Goal: Information Seeking & Learning: Find specific fact

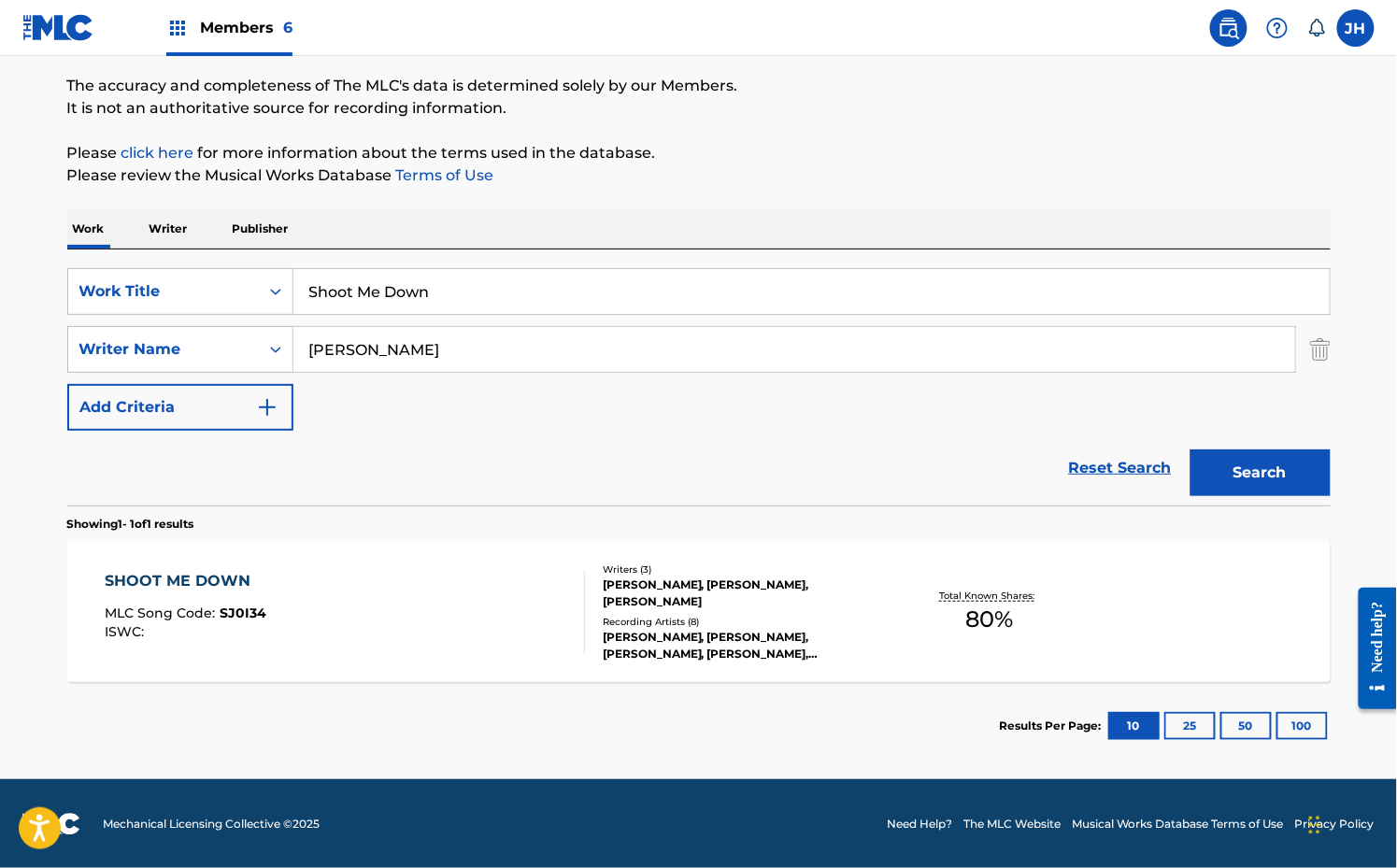
scroll to position [148, 0]
click at [179, 228] on p "Writer" at bounding box center [169, 228] width 50 height 39
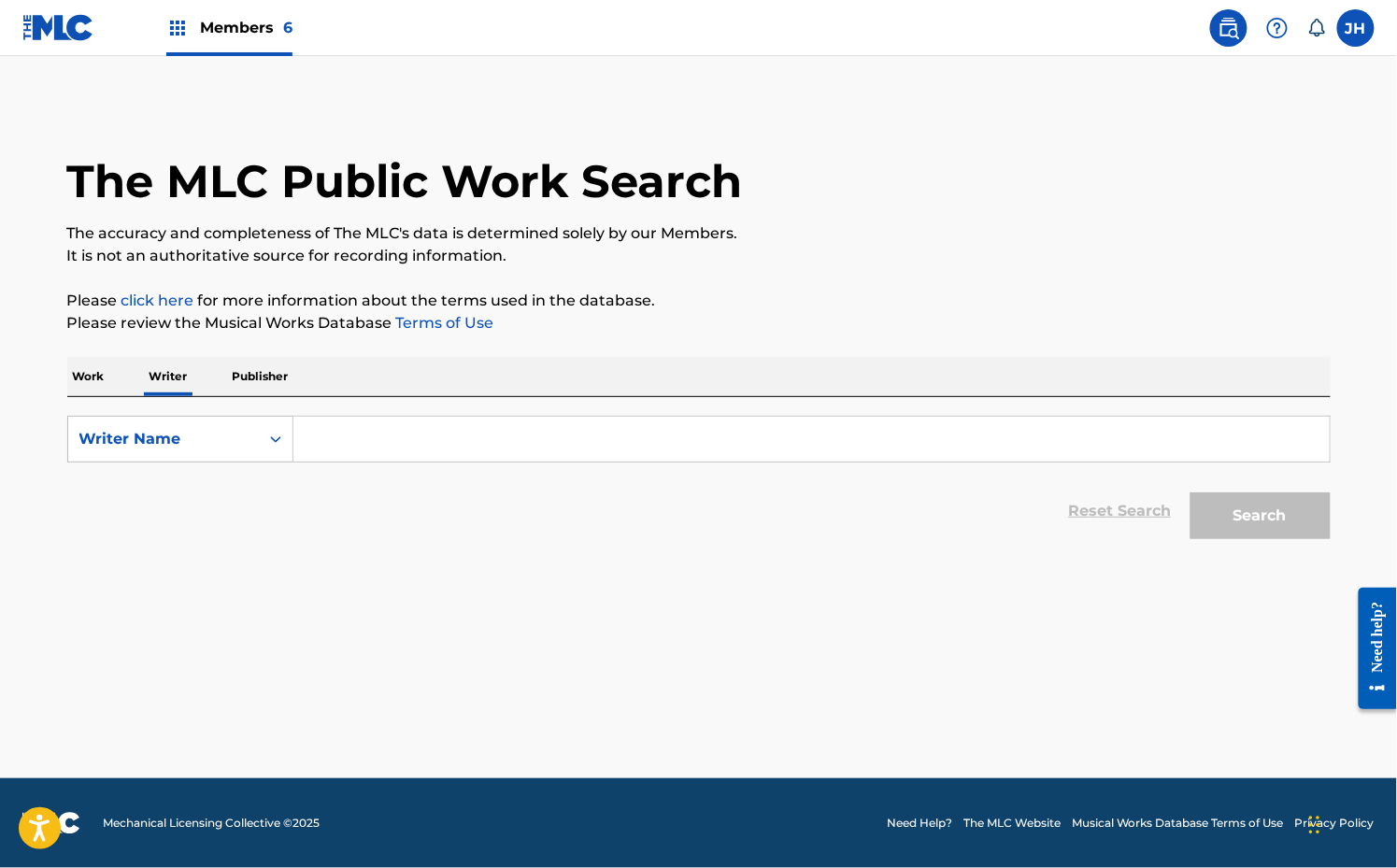
click at [465, 435] on input "Search Form" at bounding box center [812, 439] width 1036 height 45
type input "[PERSON_NAME]"
click at [1261, 534] on button "Search" at bounding box center [1261, 515] width 140 height 47
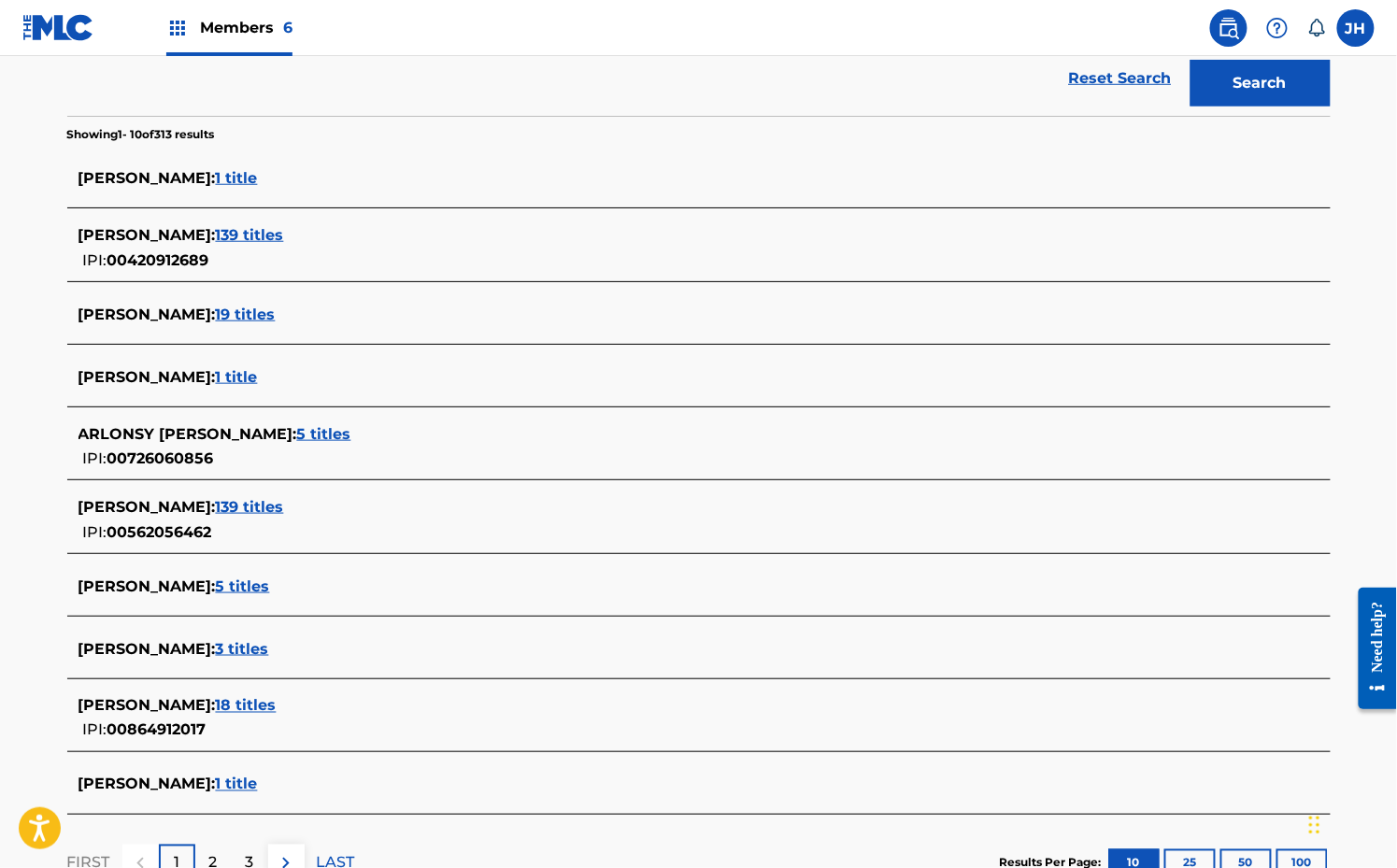
scroll to position [465, 0]
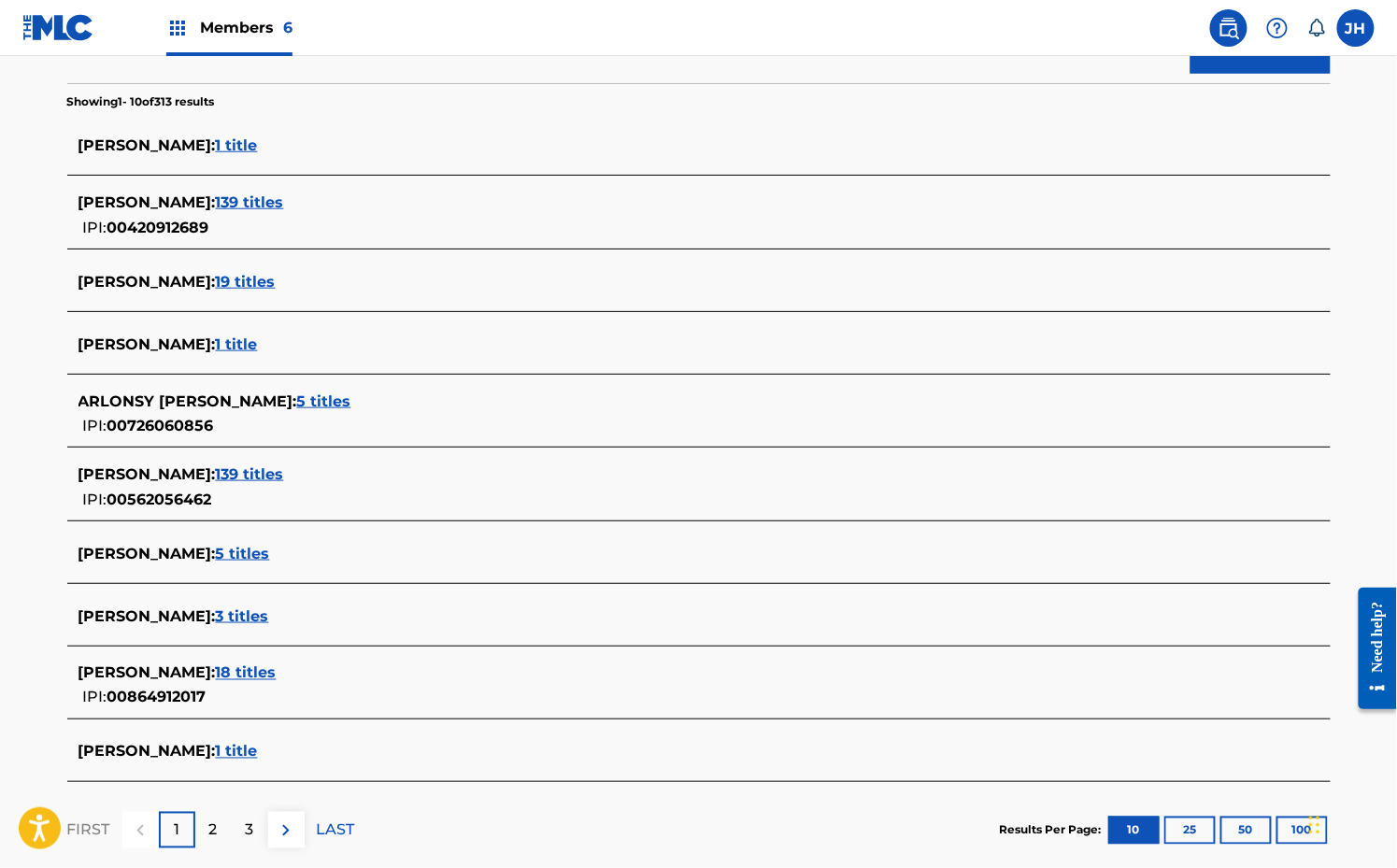
click at [227, 283] on span "19 titles" at bounding box center [245, 281] width 60 height 18
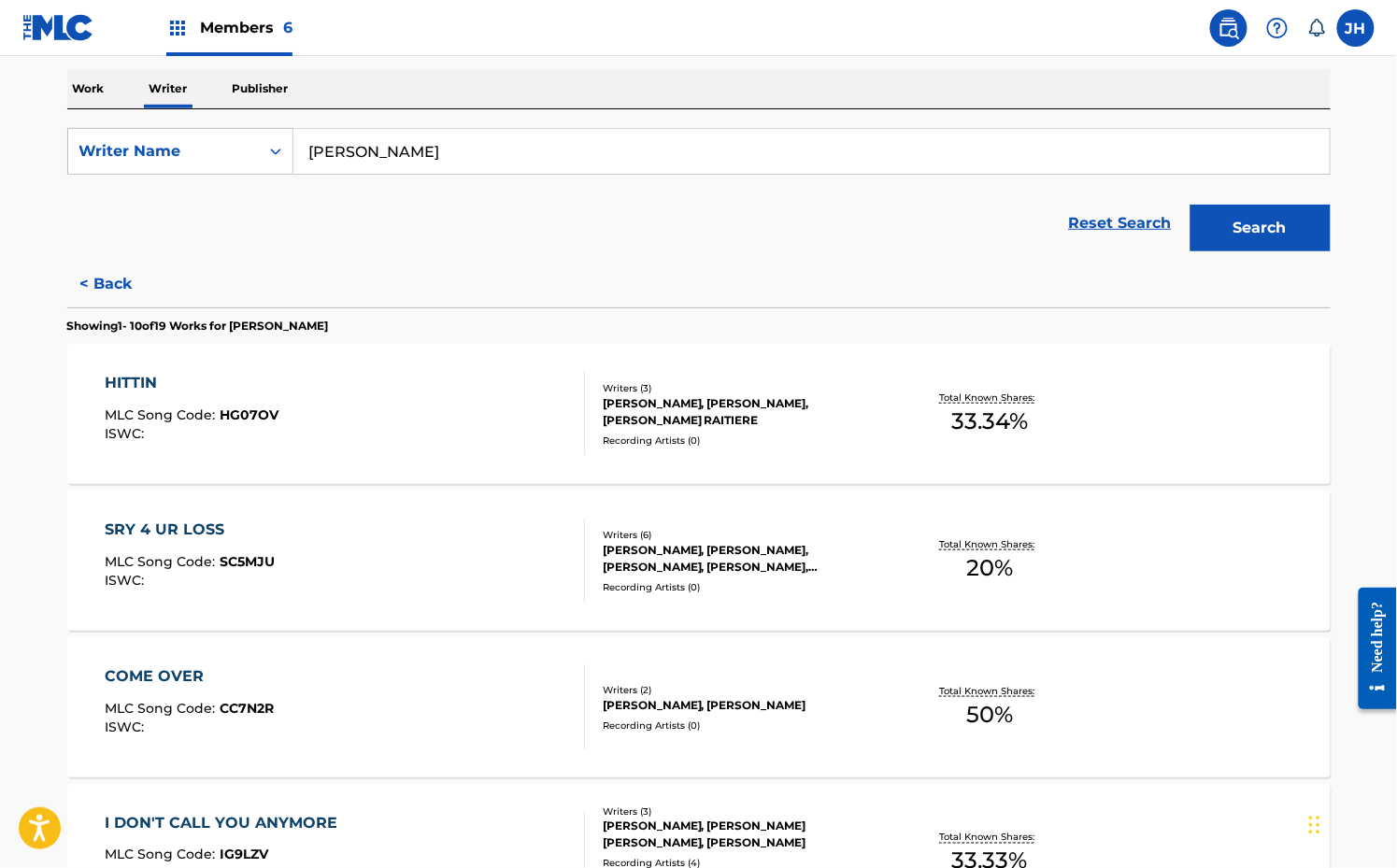
scroll to position [0, 0]
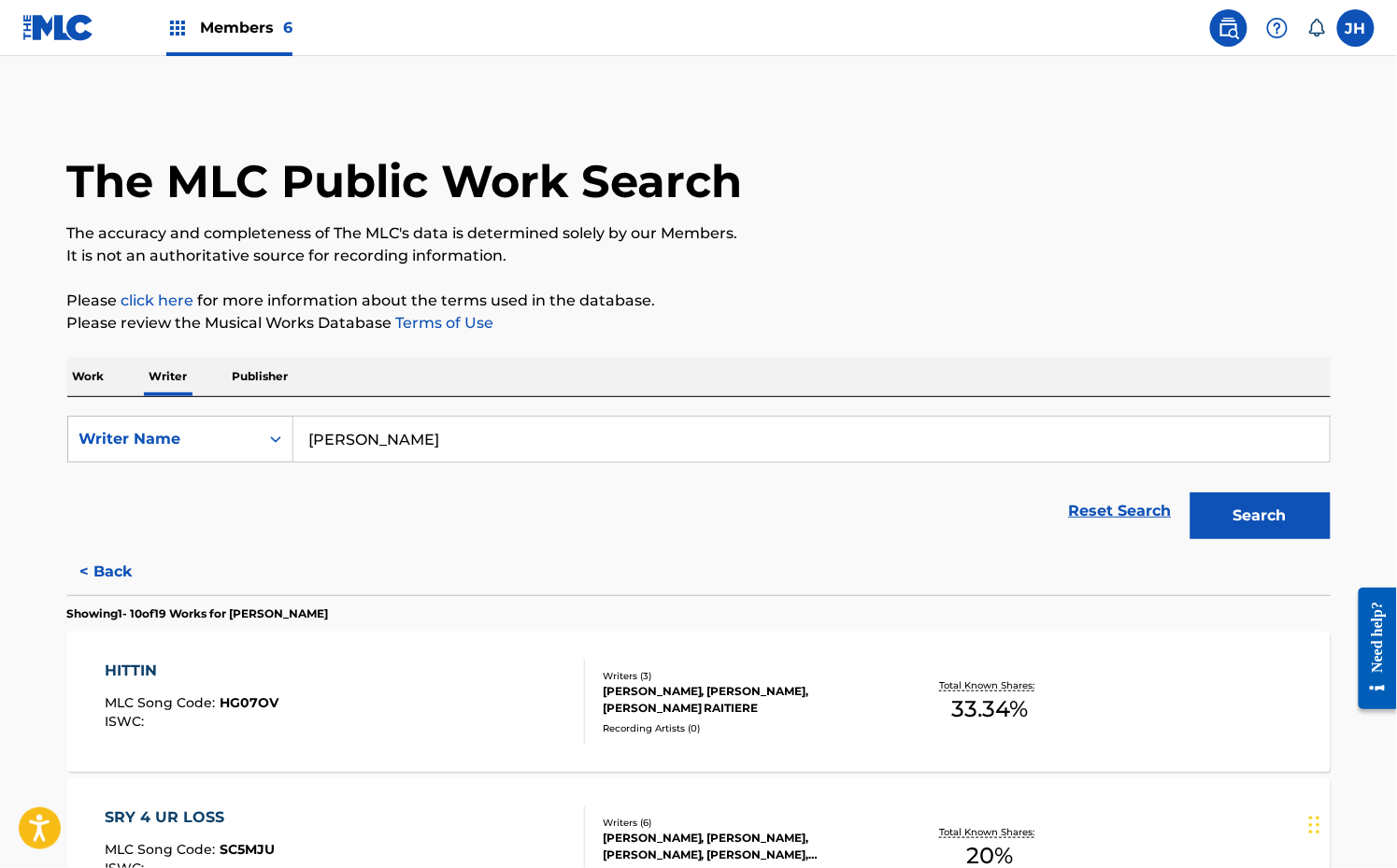
click at [74, 377] on p "Work" at bounding box center [89, 376] width 43 height 39
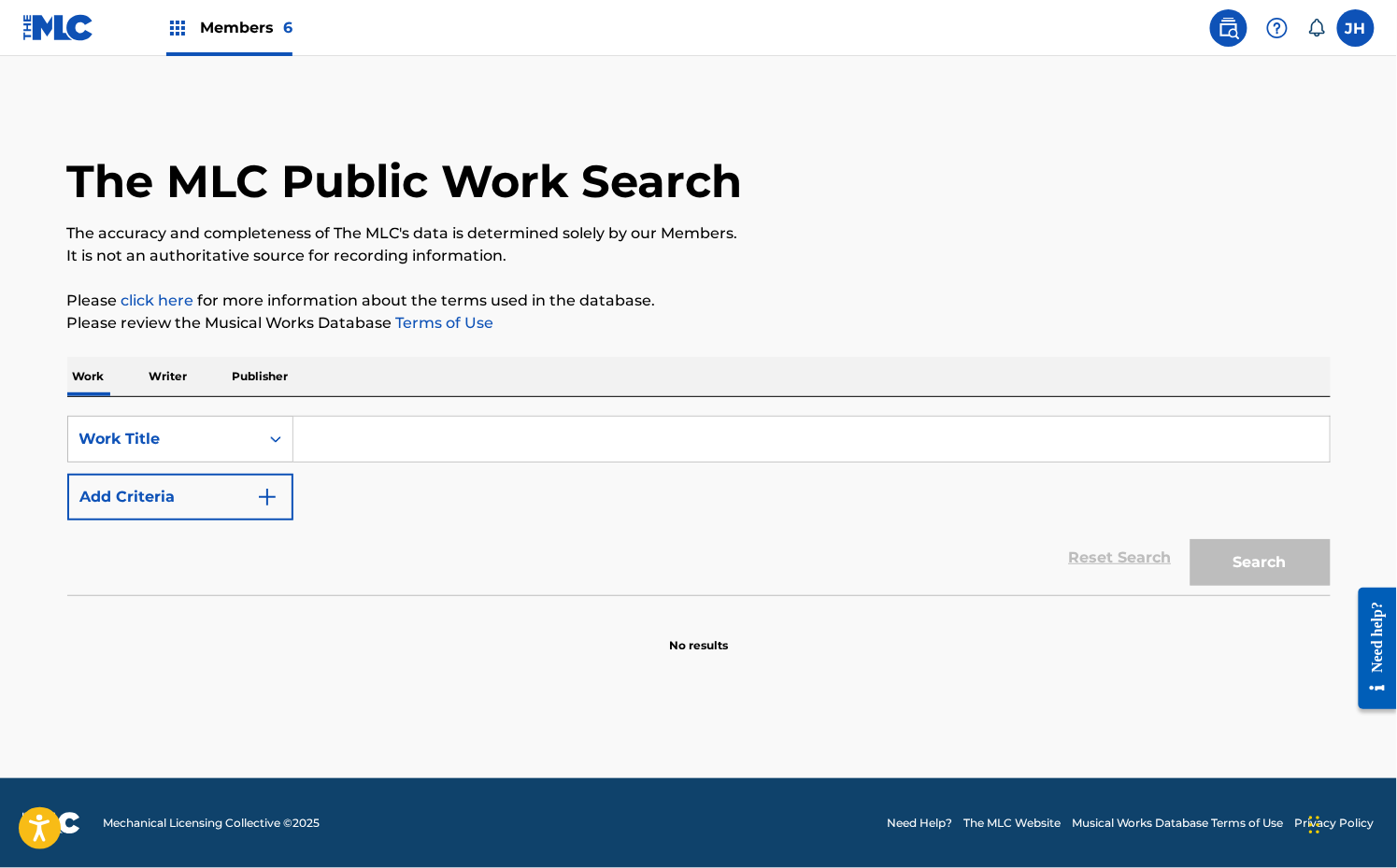
click at [344, 444] on input "Search Form" at bounding box center [812, 439] width 1036 height 45
click at [144, 368] on p "Writer" at bounding box center [169, 376] width 50 height 39
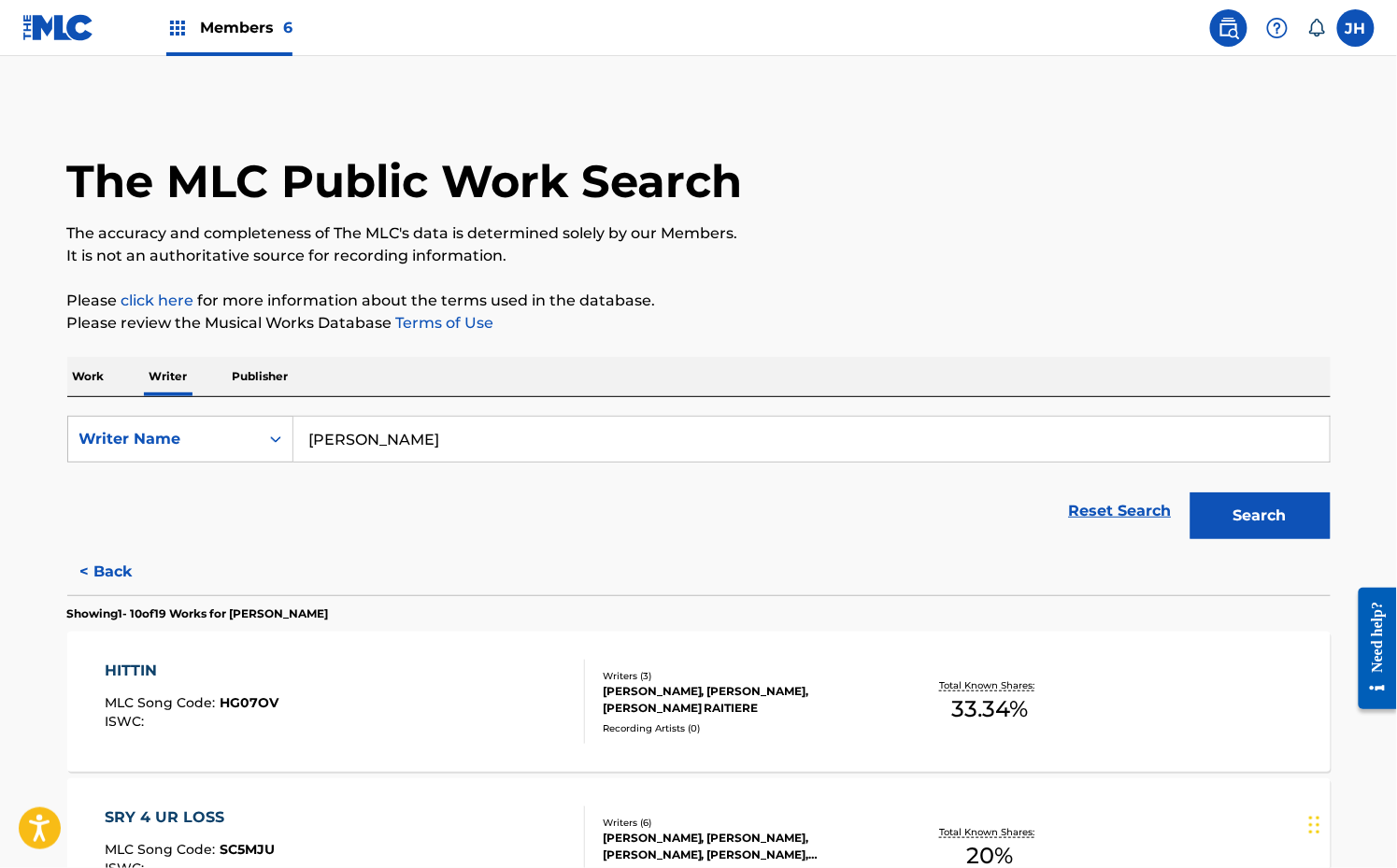
click at [96, 383] on p "Work" at bounding box center [89, 376] width 43 height 39
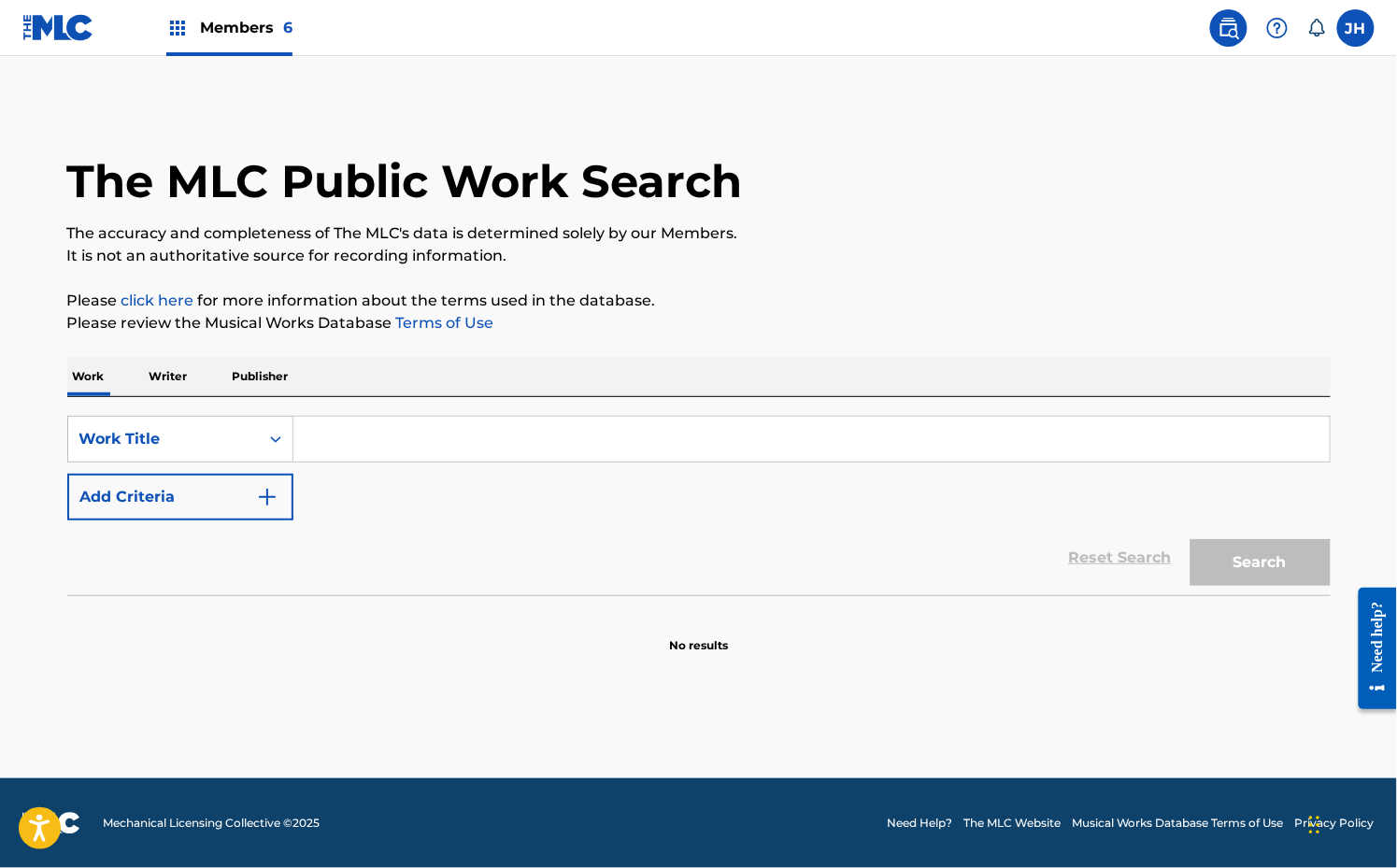
click at [385, 424] on input "Search Form" at bounding box center [812, 439] width 1036 height 45
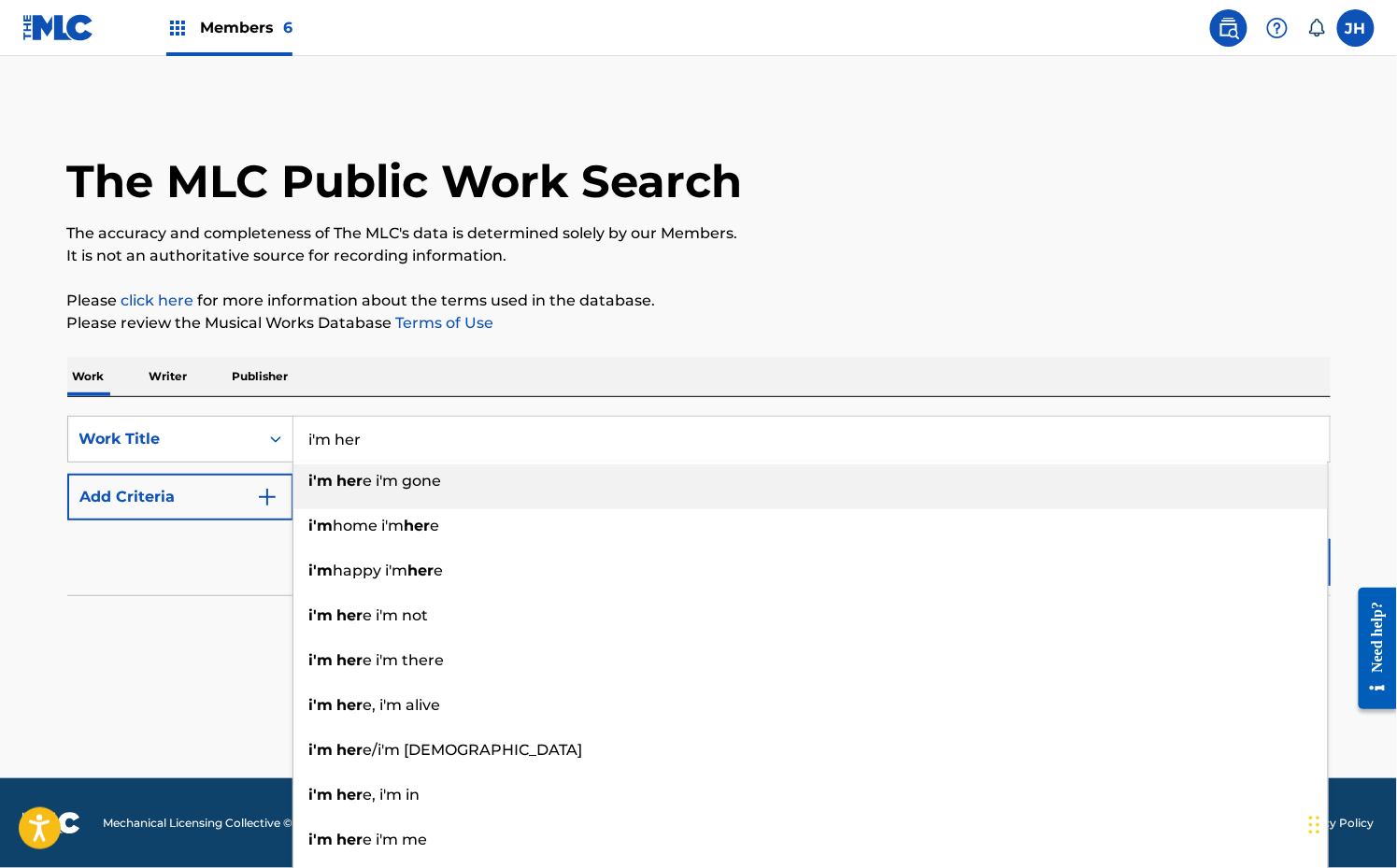
type input "i'm her"
click at [683, 319] on p "Please review the Musical Works Database Terms of Use" at bounding box center [699, 323] width 1263 height 23
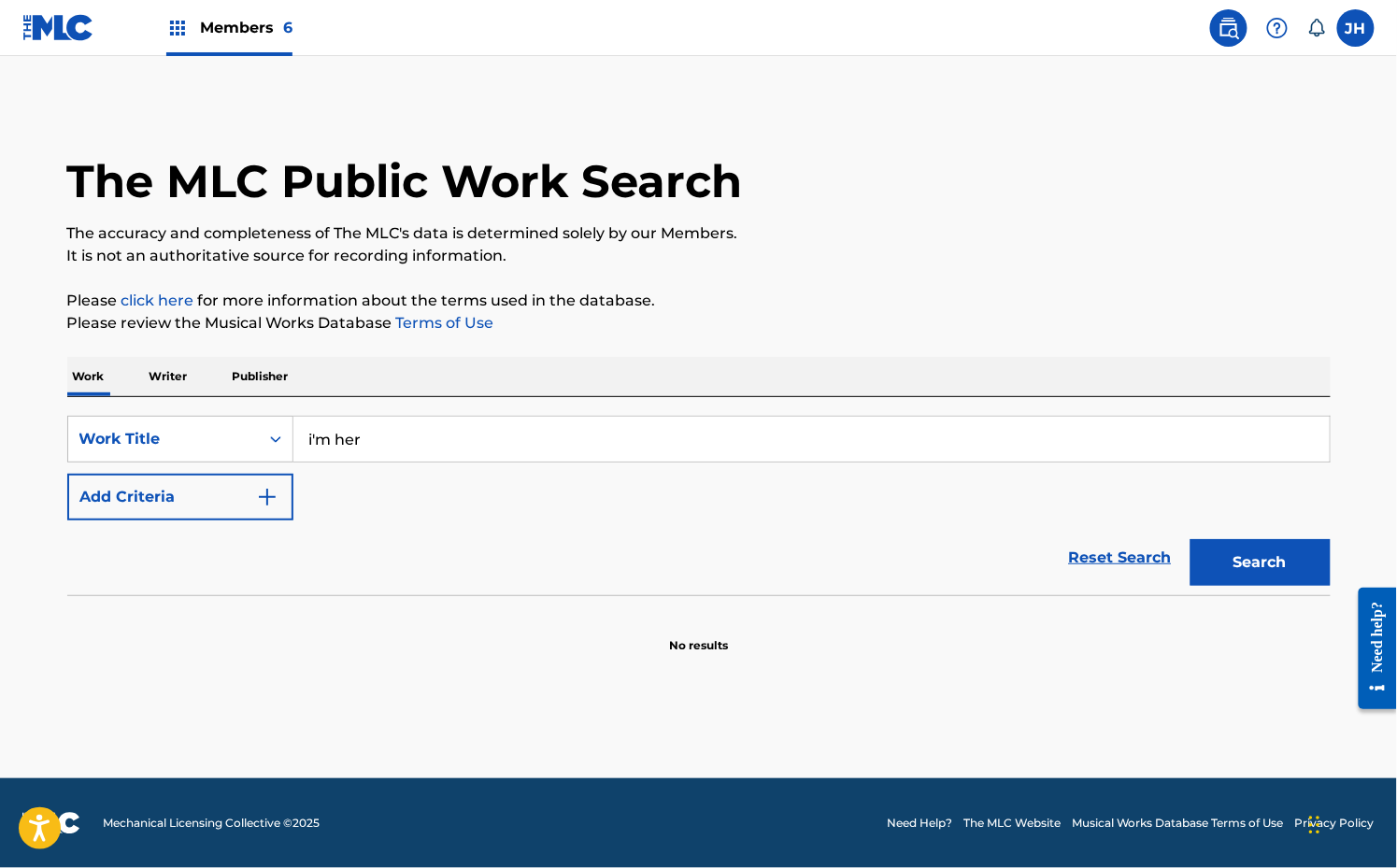
click at [211, 505] on button "Add Criteria" at bounding box center [180, 497] width 226 height 47
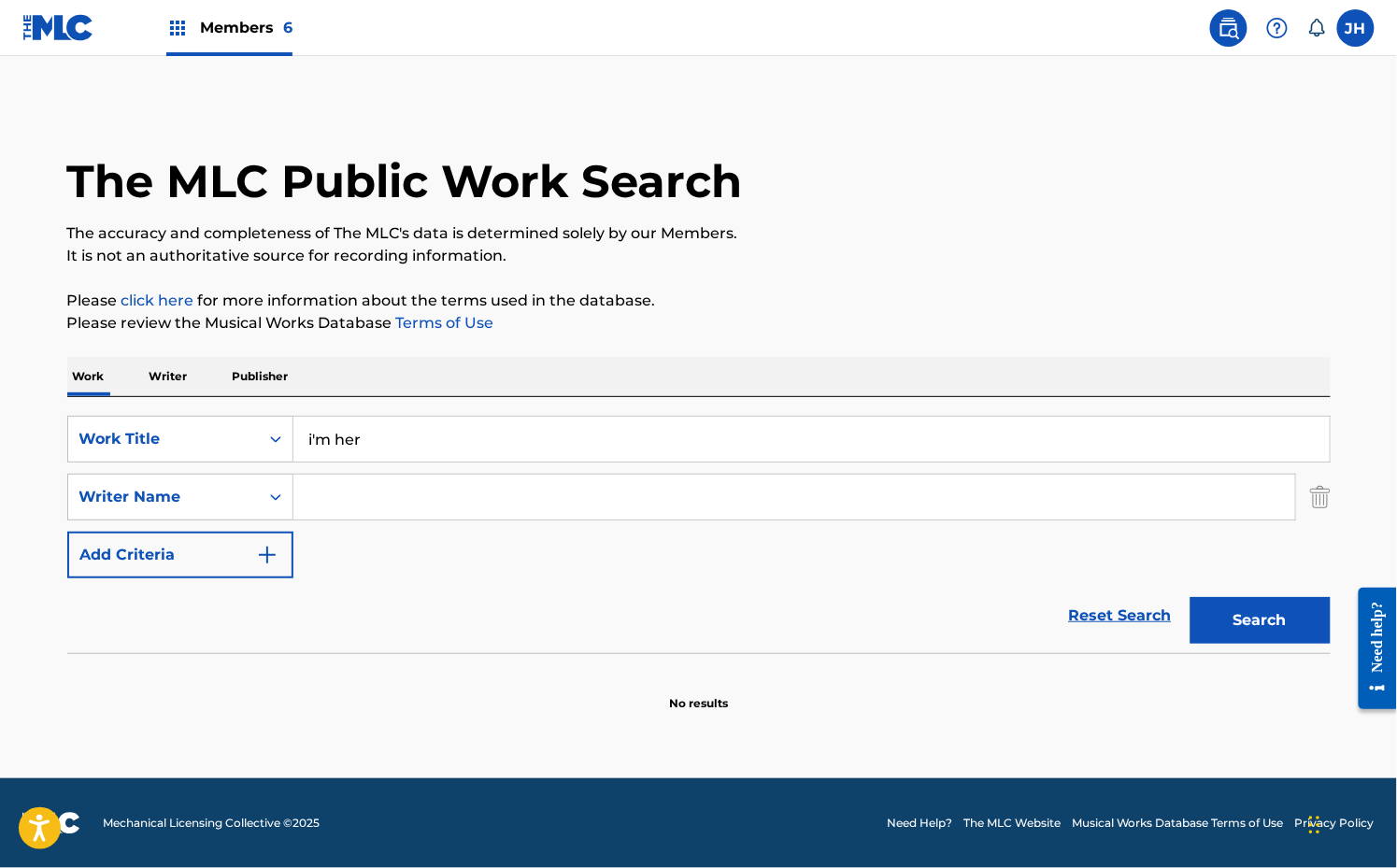
click at [373, 506] on input "Search Form" at bounding box center [795, 497] width 1002 height 45
click at [1243, 651] on div "Search" at bounding box center [1256, 615] width 150 height 74
click at [1243, 619] on button "Search" at bounding box center [1261, 620] width 140 height 47
click at [427, 492] on input "[PERSON_NAME]" at bounding box center [795, 497] width 1002 height 45
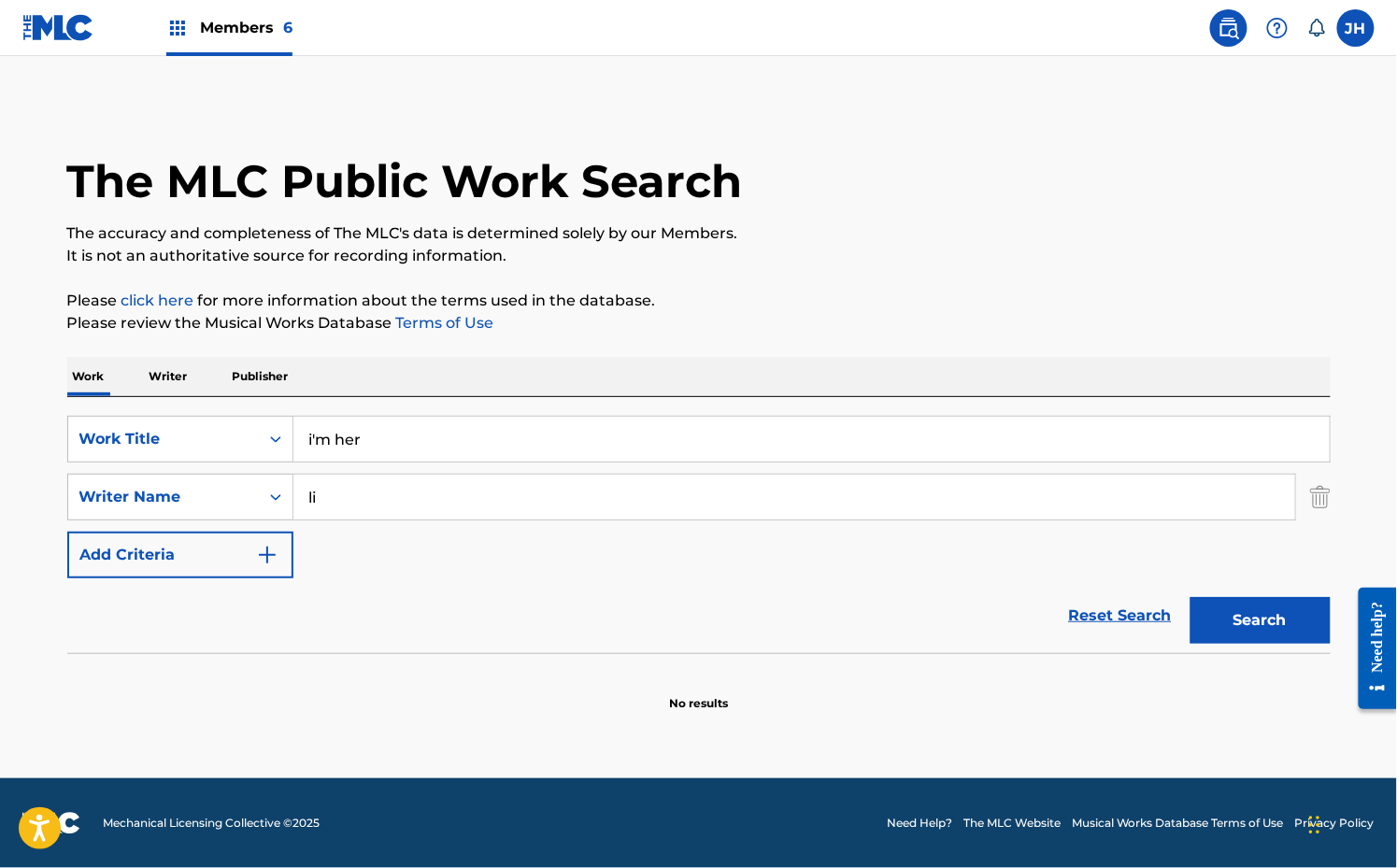
type input "l"
type input "[PERSON_NAME]"
click at [1191, 597] on button "Search" at bounding box center [1261, 620] width 140 height 47
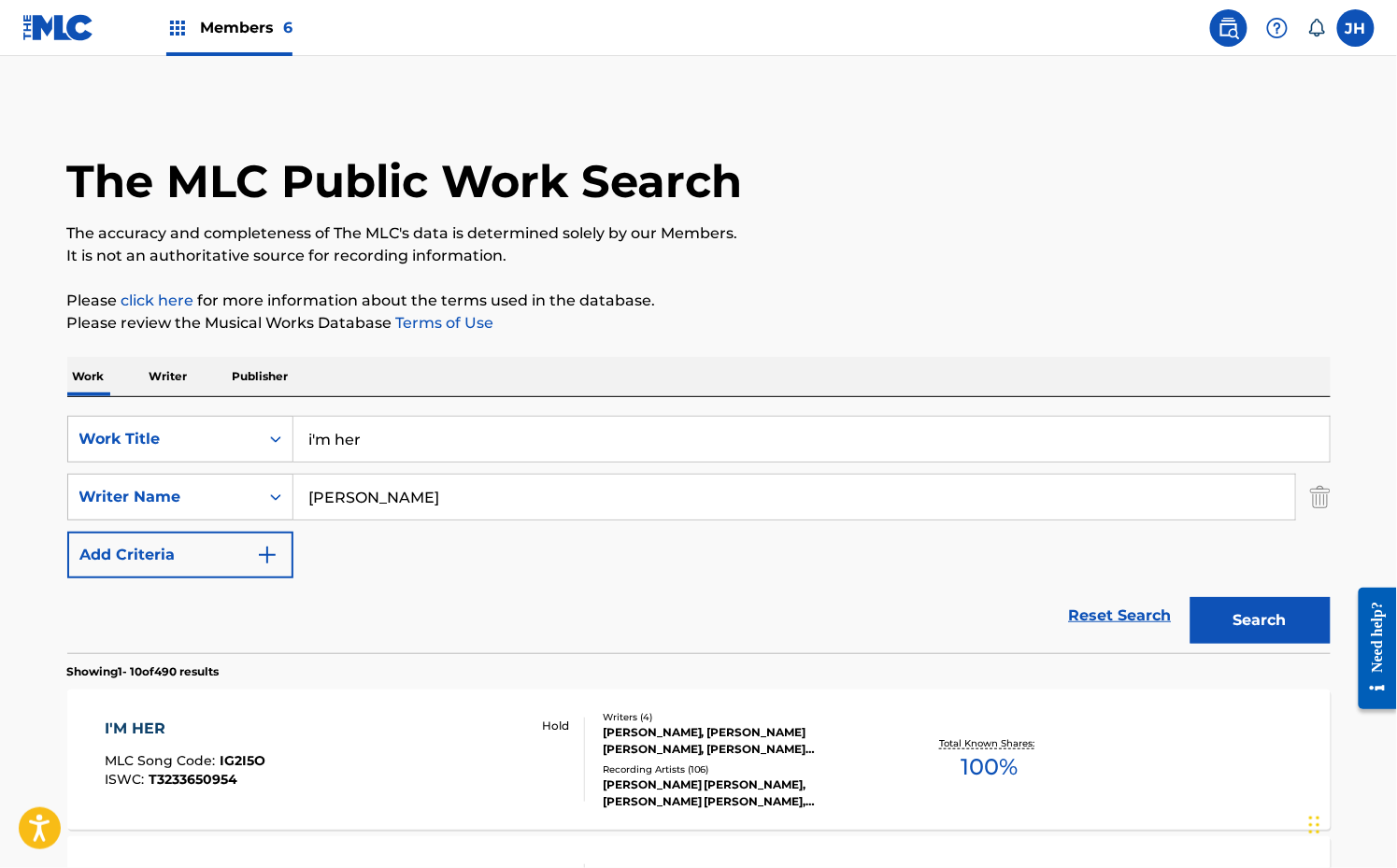
click at [458, 720] on div "I'M HER MLC Song Code : IG2I5O ISWC : T3233650954 Hold" at bounding box center [344, 759] width 480 height 84
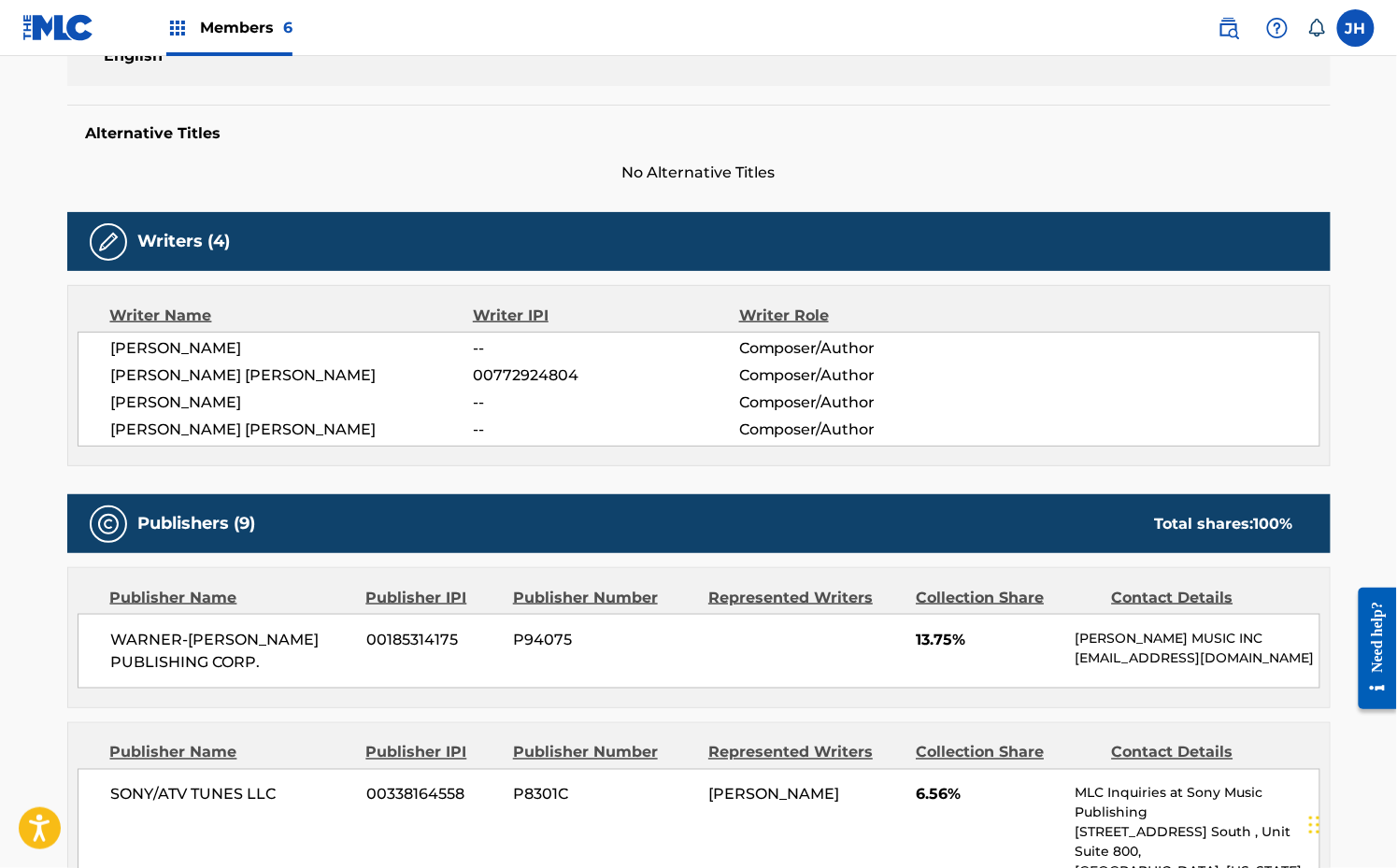
scroll to position [422, 0]
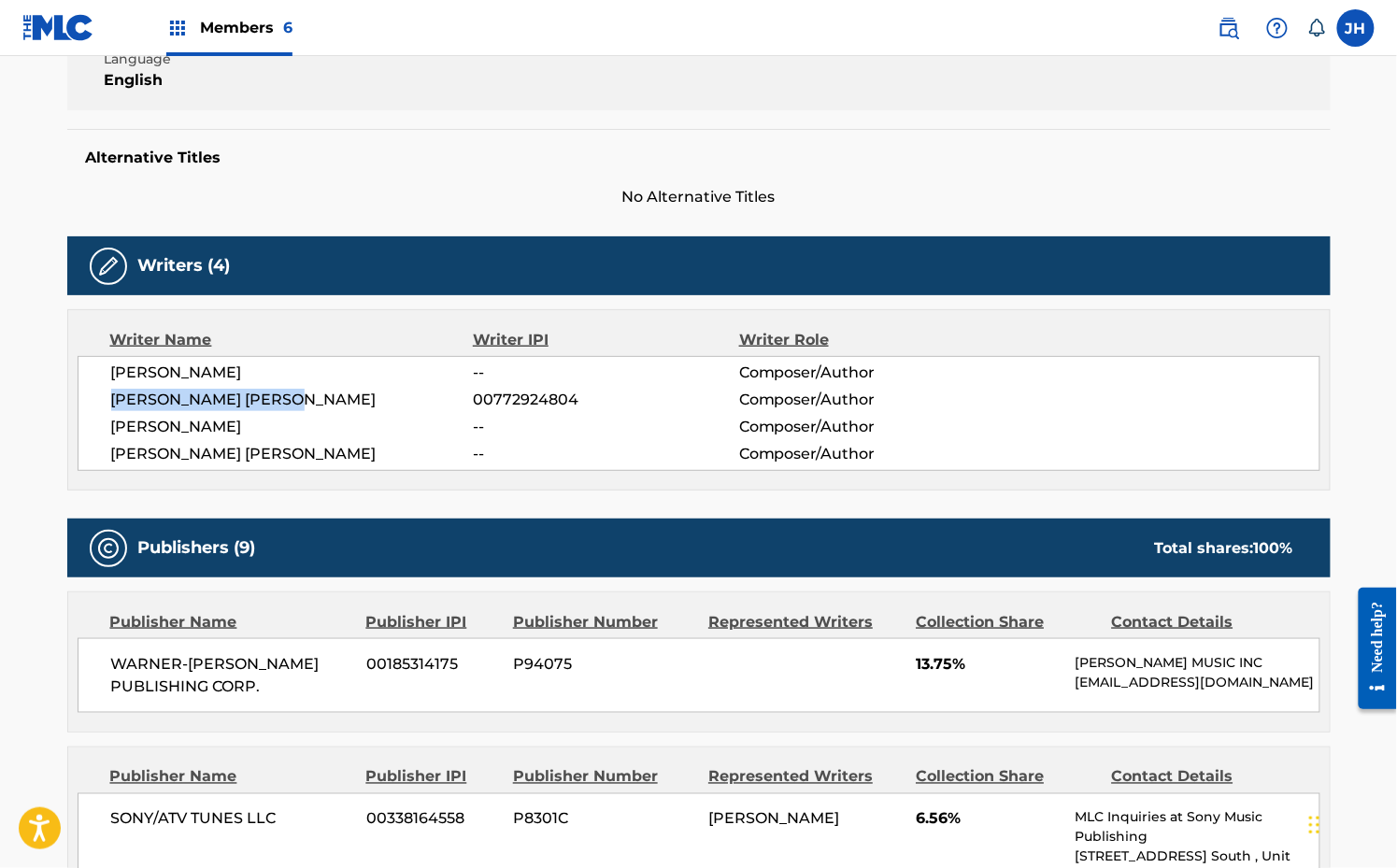
drag, startPoint x: 115, startPoint y: 393, endPoint x: 293, endPoint y: 390, distance: 178.0
click at [293, 390] on span "[PERSON_NAME] [PERSON_NAME]" at bounding box center [293, 400] width 363 height 23
copy span "[PERSON_NAME] [PERSON_NAME]"
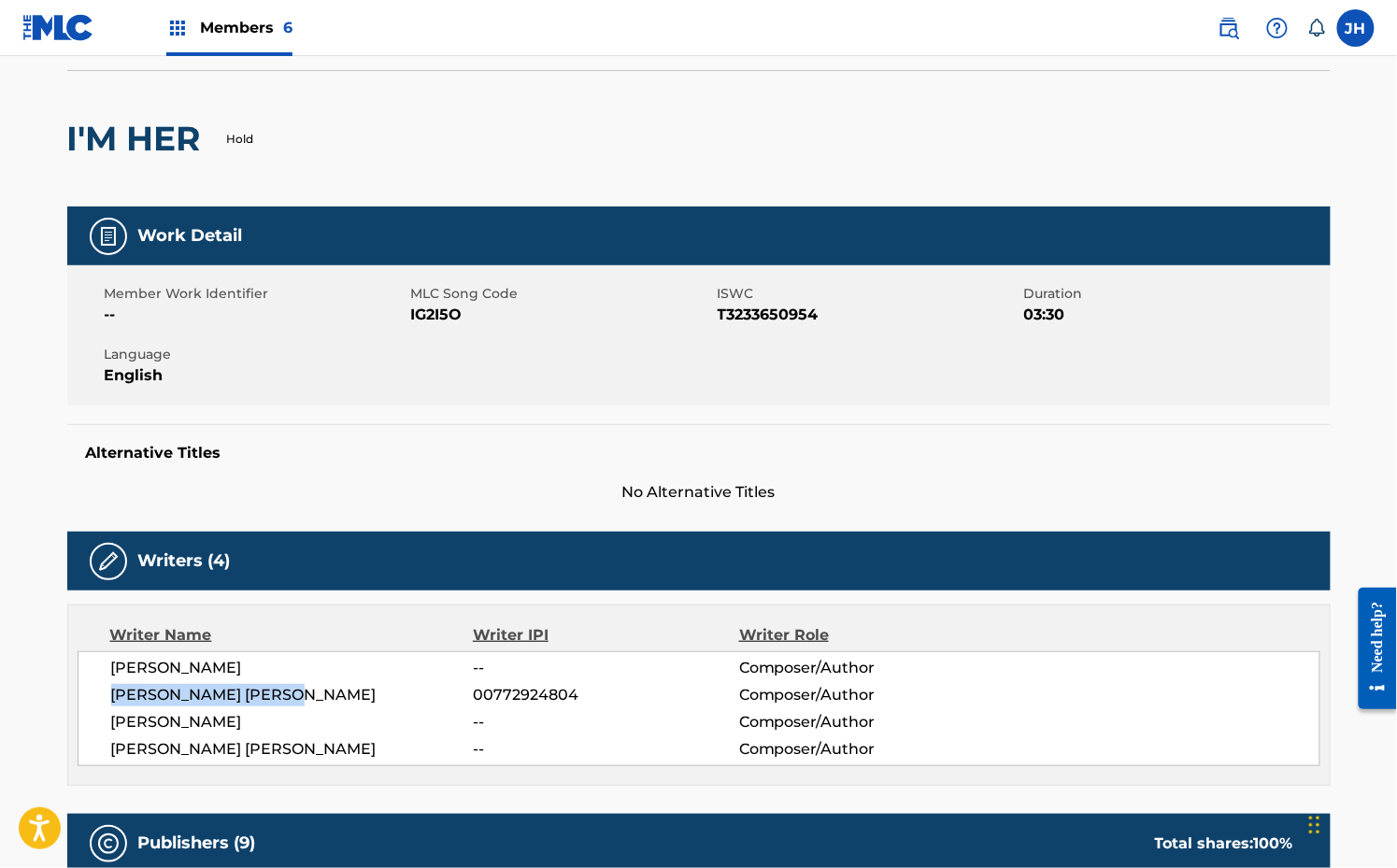
scroll to position [0, 0]
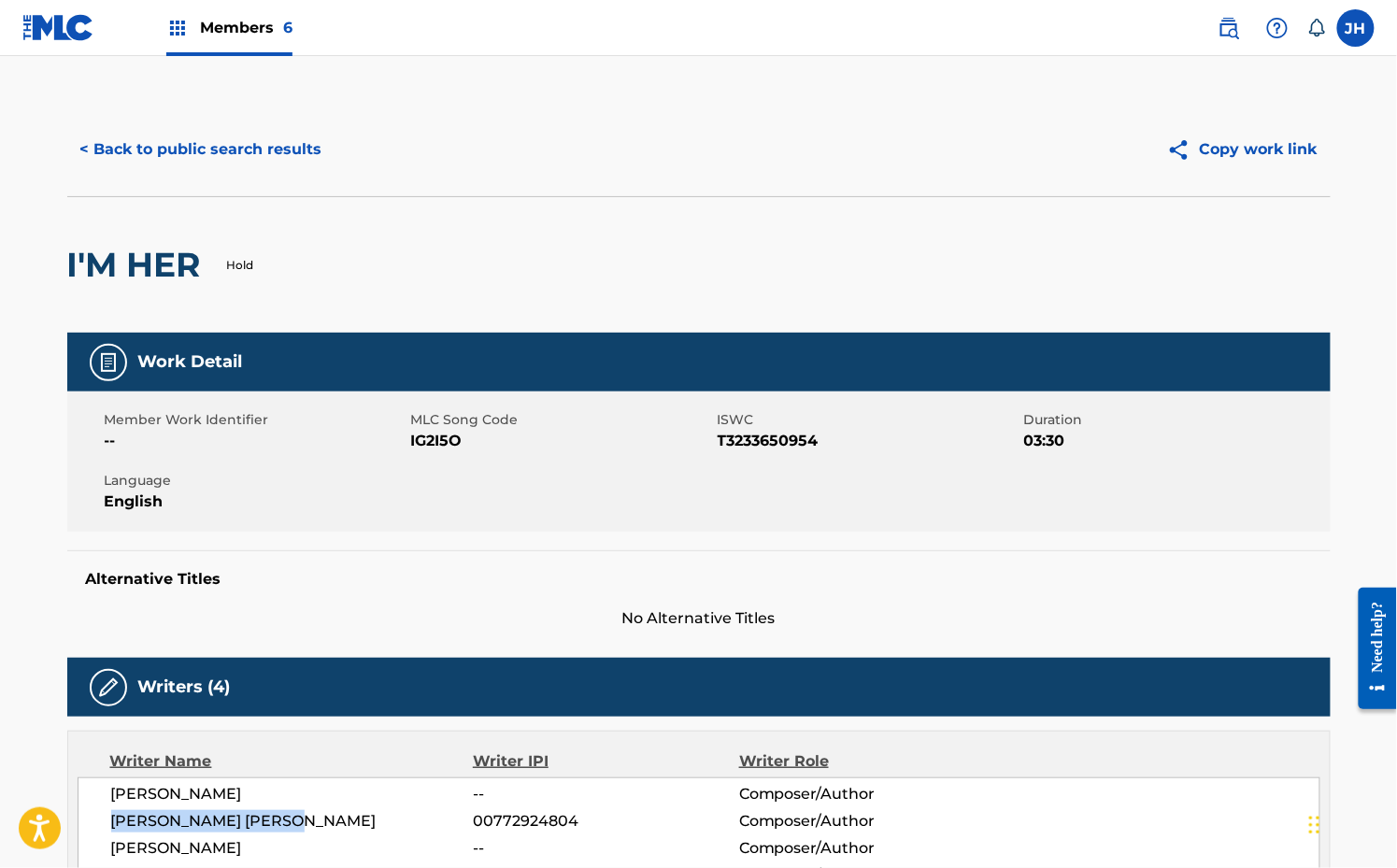
click at [169, 145] on button "< Back to public search results" at bounding box center [201, 149] width 268 height 47
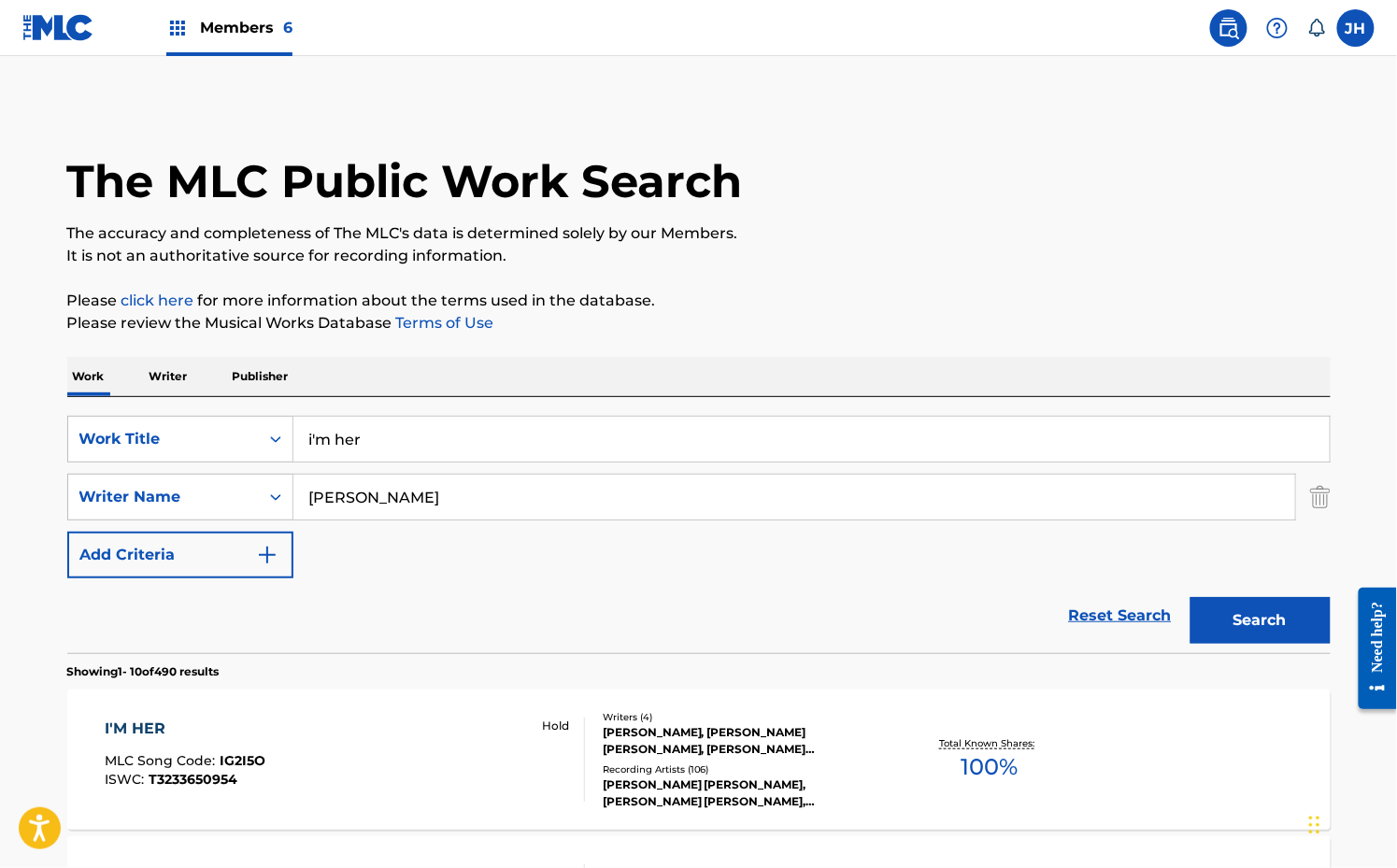
click at [190, 378] on p "Writer" at bounding box center [169, 376] width 50 height 39
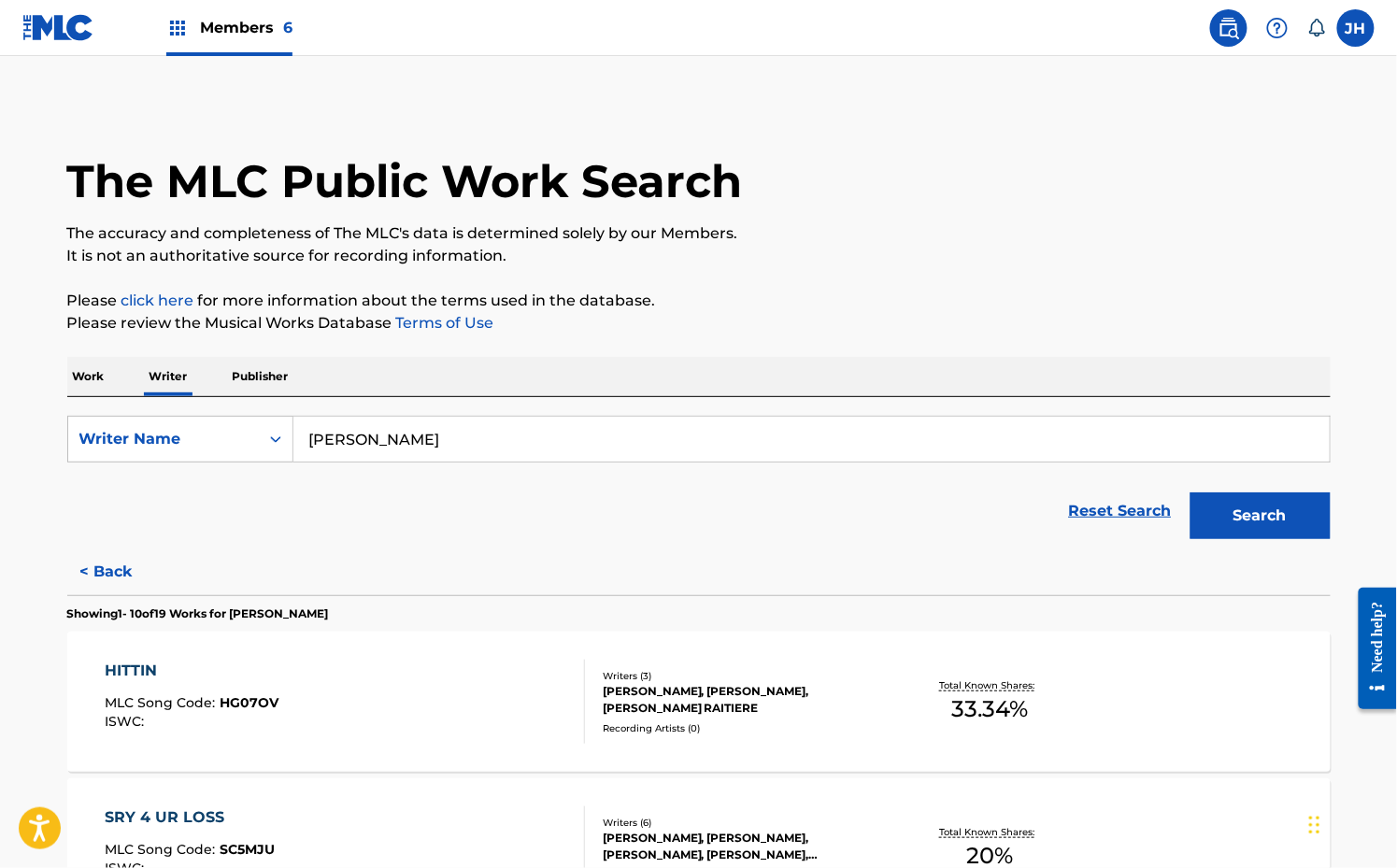
click at [342, 445] on input "[PERSON_NAME]" at bounding box center [812, 439] width 1036 height 45
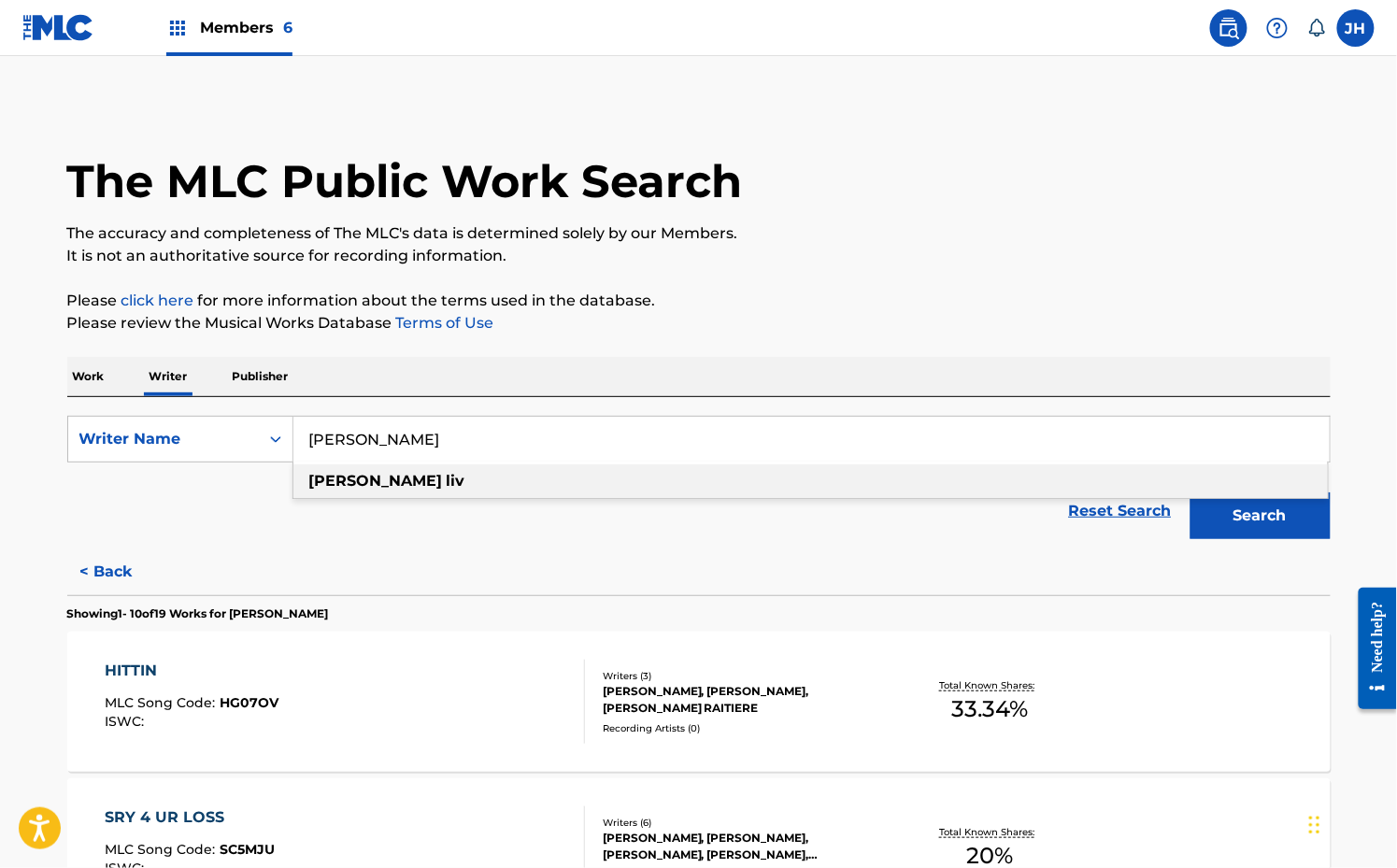
click at [342, 445] on input "[PERSON_NAME]" at bounding box center [812, 439] width 1036 height 45
paste input "[PERSON_NAME] [PERSON_NAME]"
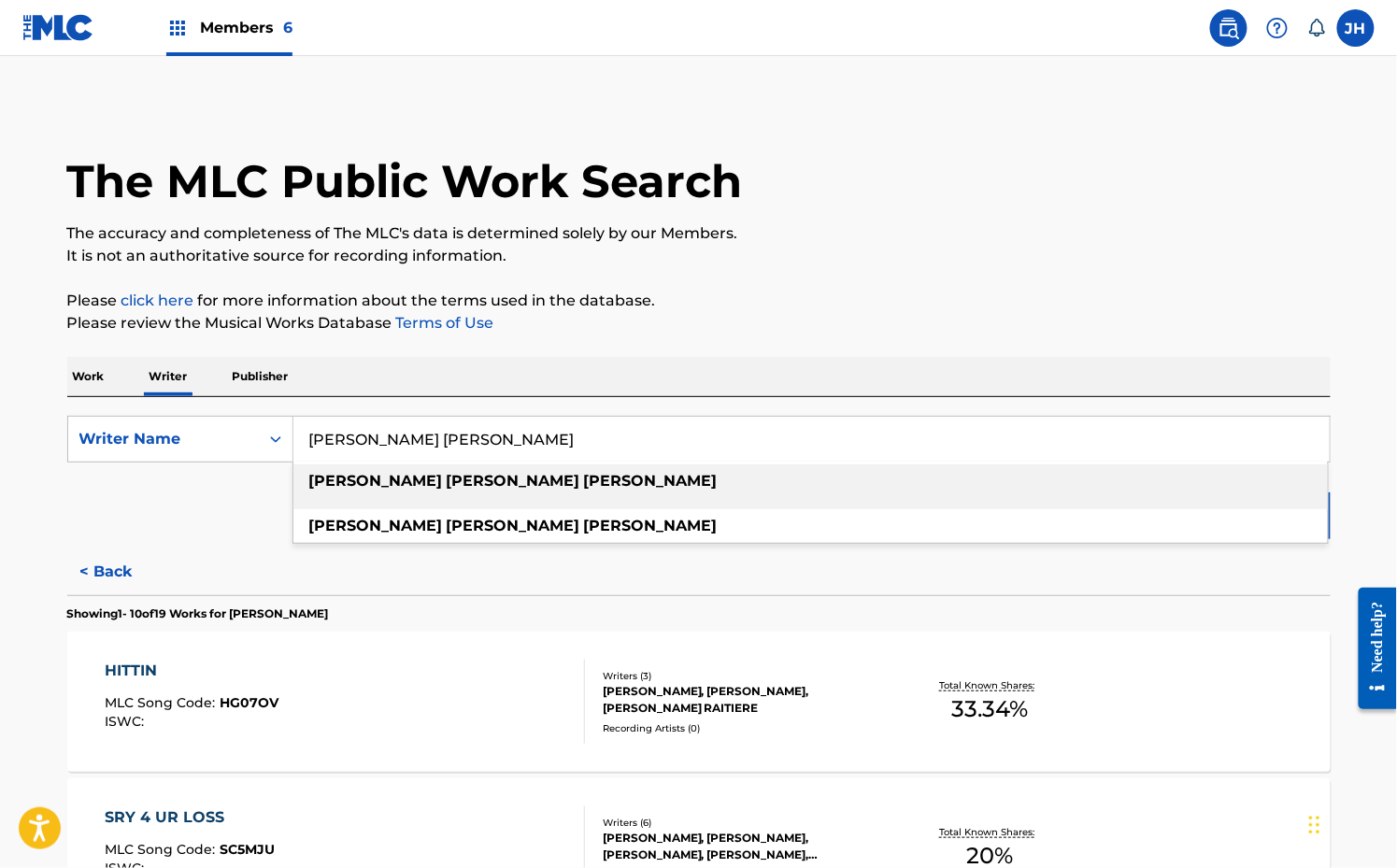
type input "[PERSON_NAME] [PERSON_NAME]"
click at [818, 374] on div "Work Writer Publisher" at bounding box center [699, 376] width 1263 height 39
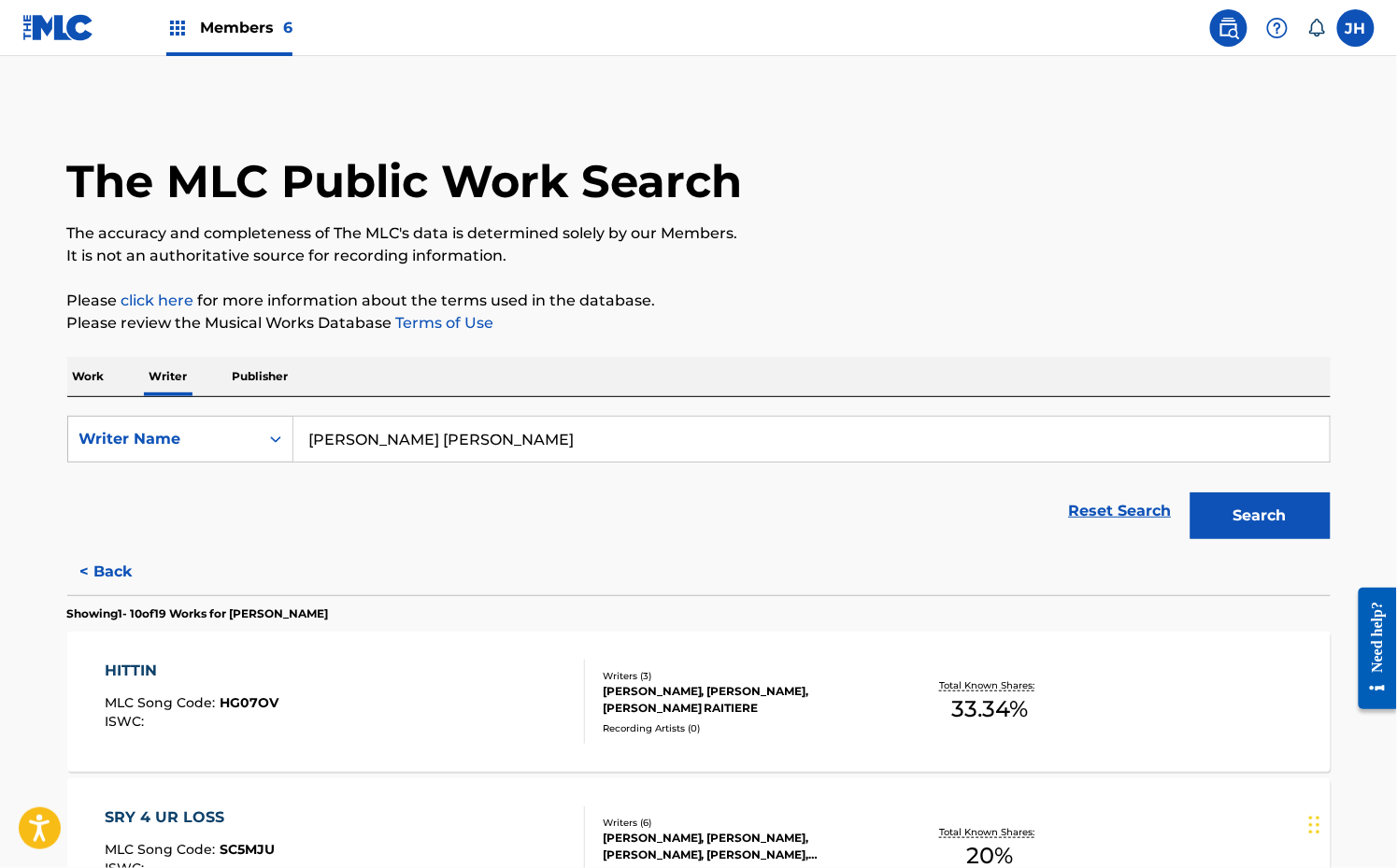
click at [1210, 512] on button "Search" at bounding box center [1261, 515] width 140 height 47
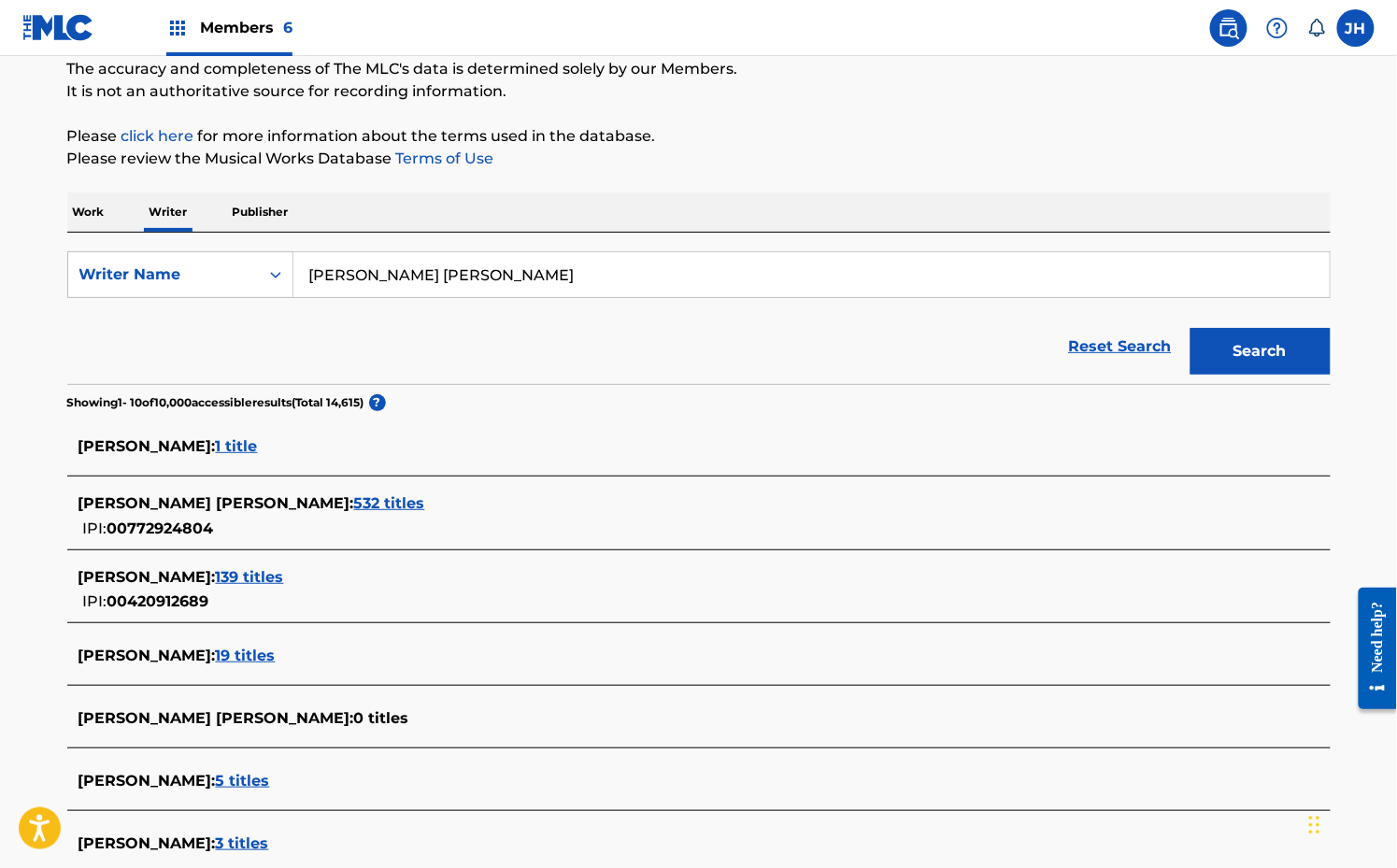
scroll to position [182, 0]
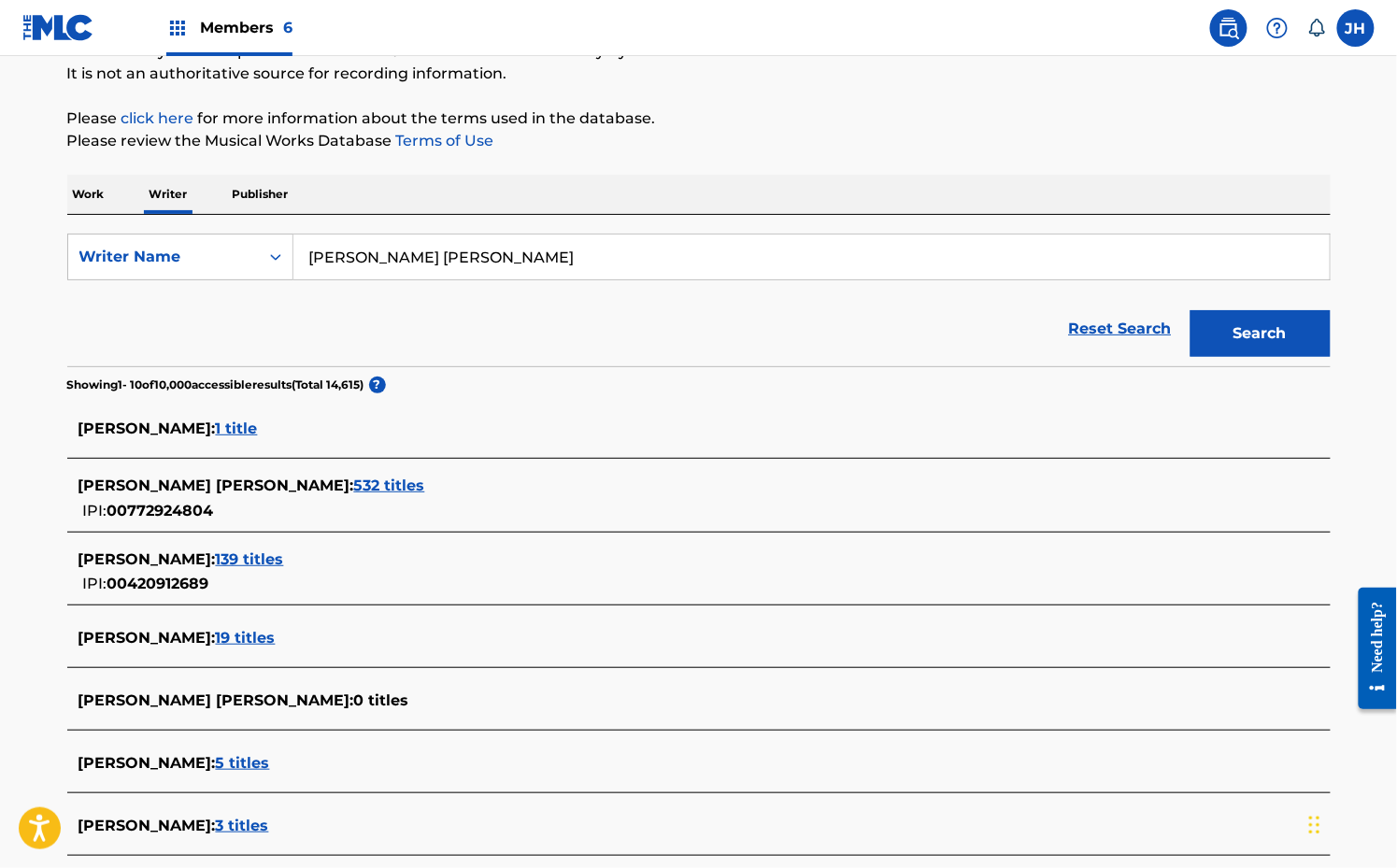
click at [354, 491] on span "532 titles" at bounding box center [389, 485] width 71 height 18
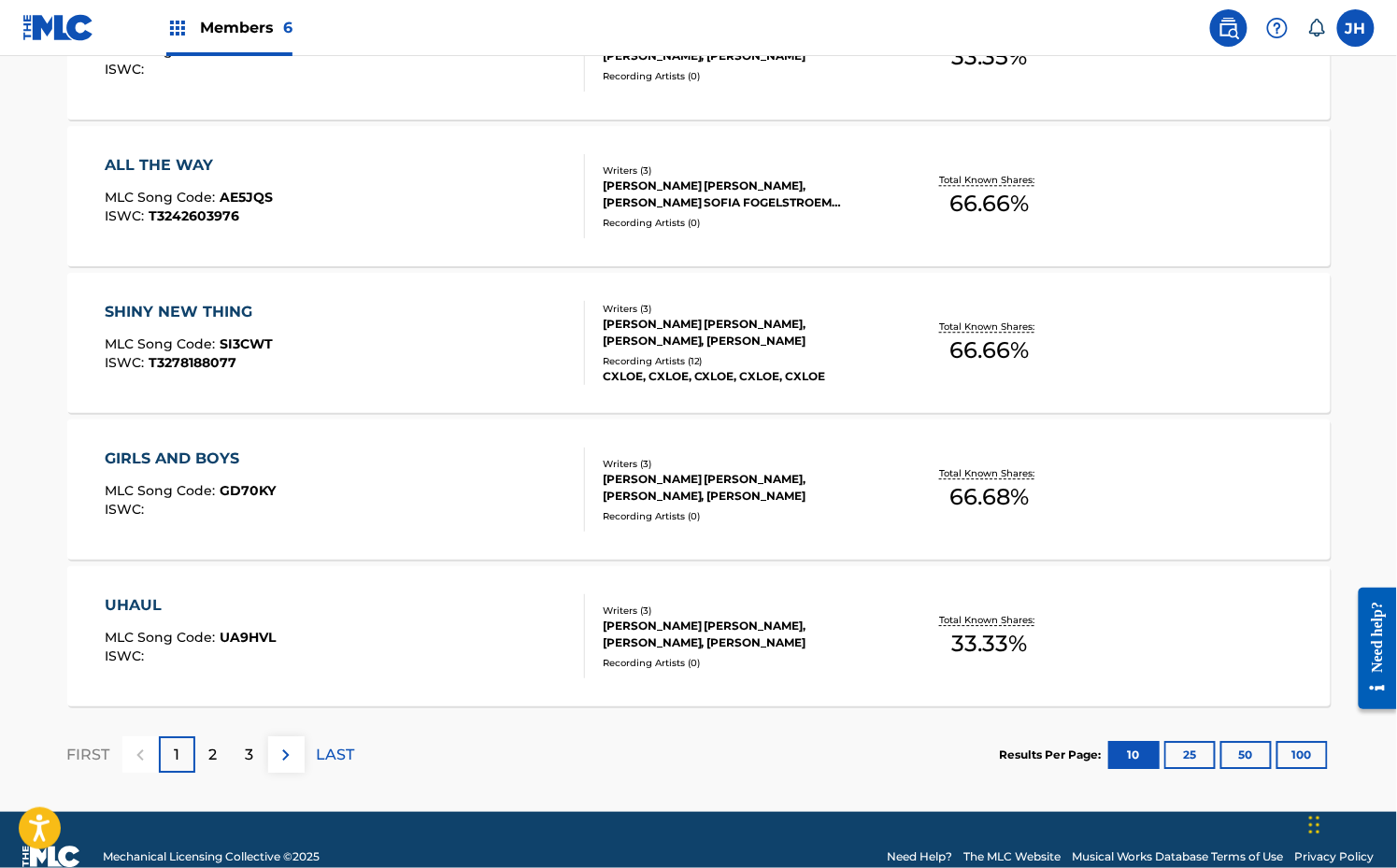
scroll to position [1418, 0]
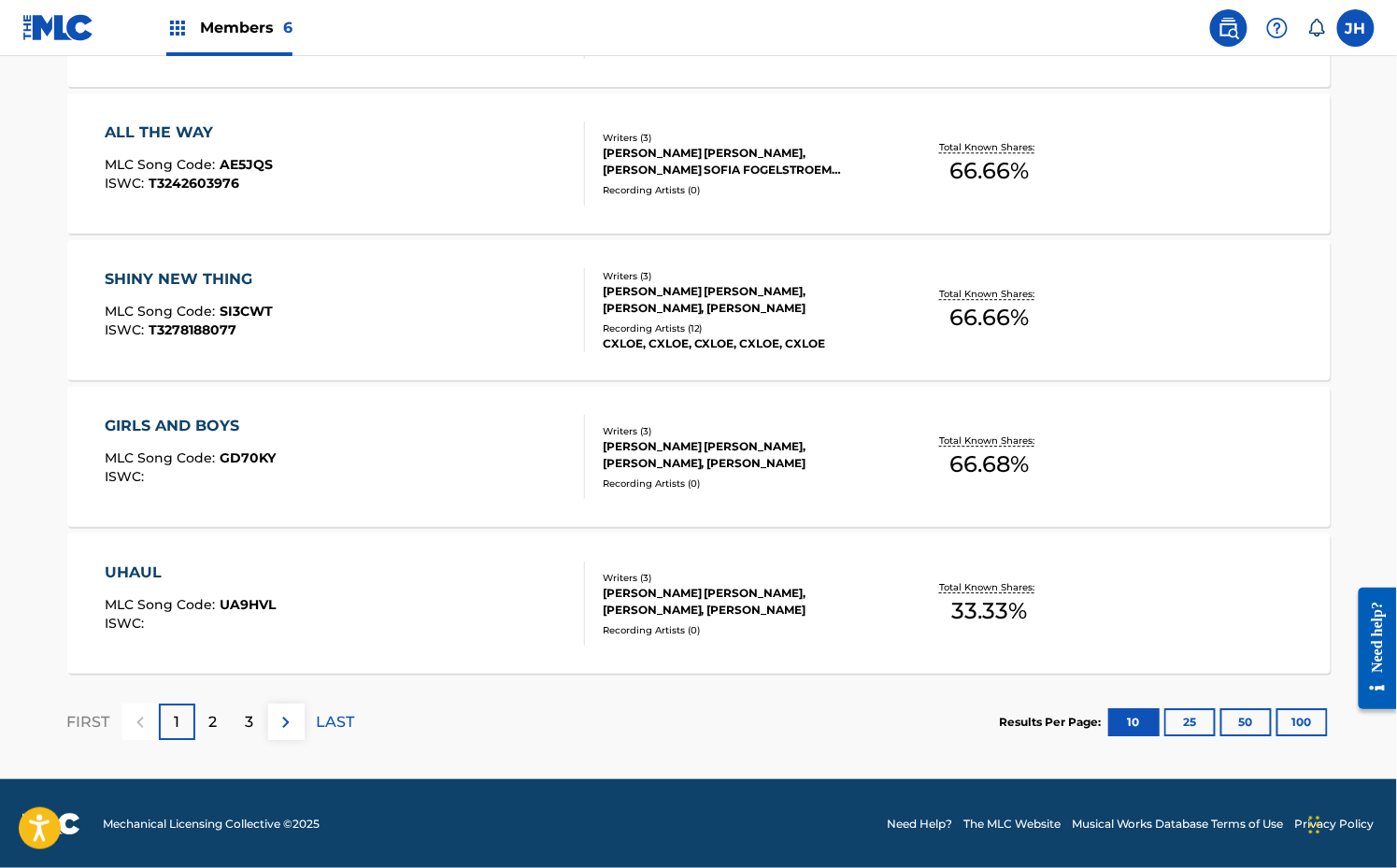
click at [205, 724] on div "2" at bounding box center [214, 721] width 36 height 36
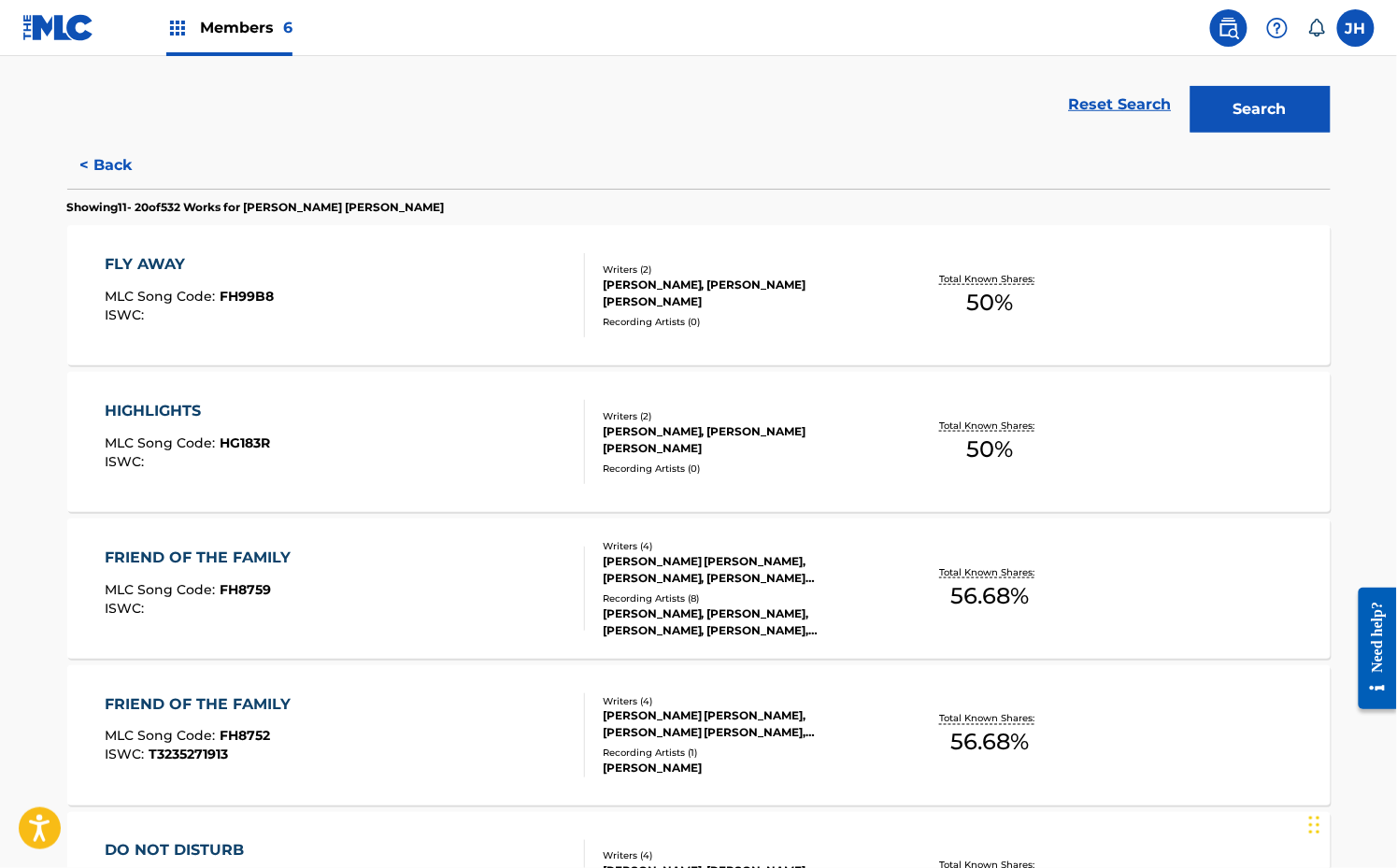
scroll to position [408, 0]
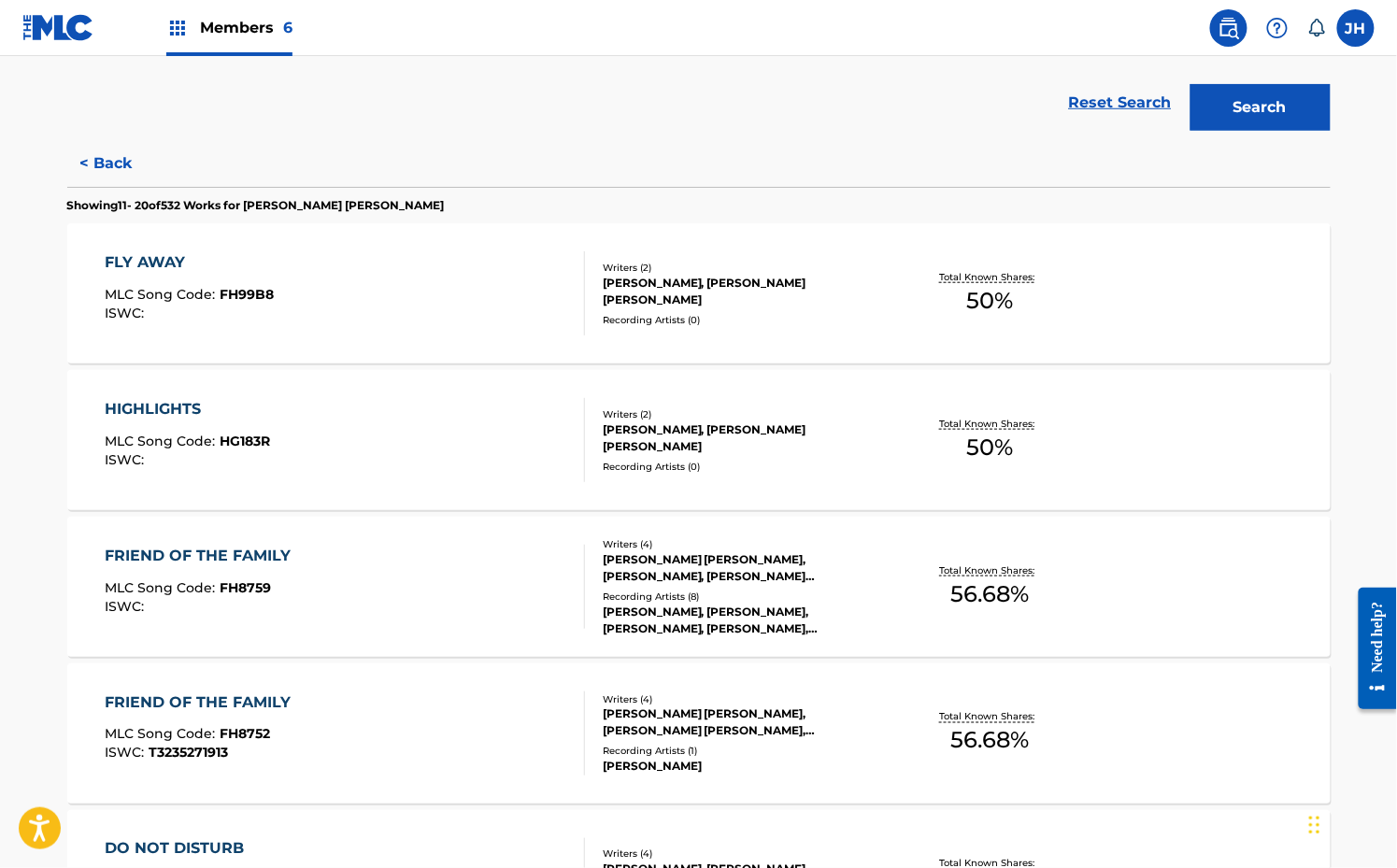
click at [422, 592] on div "FRIEND OF THE FAMILY MLC Song Code : FH8759 ISWC :" at bounding box center [344, 587] width 480 height 84
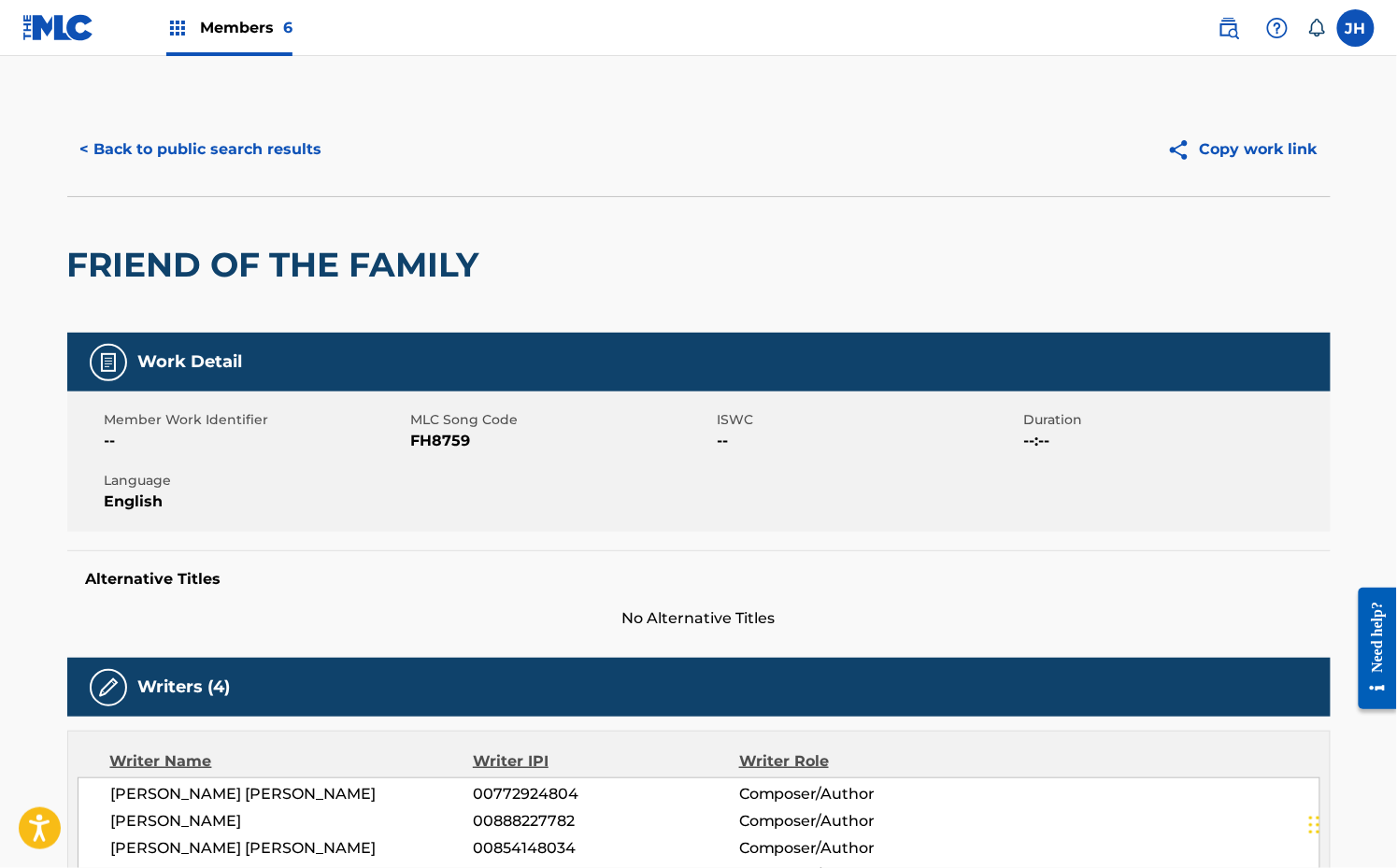
click at [297, 158] on button "< Back to public search results" at bounding box center [201, 149] width 268 height 47
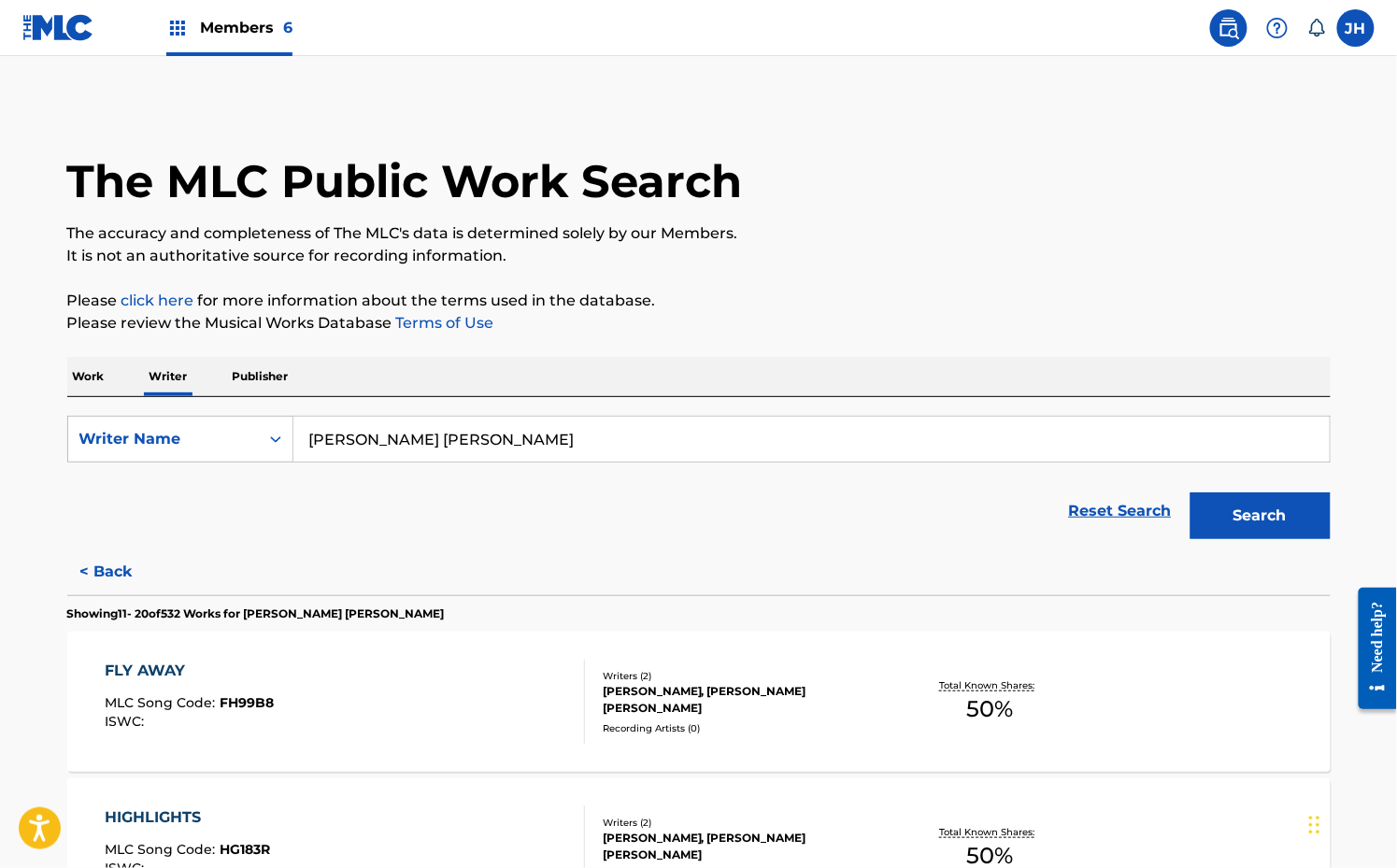
click at [464, 436] on input "[PERSON_NAME] [PERSON_NAME]" at bounding box center [812, 439] width 1036 height 45
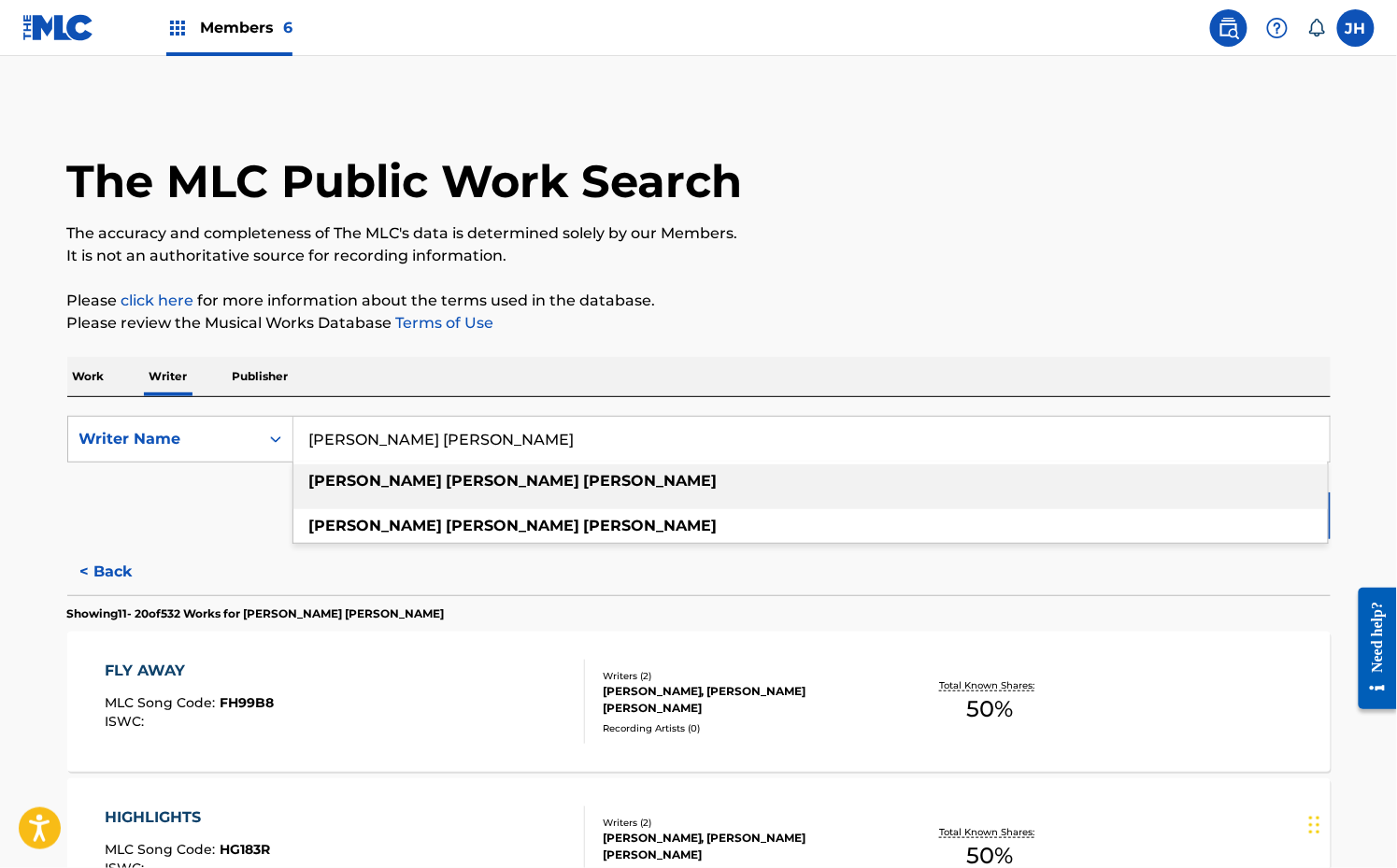
click at [464, 436] on input "[PERSON_NAME] [PERSON_NAME]" at bounding box center [812, 439] width 1036 height 45
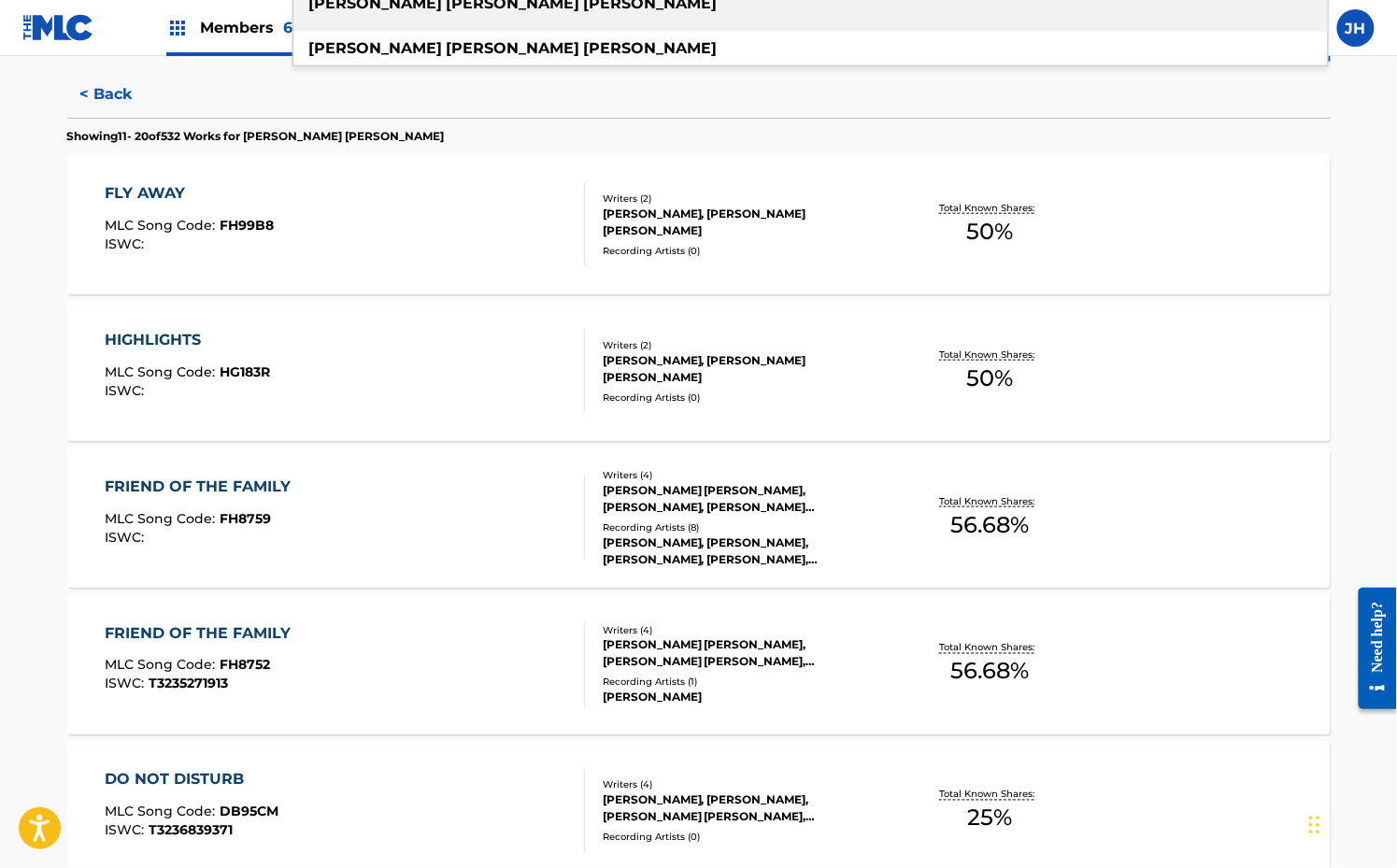
scroll to position [479, 0]
click at [743, 645] on div "[PERSON_NAME] [PERSON_NAME], [PERSON_NAME] [PERSON_NAME], [PERSON_NAME] [PERSON…" at bounding box center [744, 651] width 282 height 33
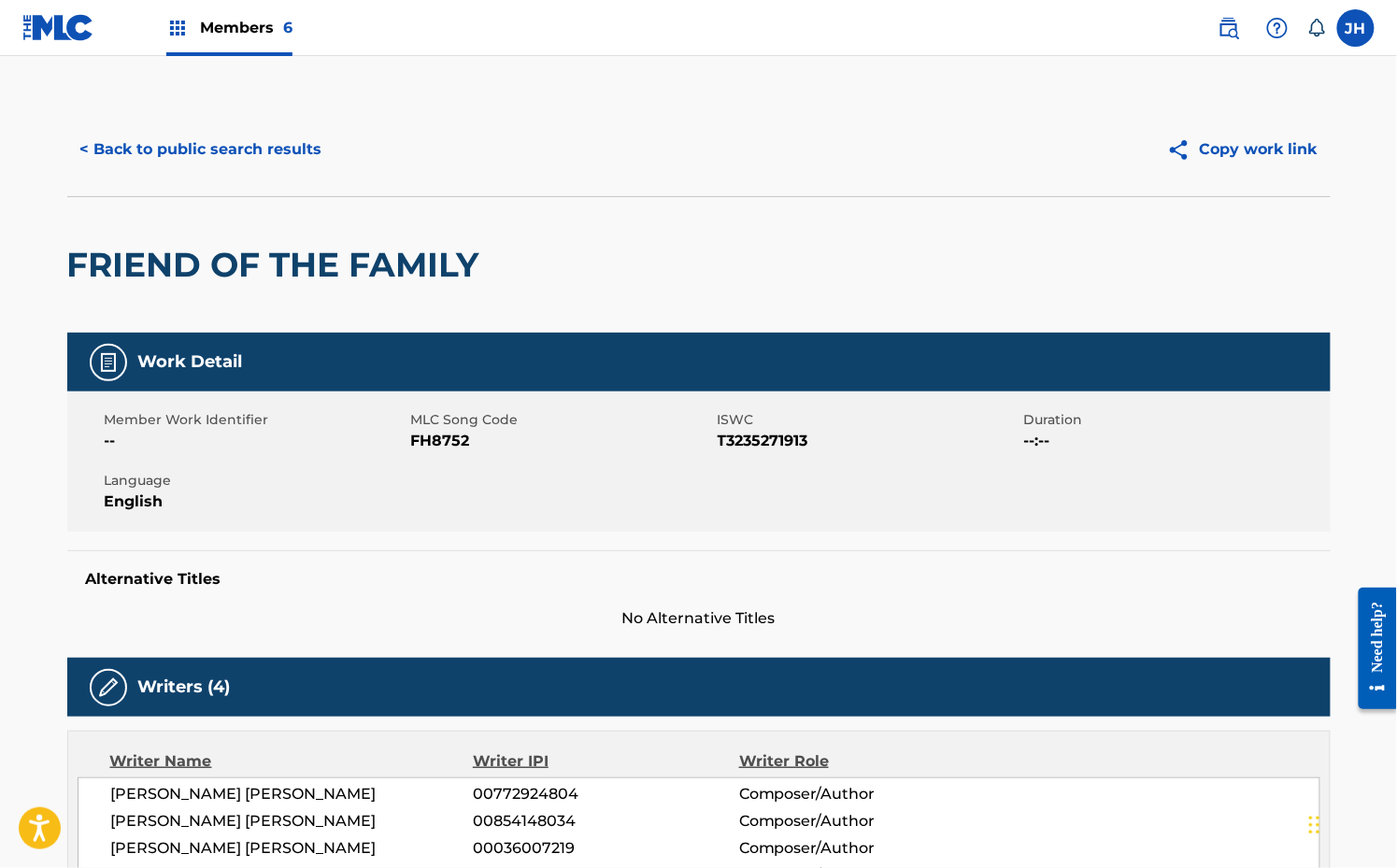
click at [116, 146] on button "< Back to public search results" at bounding box center [201, 149] width 268 height 47
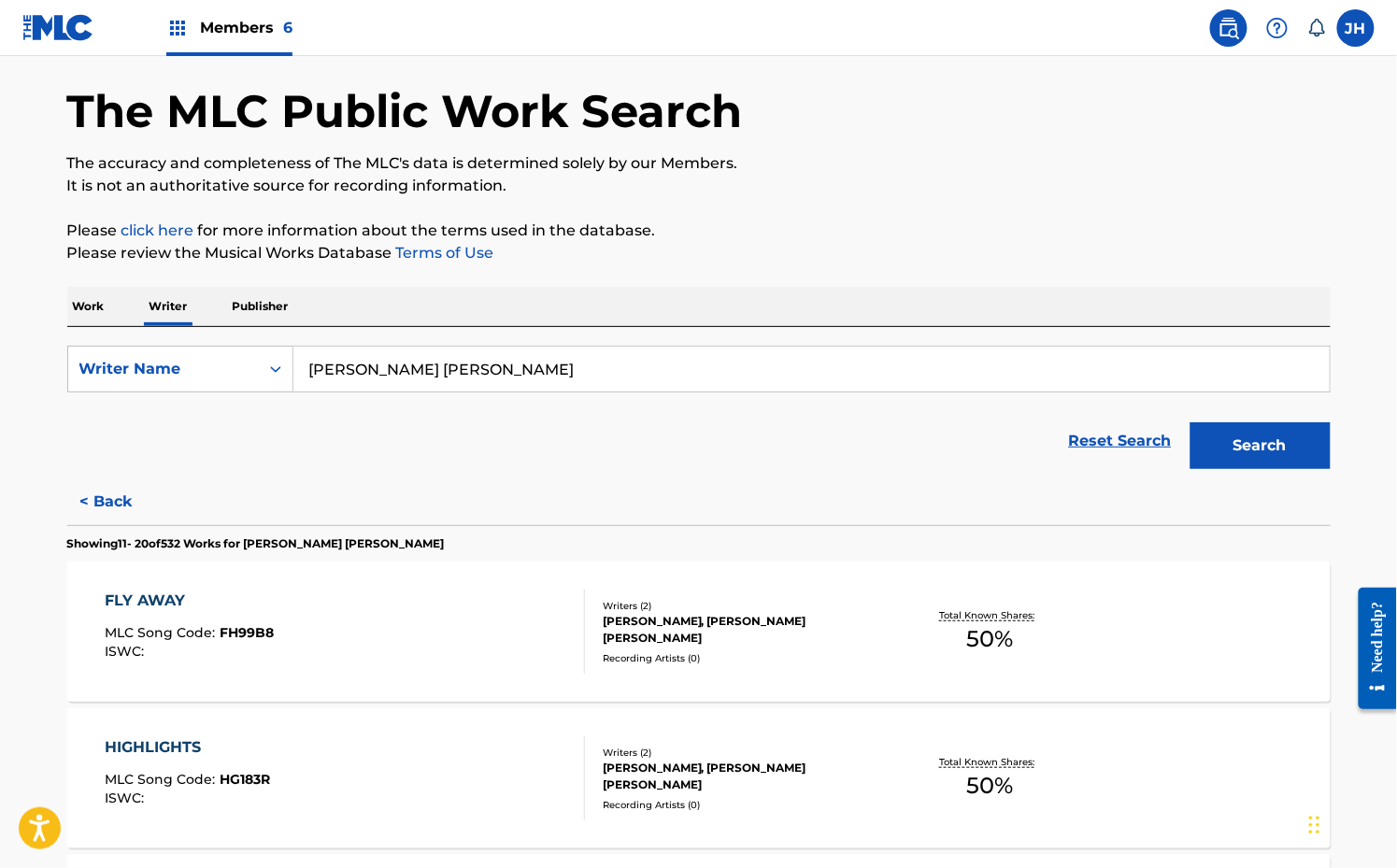
scroll to position [72, 0]
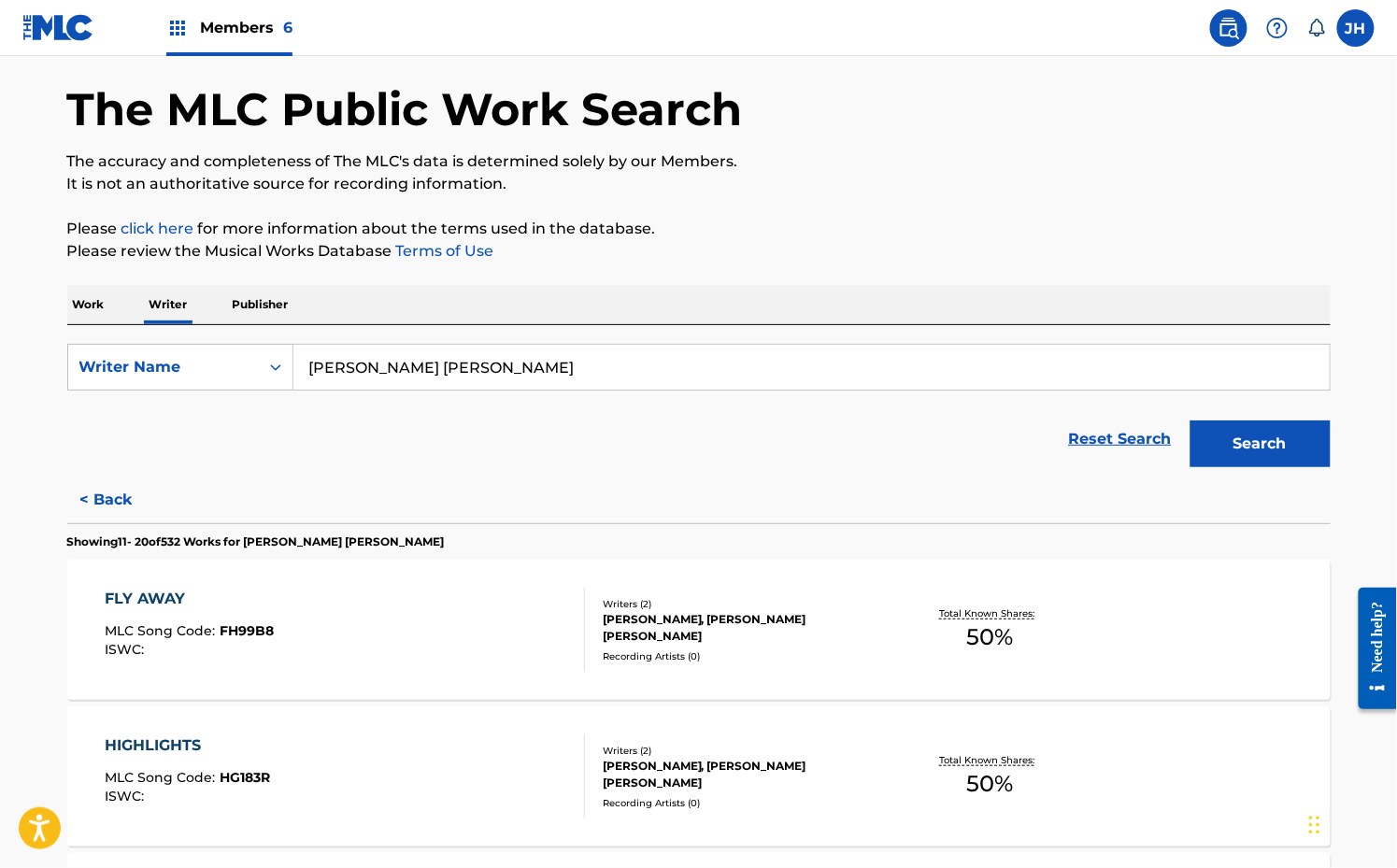
click at [81, 295] on p "Work" at bounding box center [89, 304] width 43 height 39
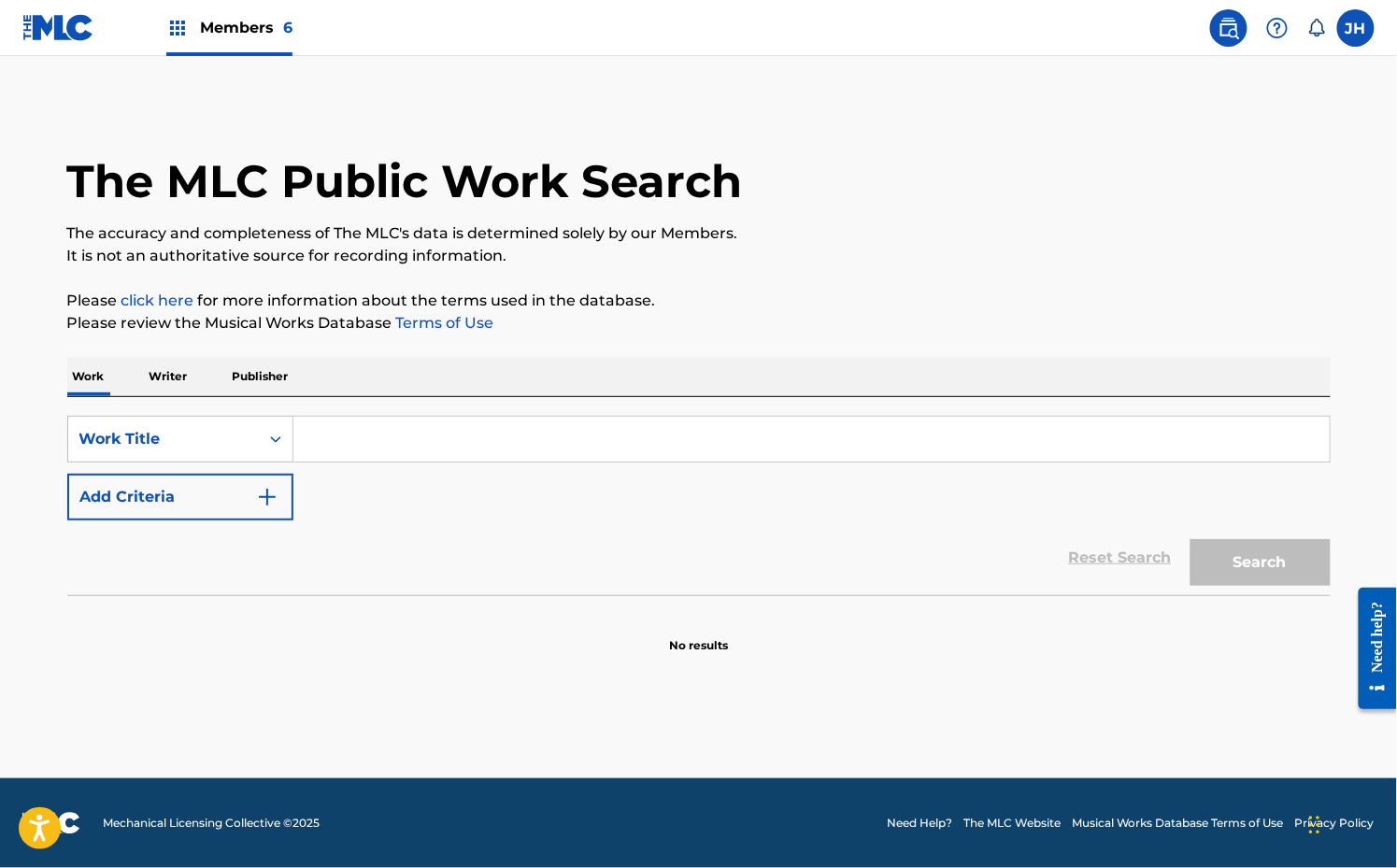
click at [232, 503] on button "Add Criteria" at bounding box center [180, 497] width 226 height 47
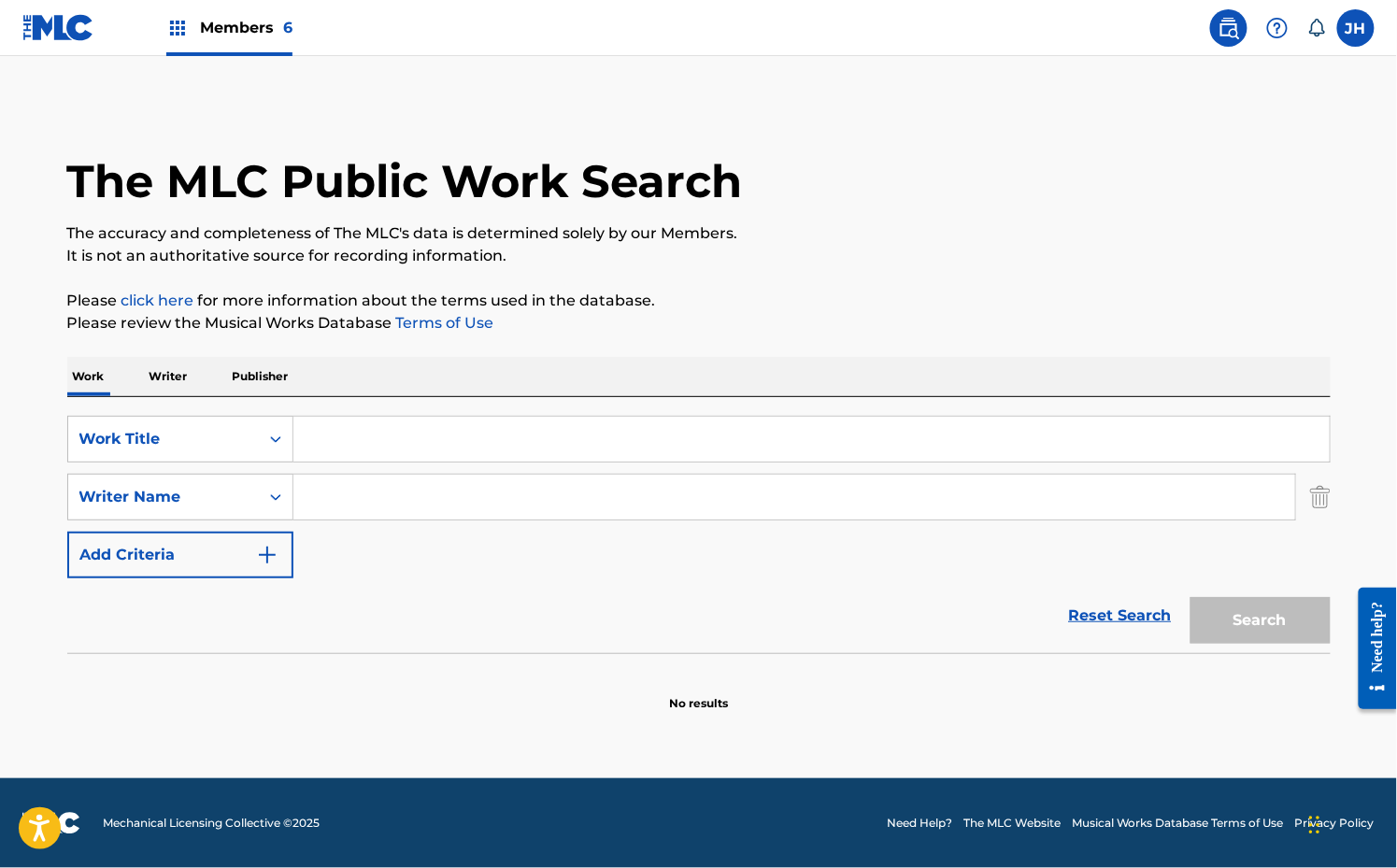
click at [353, 493] on input "Search Form" at bounding box center [795, 497] width 1002 height 45
paste input "[PERSON_NAME] [PERSON_NAME]"
type input "[PERSON_NAME] [PERSON_NAME]"
click at [355, 456] on input "Search Form" at bounding box center [812, 439] width 1036 height 45
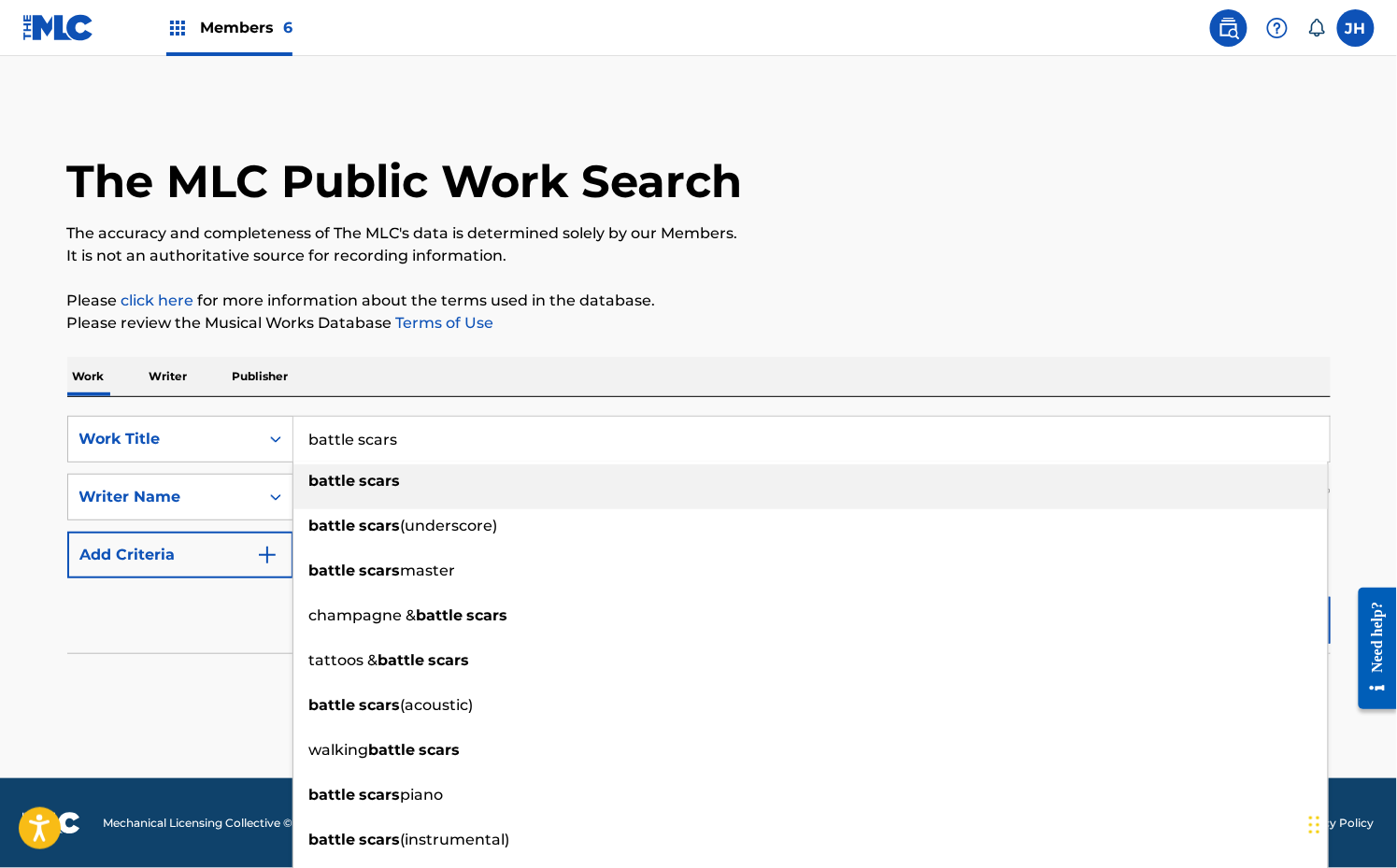
type input "battle scars"
click at [778, 229] on p "The accuracy and completeness of The MLC's data is determined solely by our Mem…" at bounding box center [699, 234] width 1263 height 23
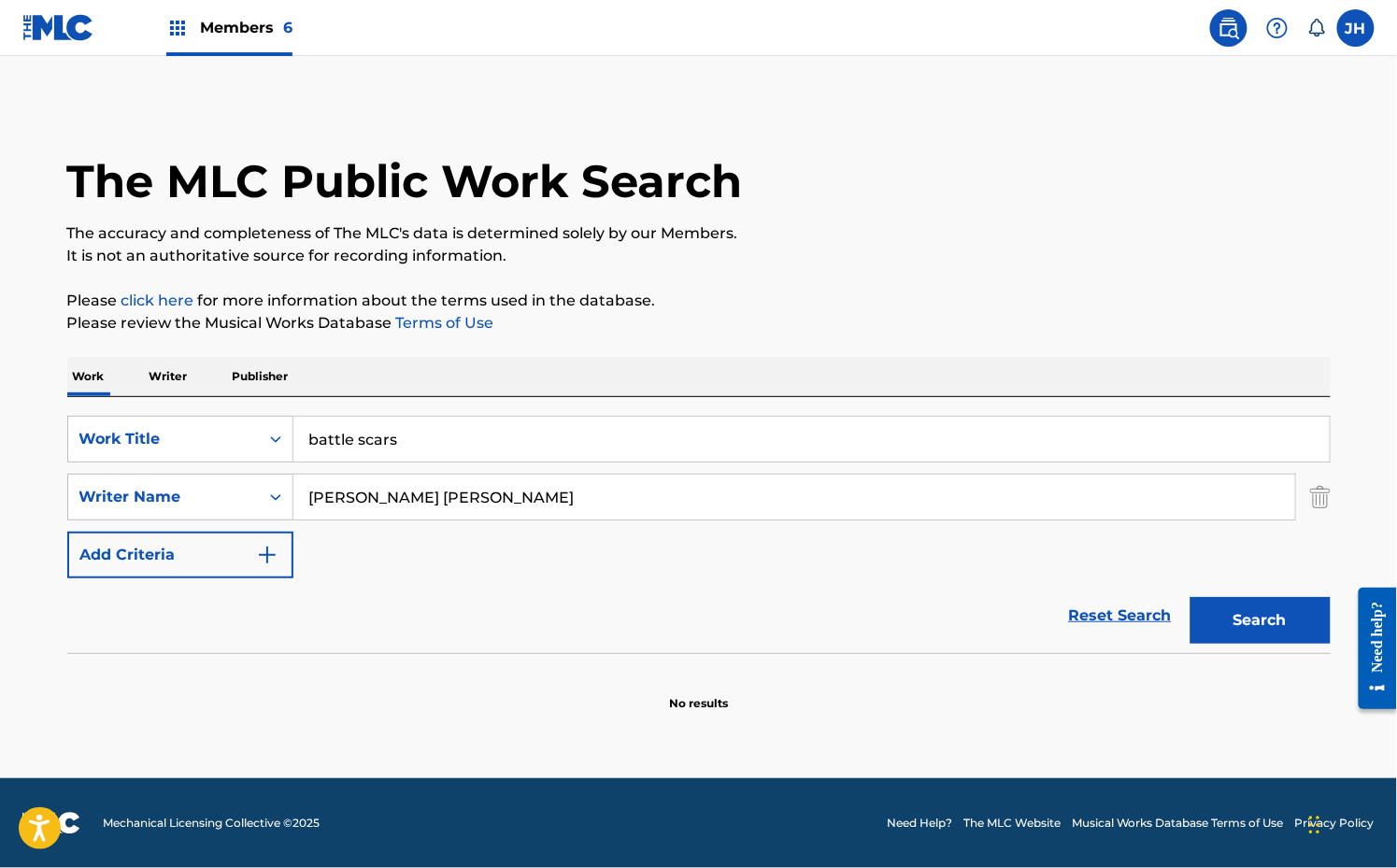
click at [1222, 627] on button "Search" at bounding box center [1261, 620] width 140 height 47
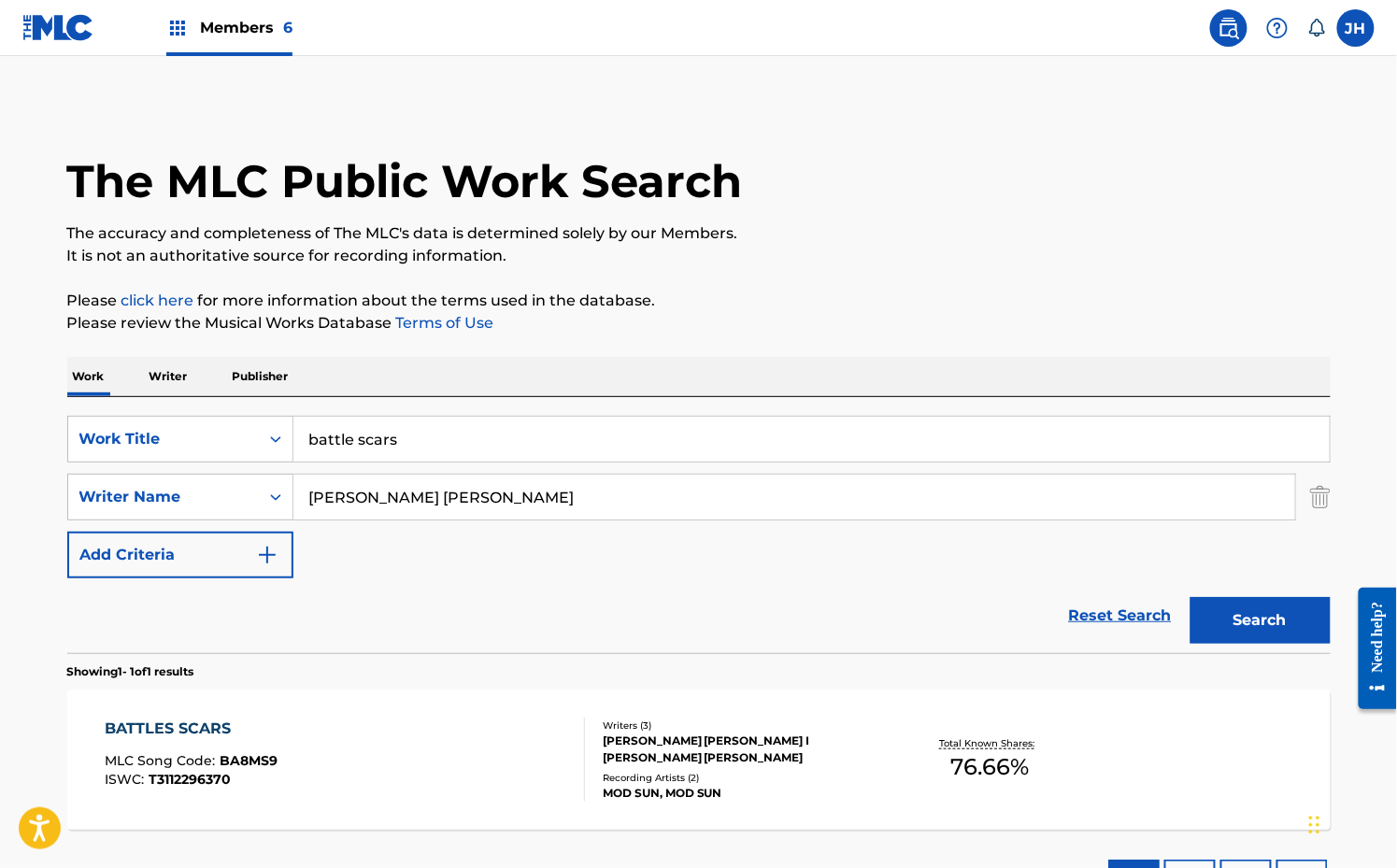
click at [768, 741] on div "[PERSON_NAME] [PERSON_NAME] I [PERSON_NAME] [PERSON_NAME]" at bounding box center [744, 749] width 282 height 33
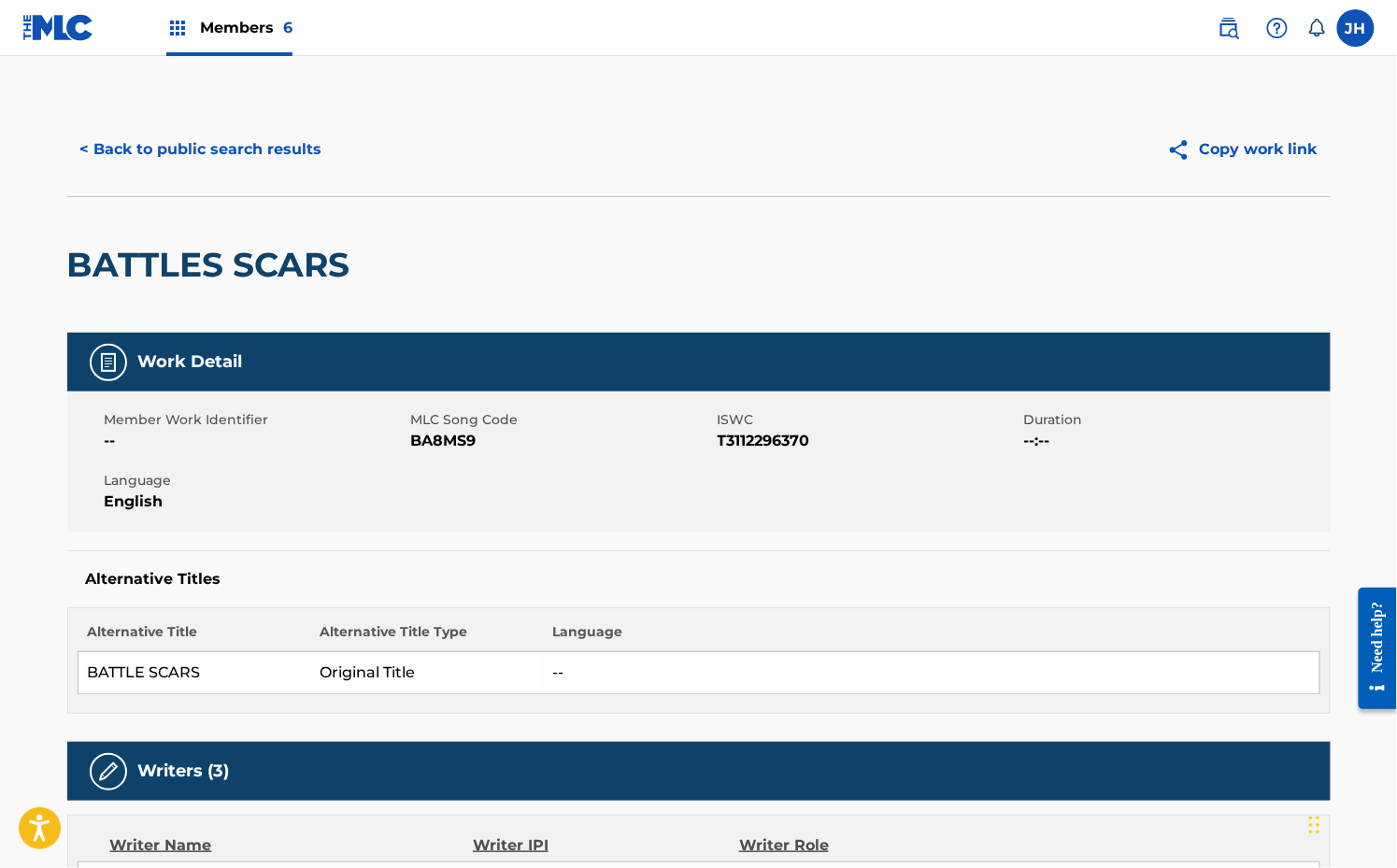
click at [184, 158] on button "< Back to public search results" at bounding box center [201, 149] width 268 height 47
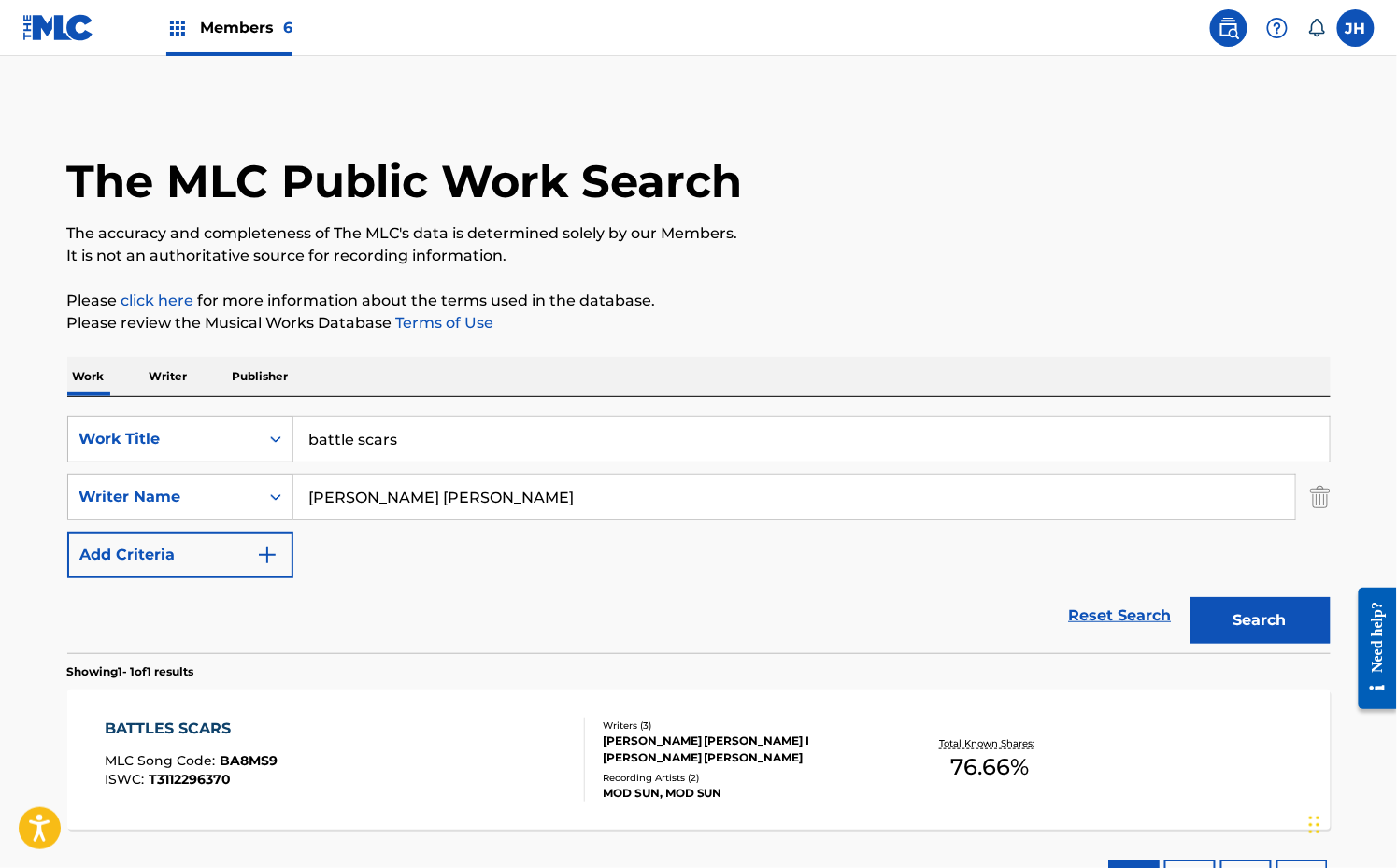
scroll to position [148, 0]
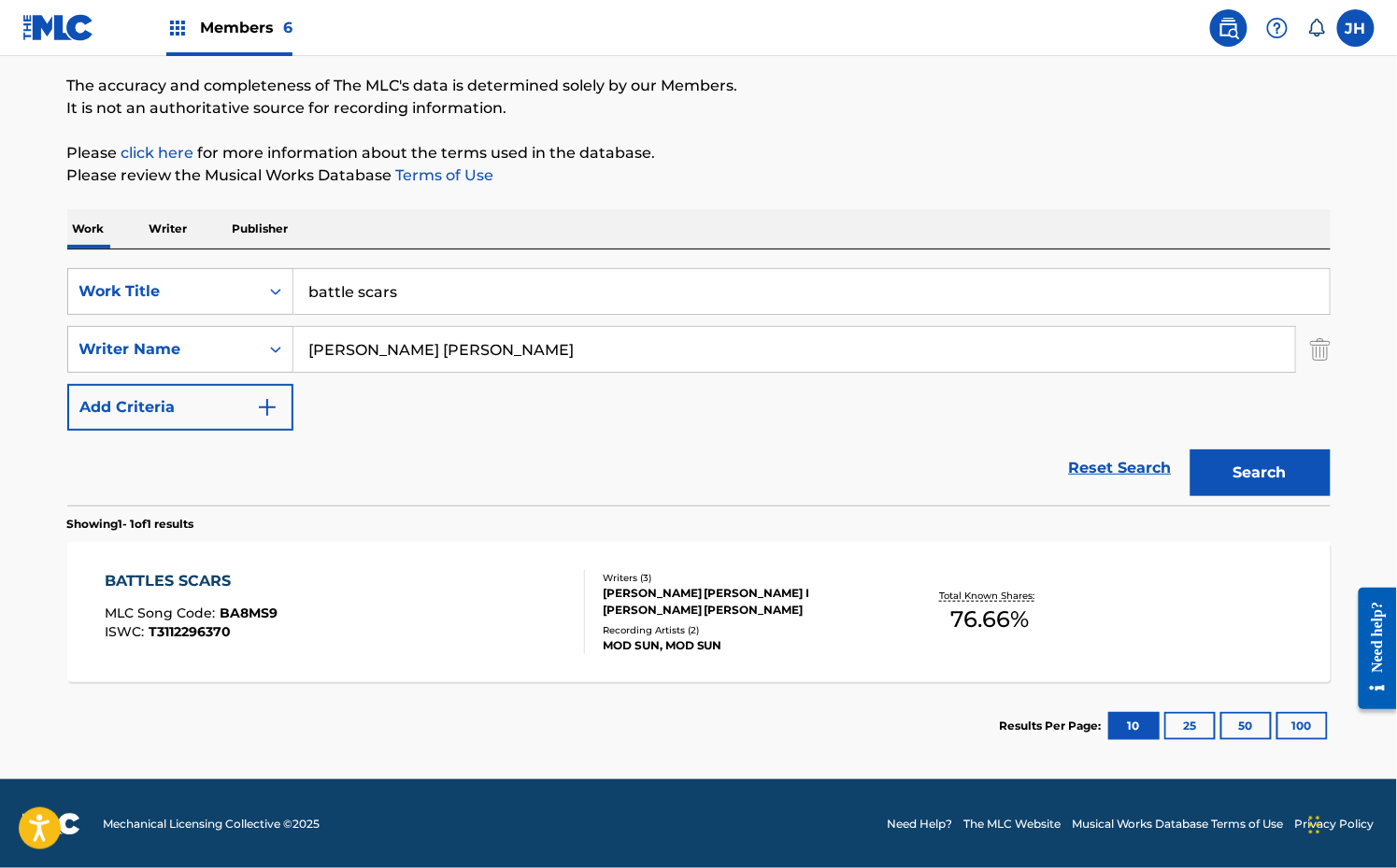
click at [377, 616] on div "BATTLES SCARS MLC Song Code : BA8MS9 ISWC : T3112296370" at bounding box center [344, 611] width 480 height 84
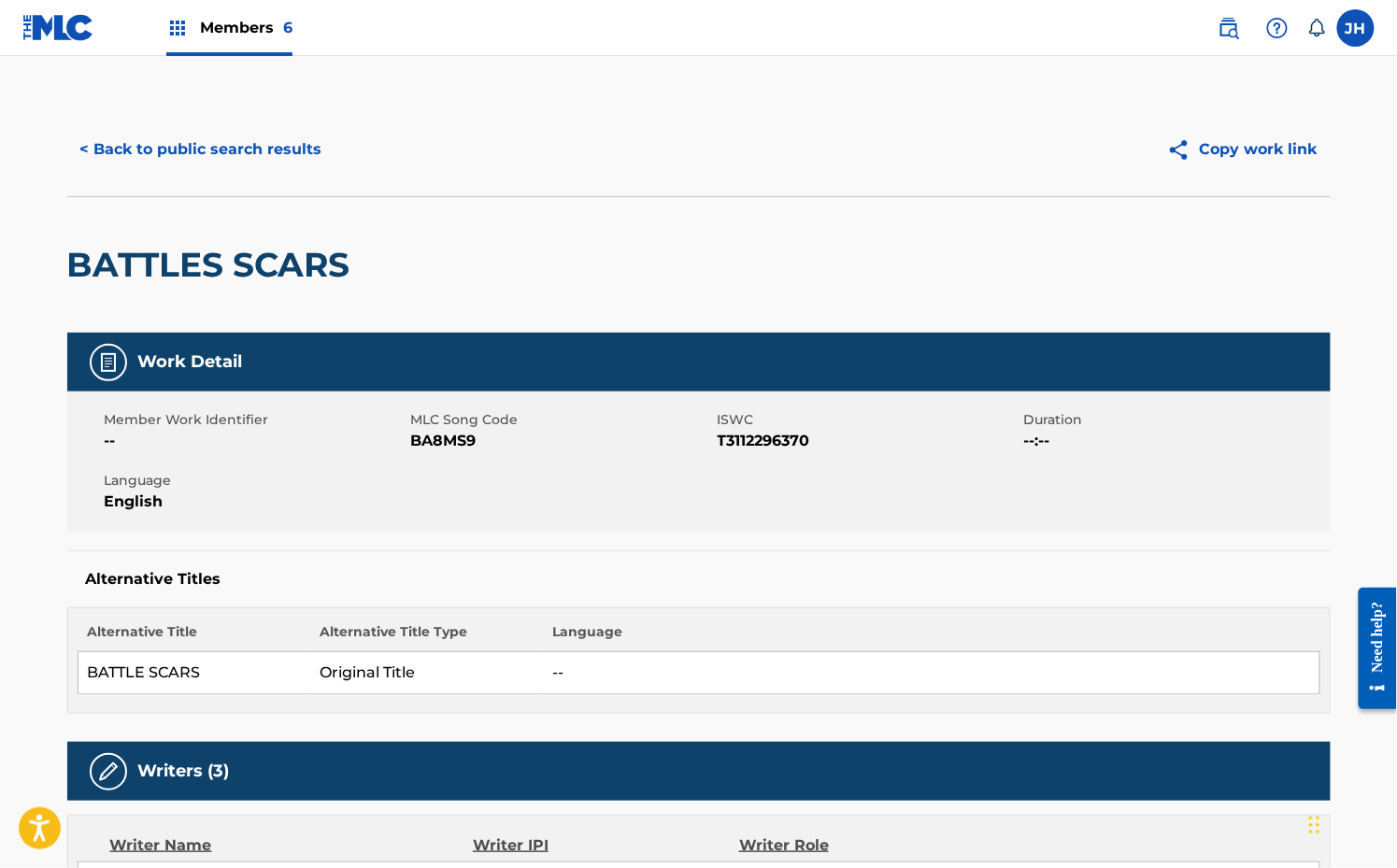
click at [1253, 145] on button "Copy work link" at bounding box center [1242, 149] width 177 height 47
click at [217, 149] on button "< Back to public search results" at bounding box center [201, 149] width 268 height 47
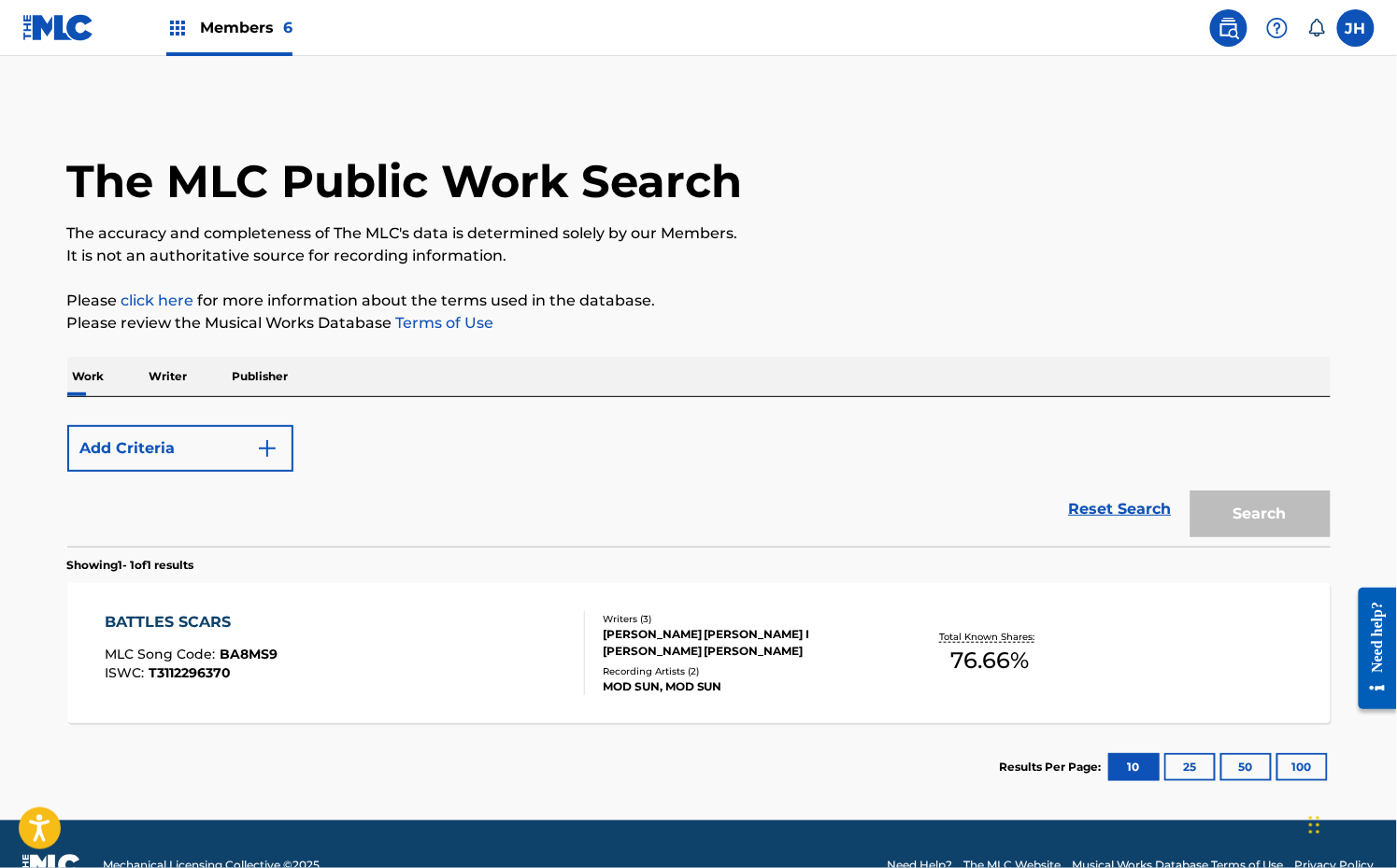
scroll to position [41, 0]
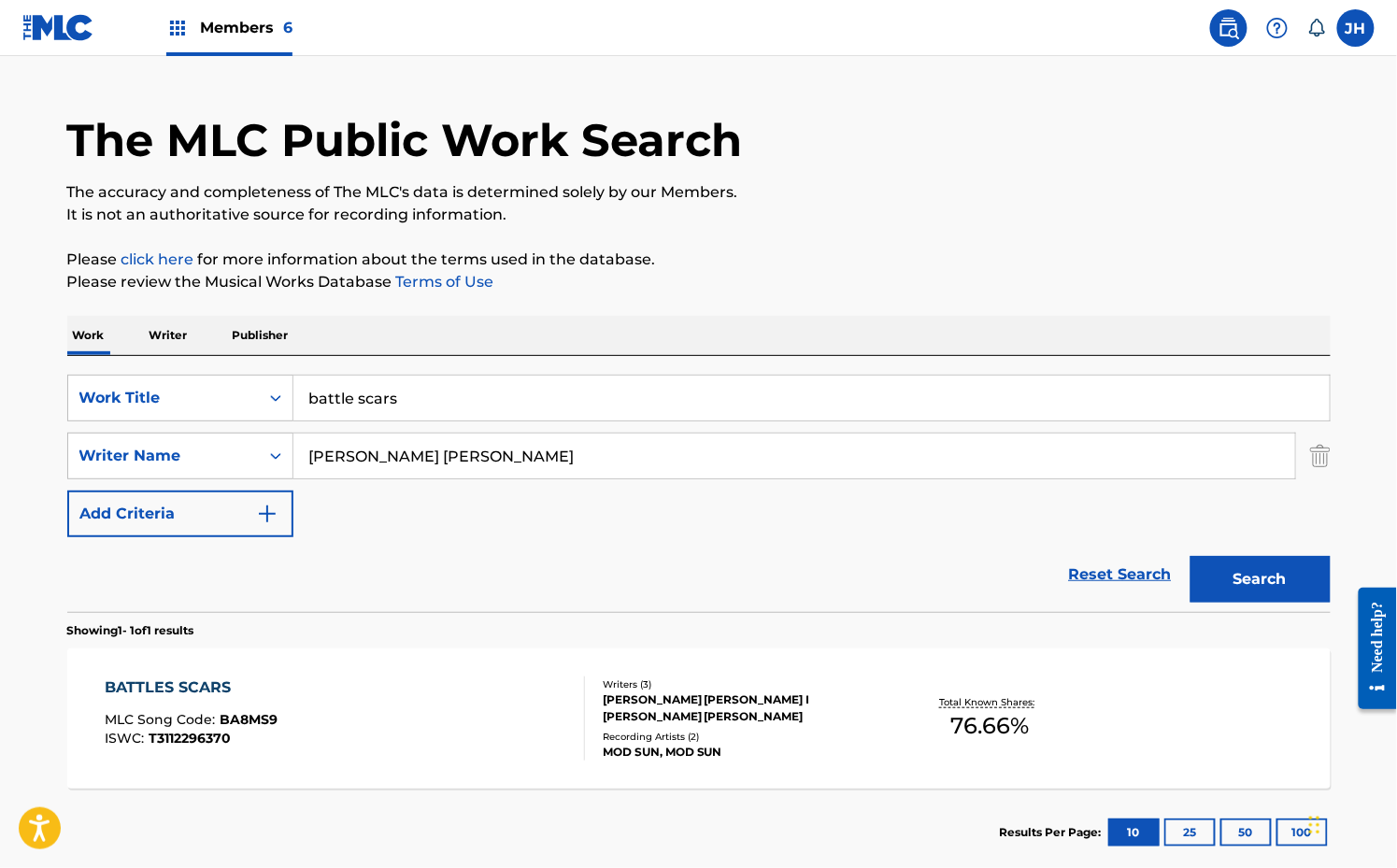
click at [365, 407] on input "battle scars" at bounding box center [812, 398] width 1036 height 45
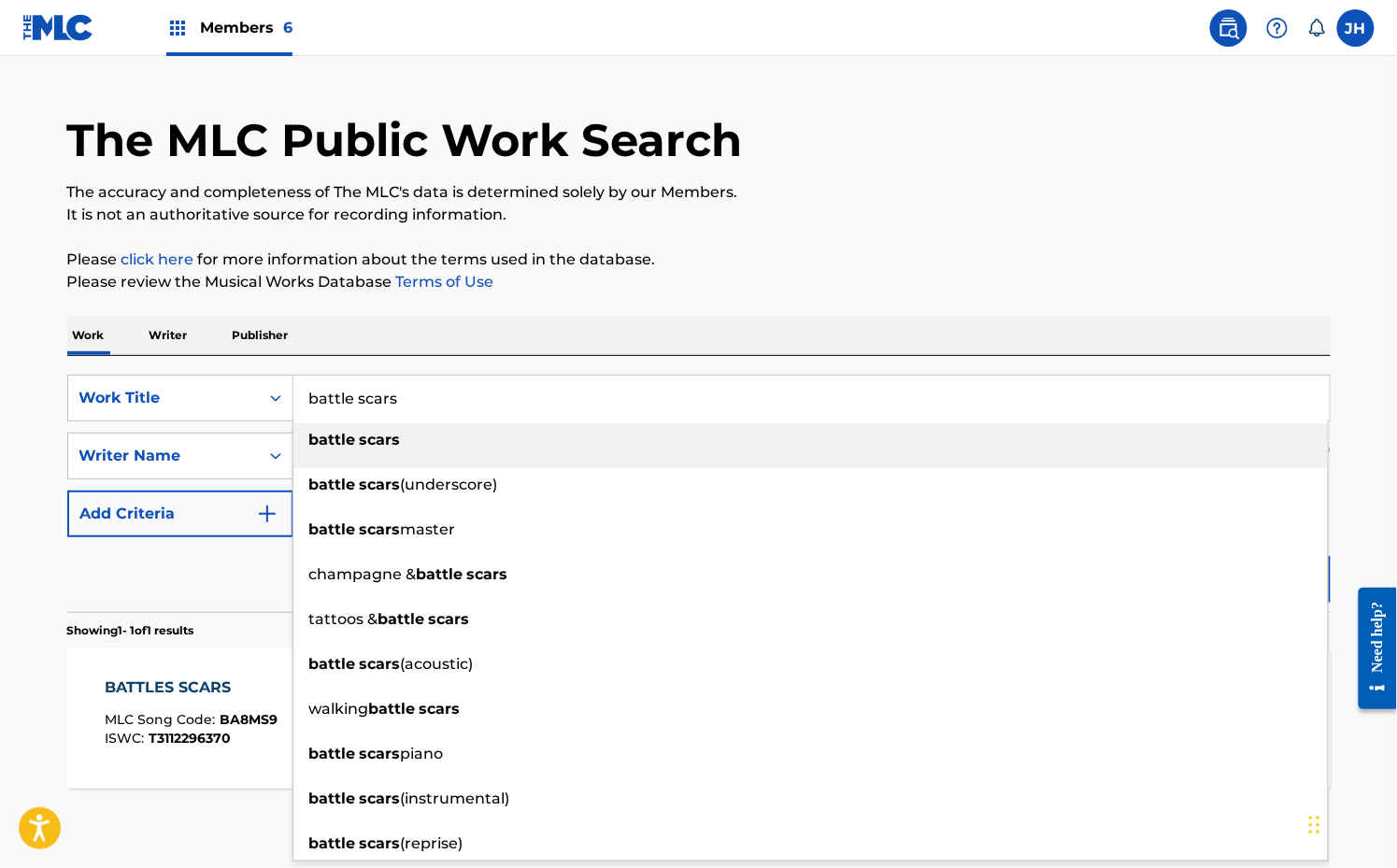
click at [365, 407] on input "battle scars" at bounding box center [812, 398] width 1036 height 45
click at [365, 411] on input "battle scars" at bounding box center [812, 398] width 1036 height 45
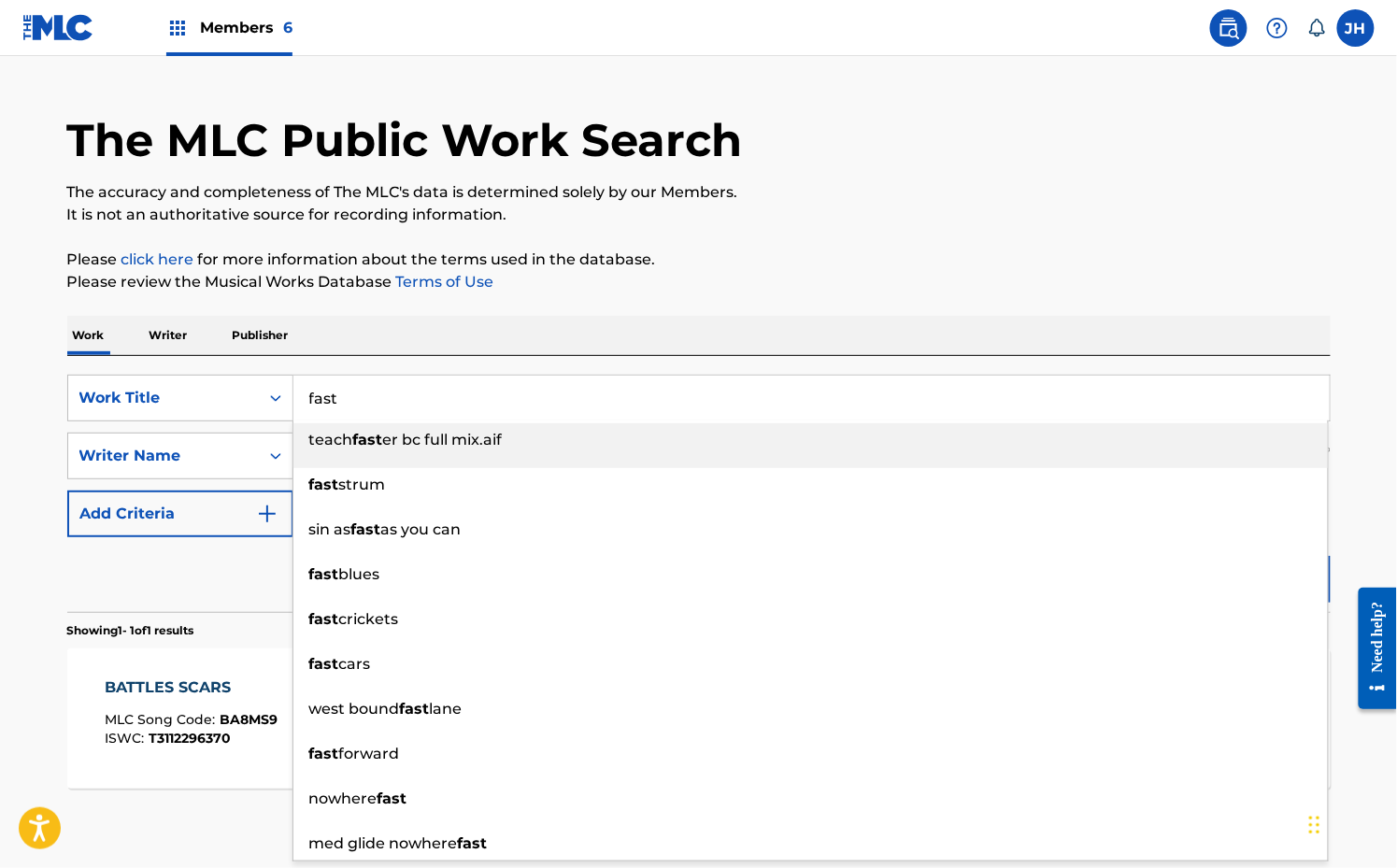
type input "fast"
click at [992, 319] on div "Work Writer Publisher" at bounding box center [699, 335] width 1263 height 39
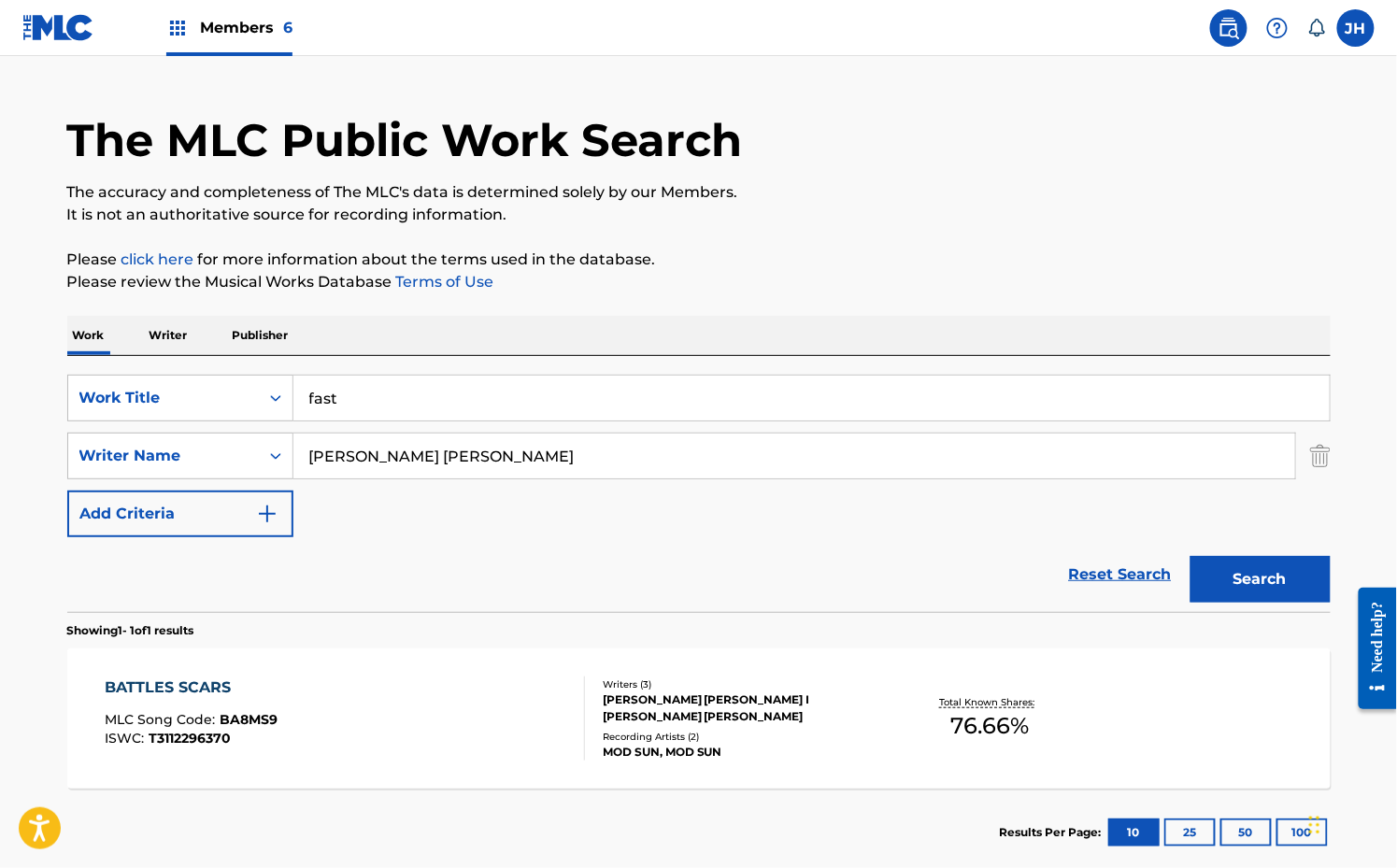
click at [1269, 587] on button "Search" at bounding box center [1261, 579] width 140 height 47
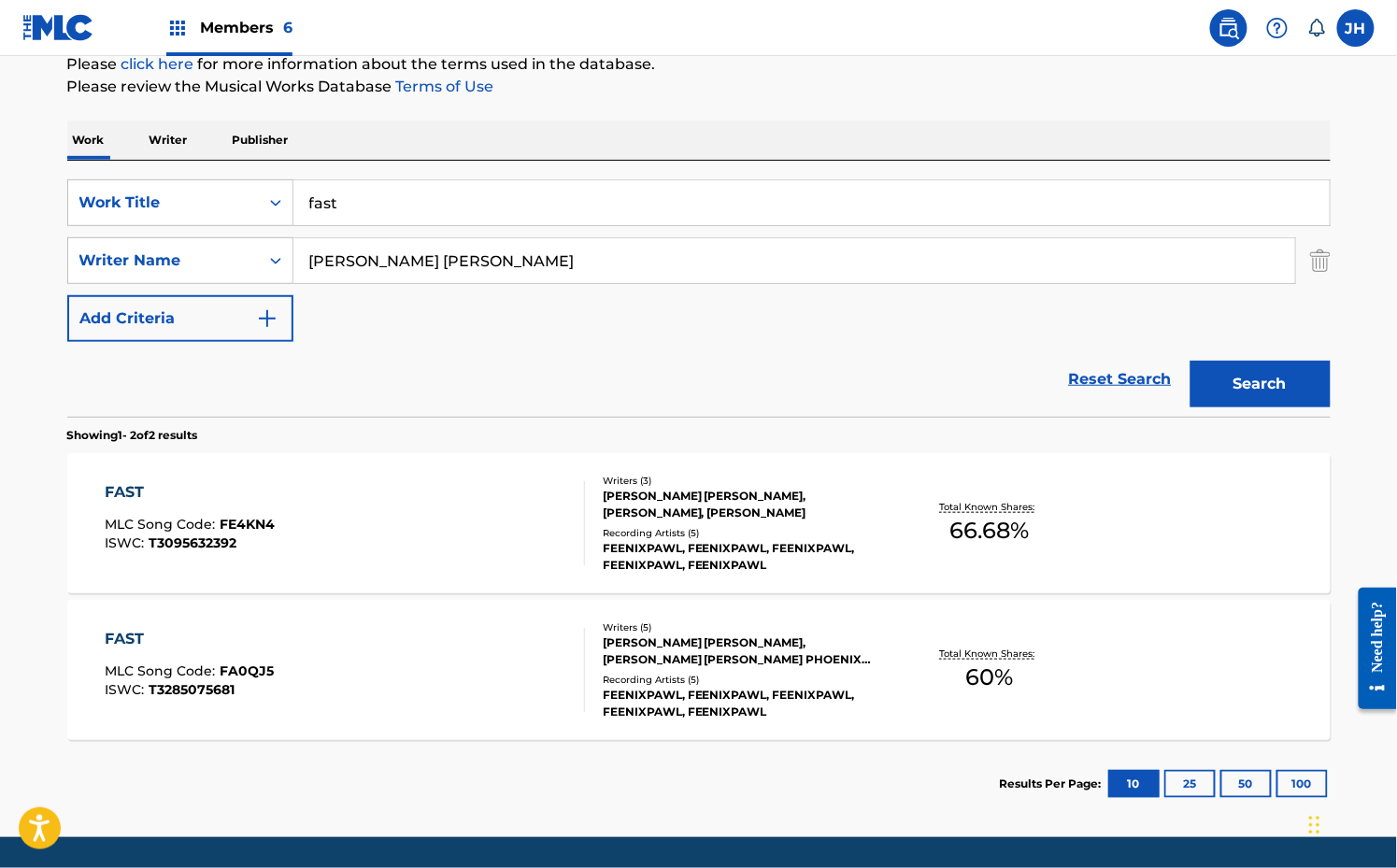
scroll to position [244, 0]
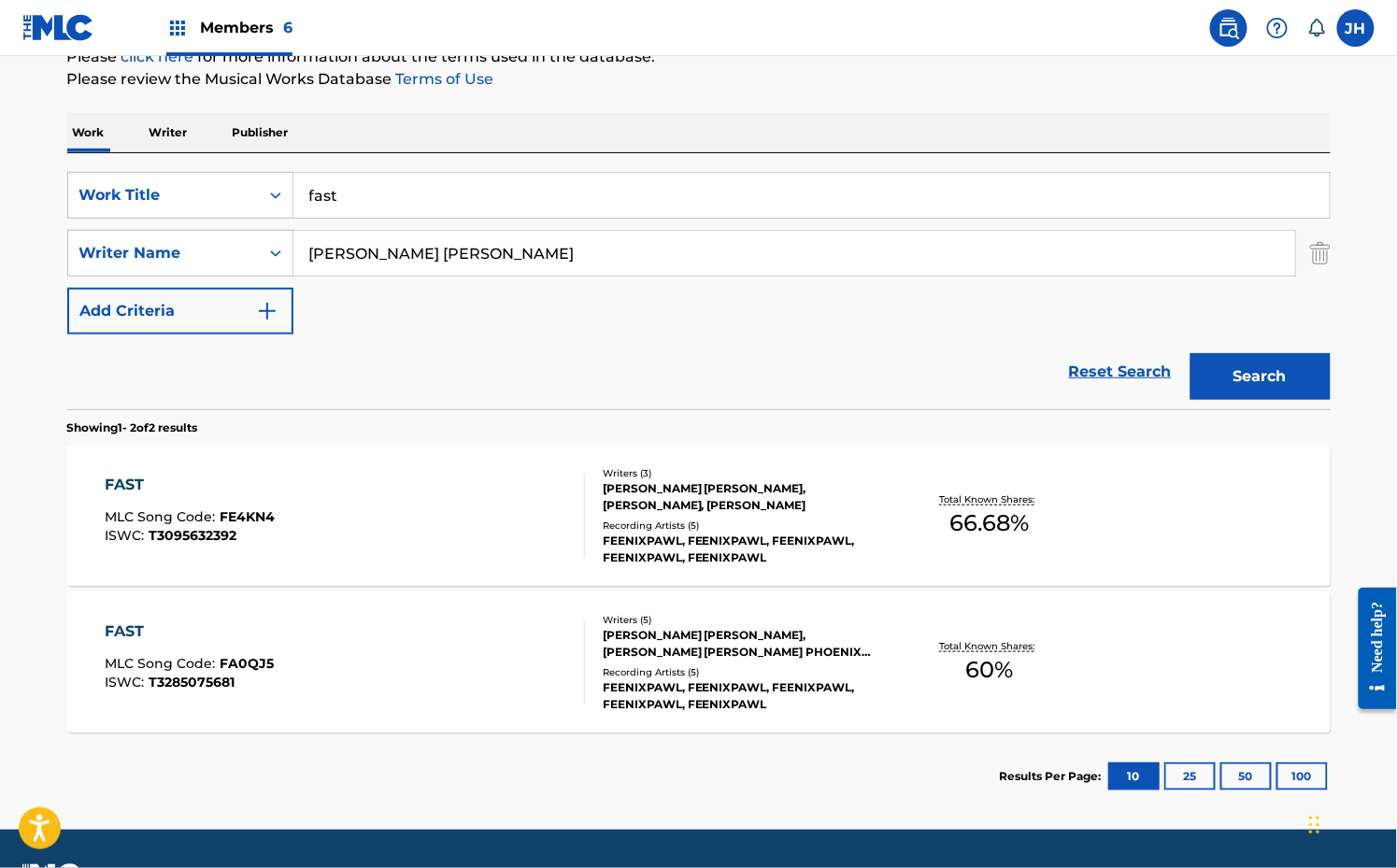
click at [765, 546] on div "FEENIXPAWL, FEENIXPAWL, FEENIXPAWL, FEENIXPAWL, FEENIXPAWL" at bounding box center [744, 548] width 282 height 33
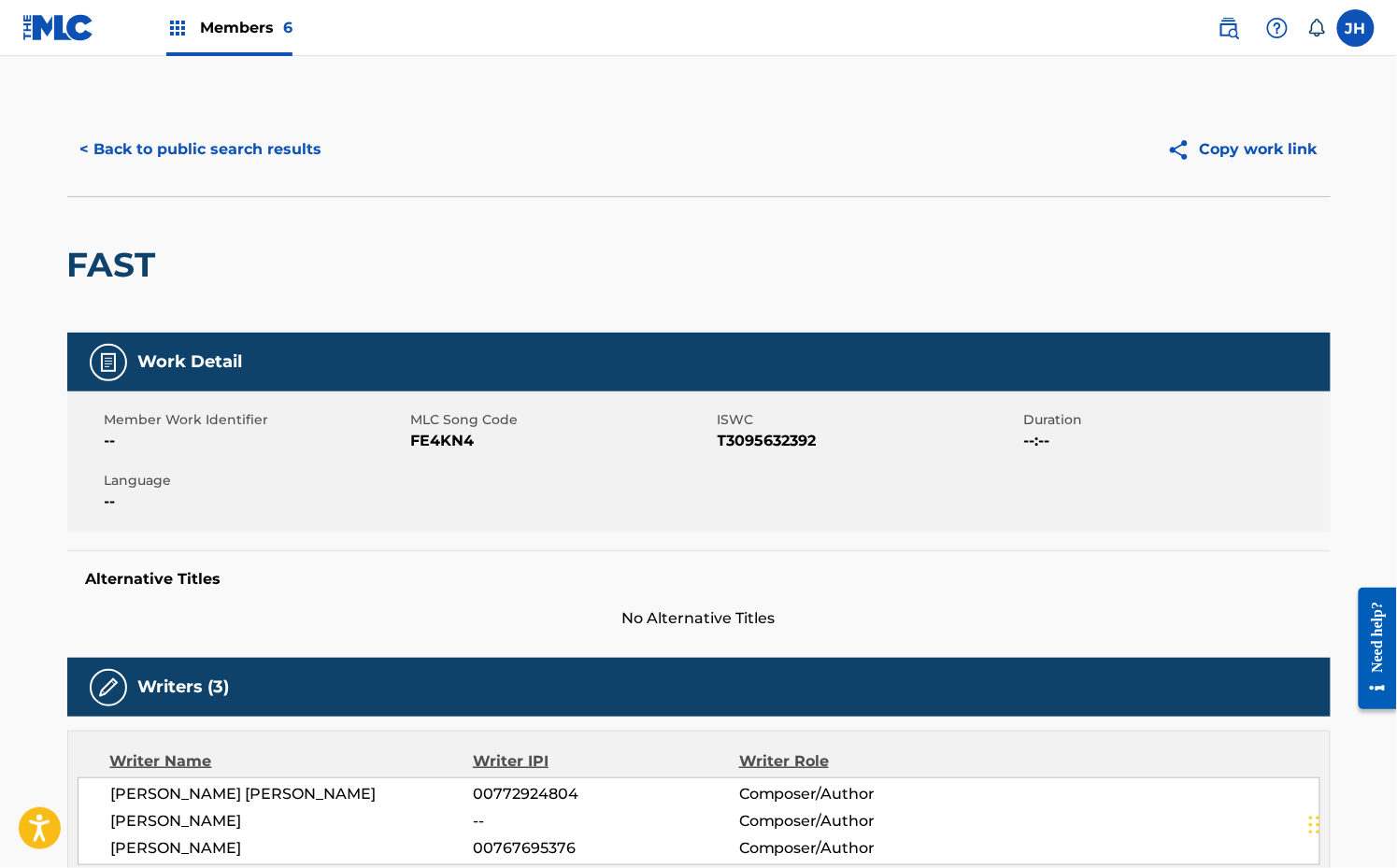
click at [279, 144] on button "< Back to public search results" at bounding box center [201, 149] width 268 height 47
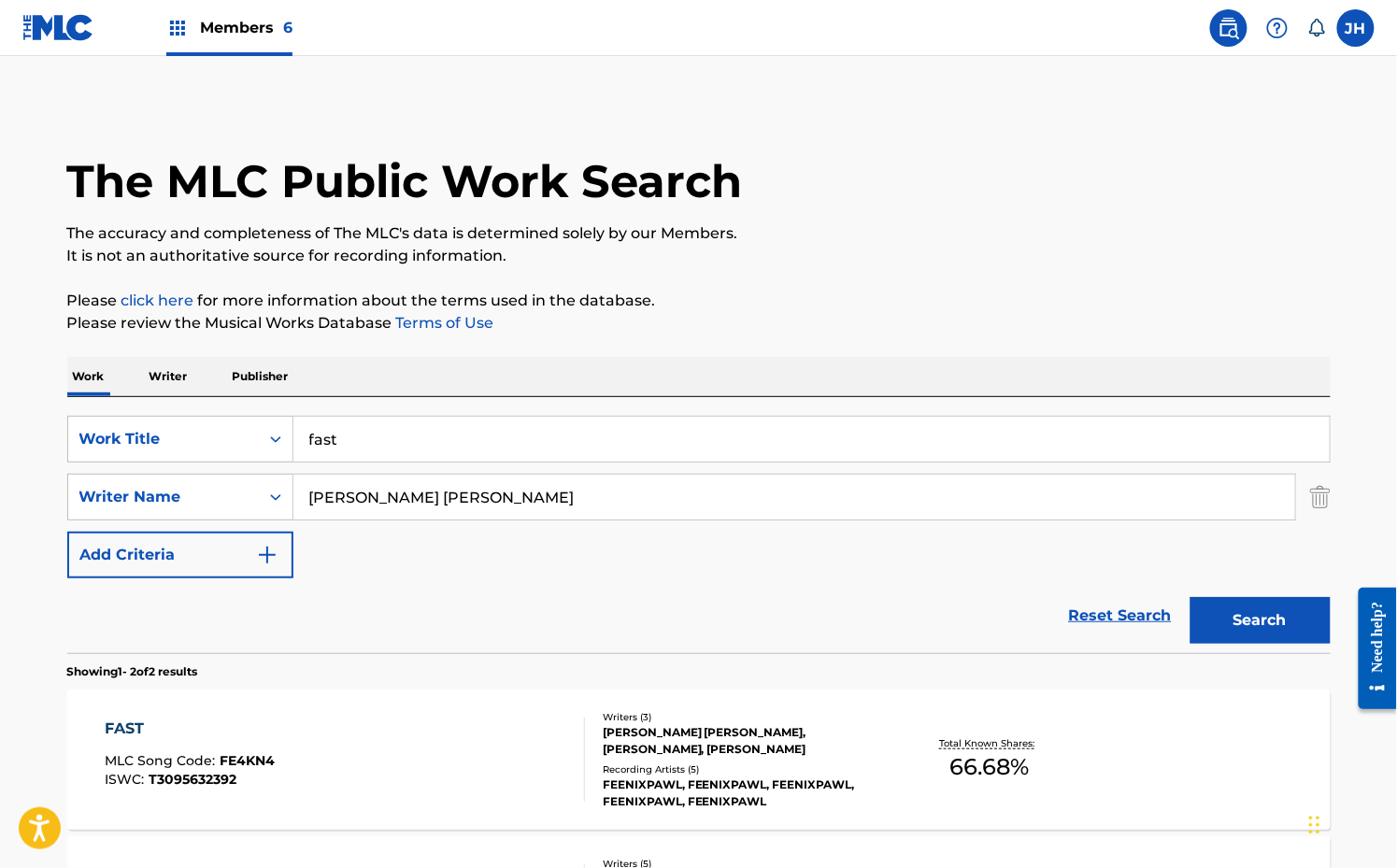
scroll to position [188, 0]
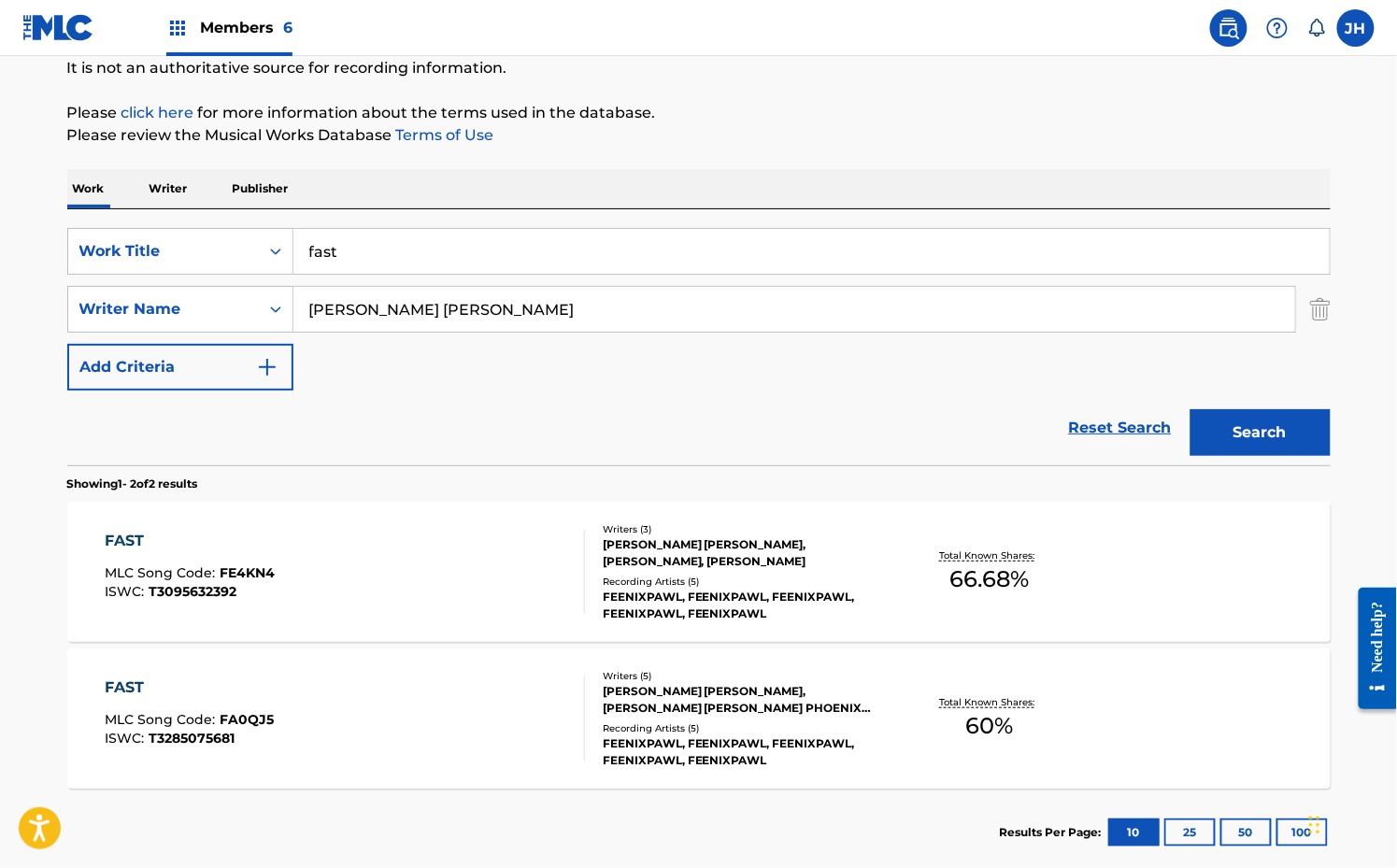
click at [420, 719] on div "FAST MLC Song Code : FA0QJ5 ISWC : T3285075681" at bounding box center [344, 718] width 480 height 84
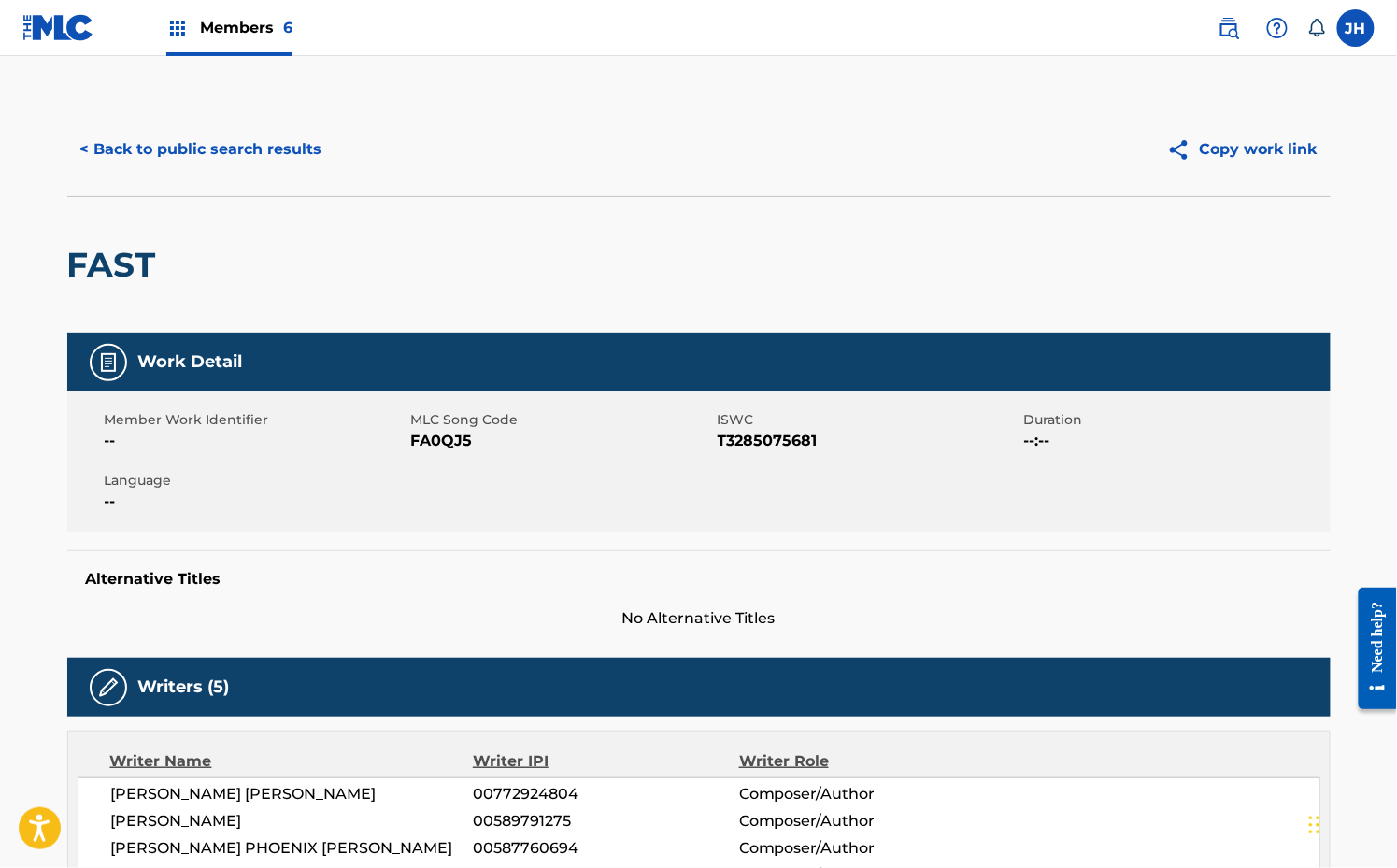
click at [146, 161] on button "< Back to public search results" at bounding box center [201, 149] width 268 height 47
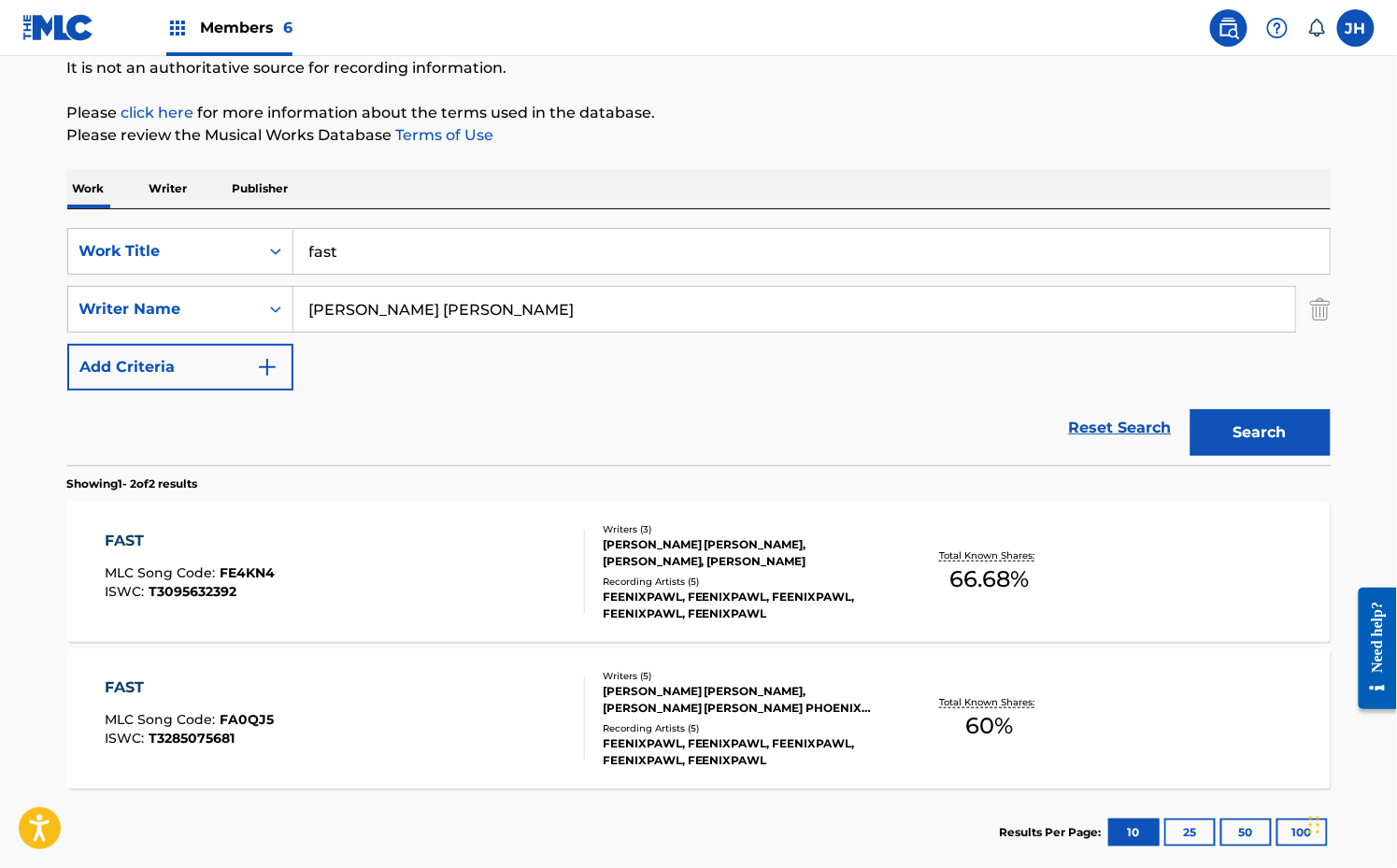
click at [458, 584] on div "FAST MLC Song Code : FE4KN4 ISWC : T3095632392" at bounding box center [344, 571] width 480 height 84
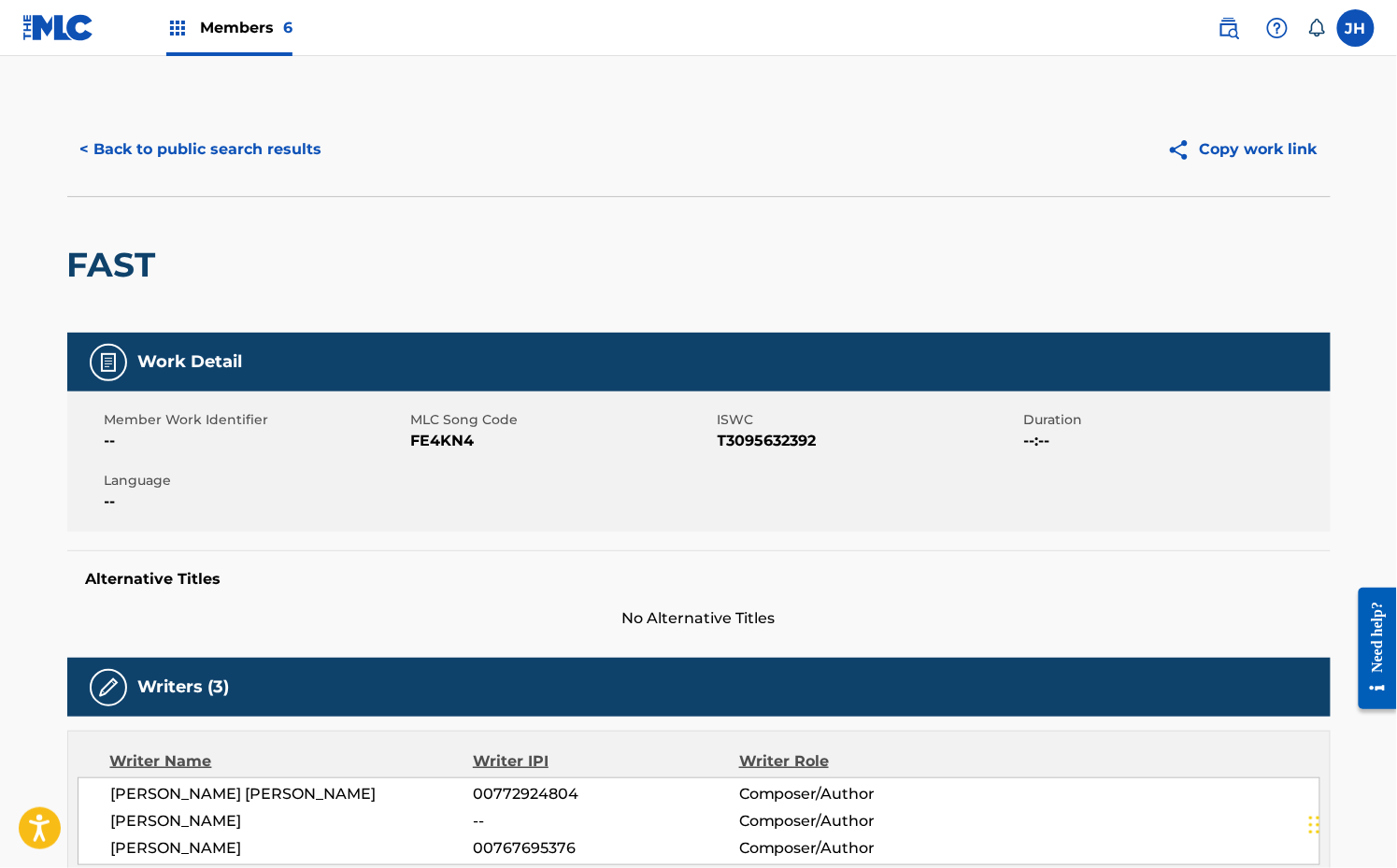
click at [213, 158] on button "< Back to public search results" at bounding box center [201, 149] width 268 height 47
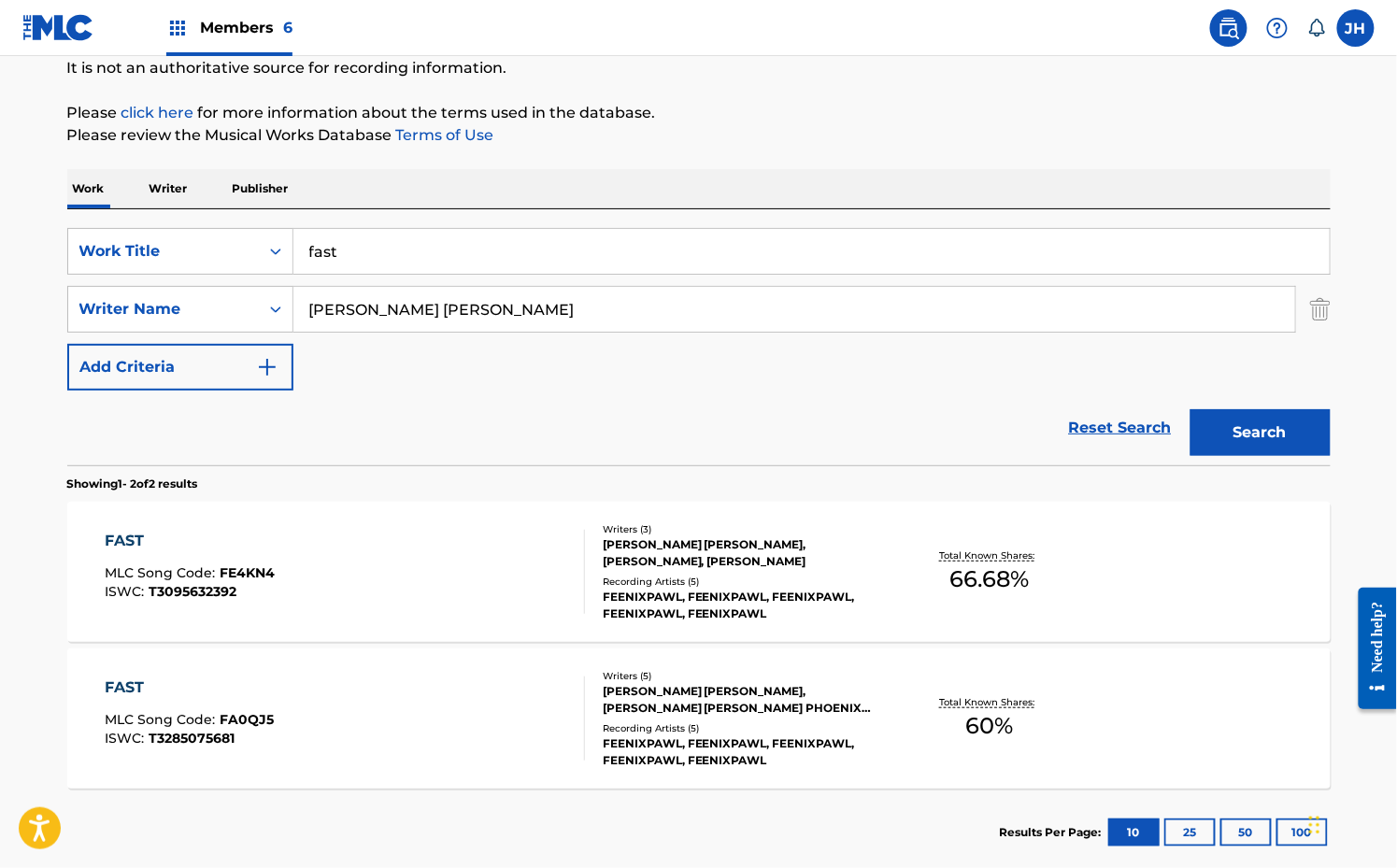
click at [247, 676] on div "FAST" at bounding box center [189, 688] width 169 height 23
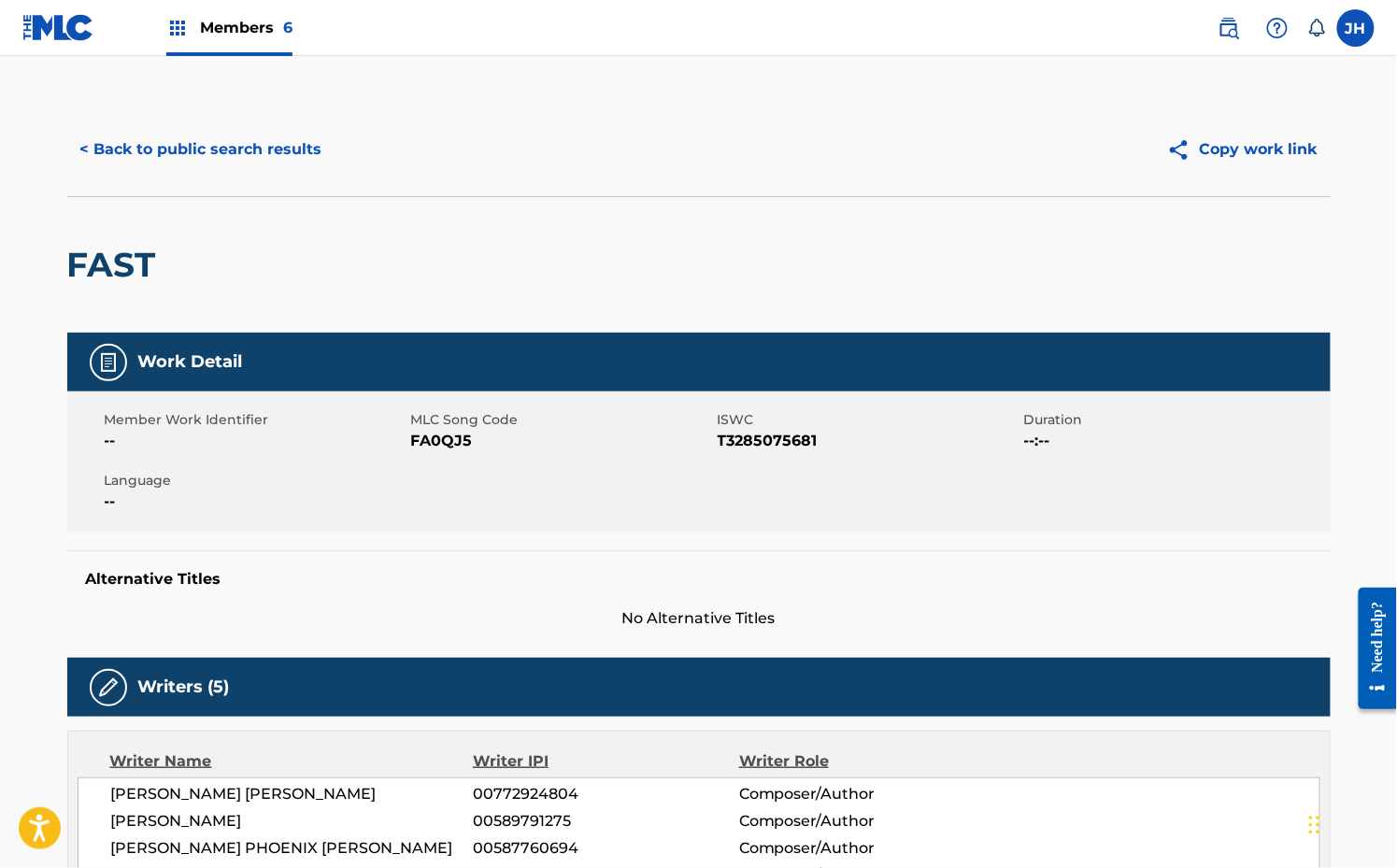
click at [1219, 138] on button "Copy work link" at bounding box center [1242, 149] width 177 height 47
click at [148, 146] on button "< Back to public search results" at bounding box center [201, 149] width 268 height 47
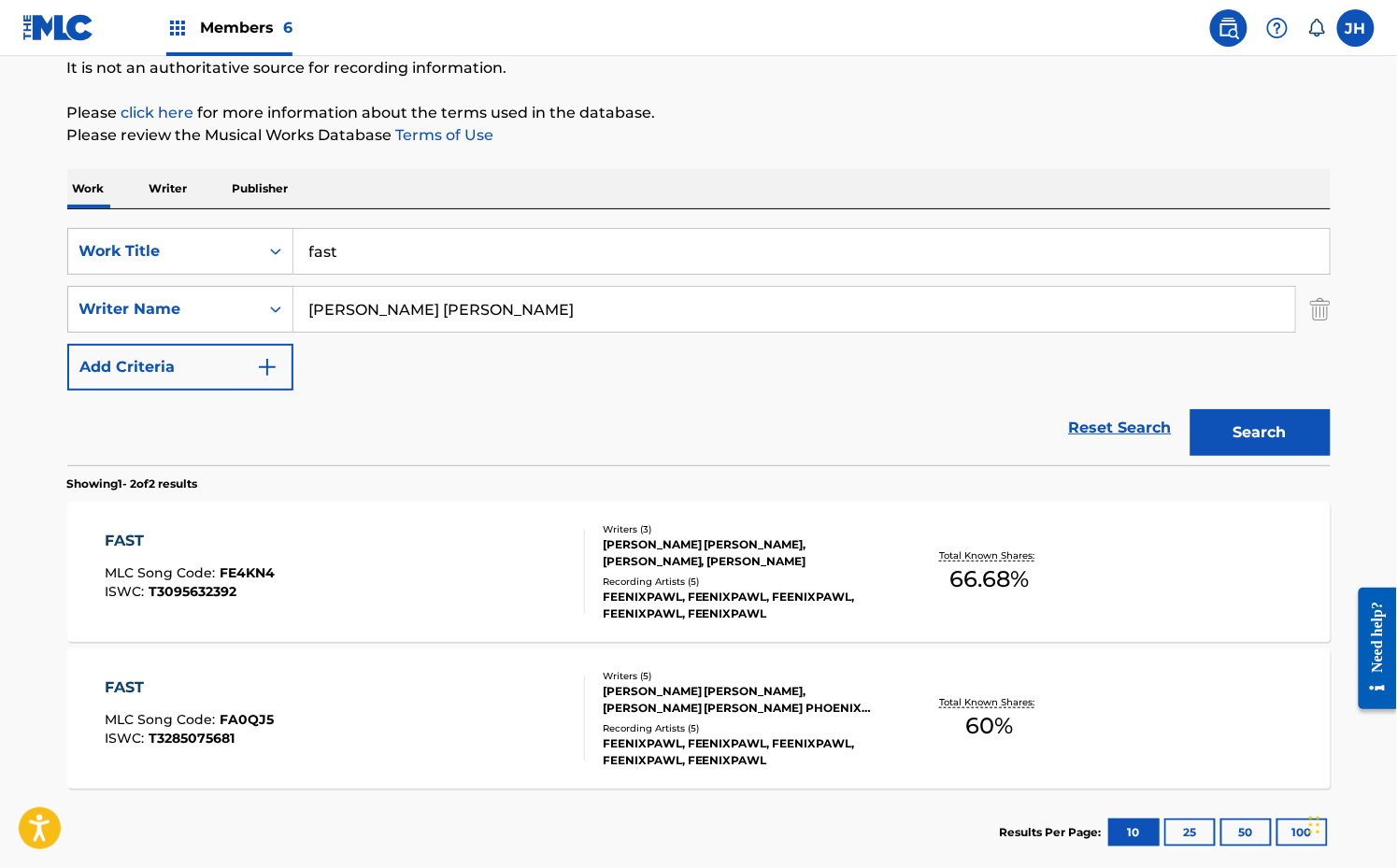
click at [354, 610] on div "FAST MLC Song Code : FE4KN4 ISWC : T3095632392" at bounding box center [344, 571] width 480 height 84
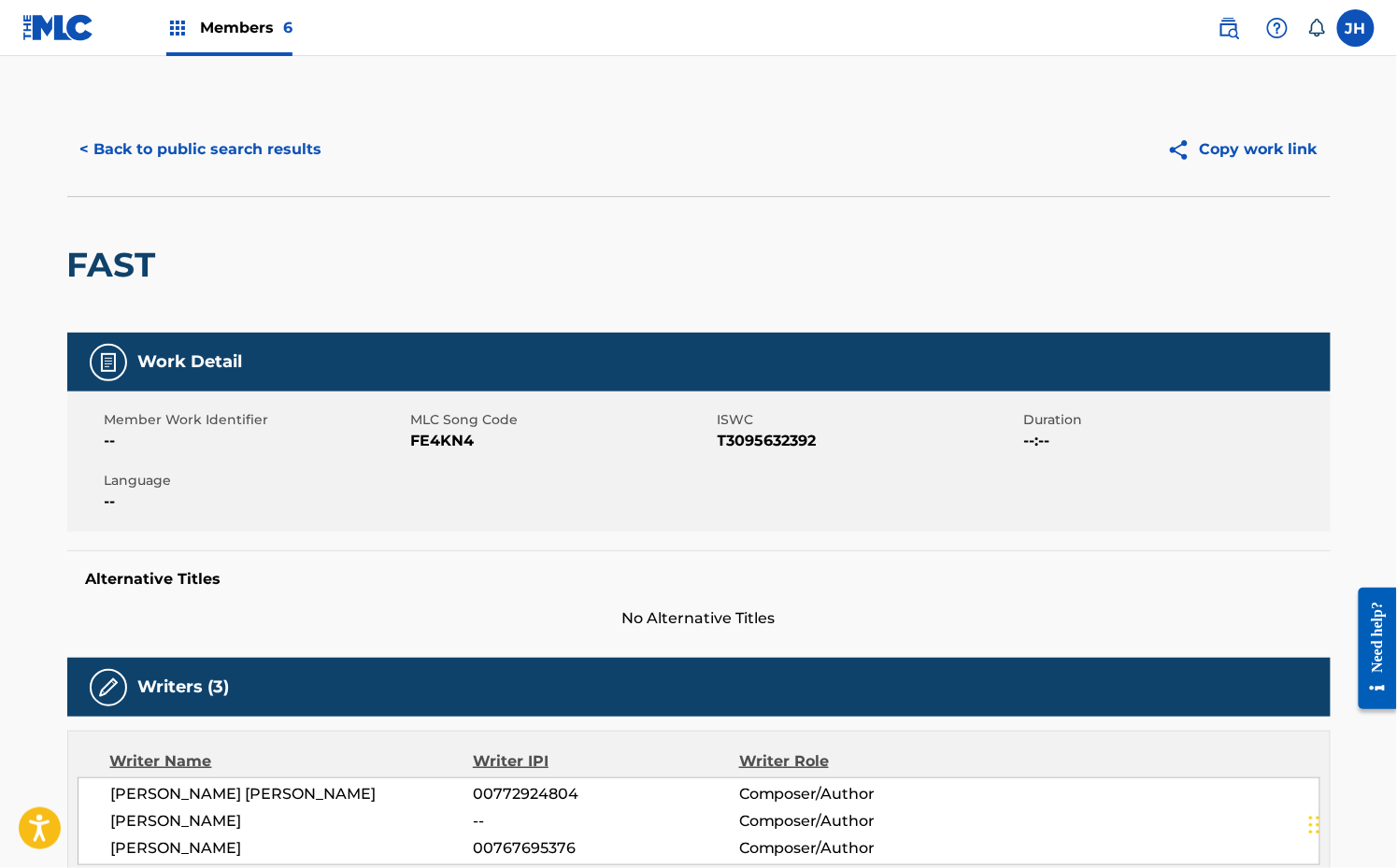
click at [1210, 148] on button "Copy work link" at bounding box center [1242, 149] width 177 height 47
click at [255, 162] on button "< Back to public search results" at bounding box center [201, 149] width 268 height 47
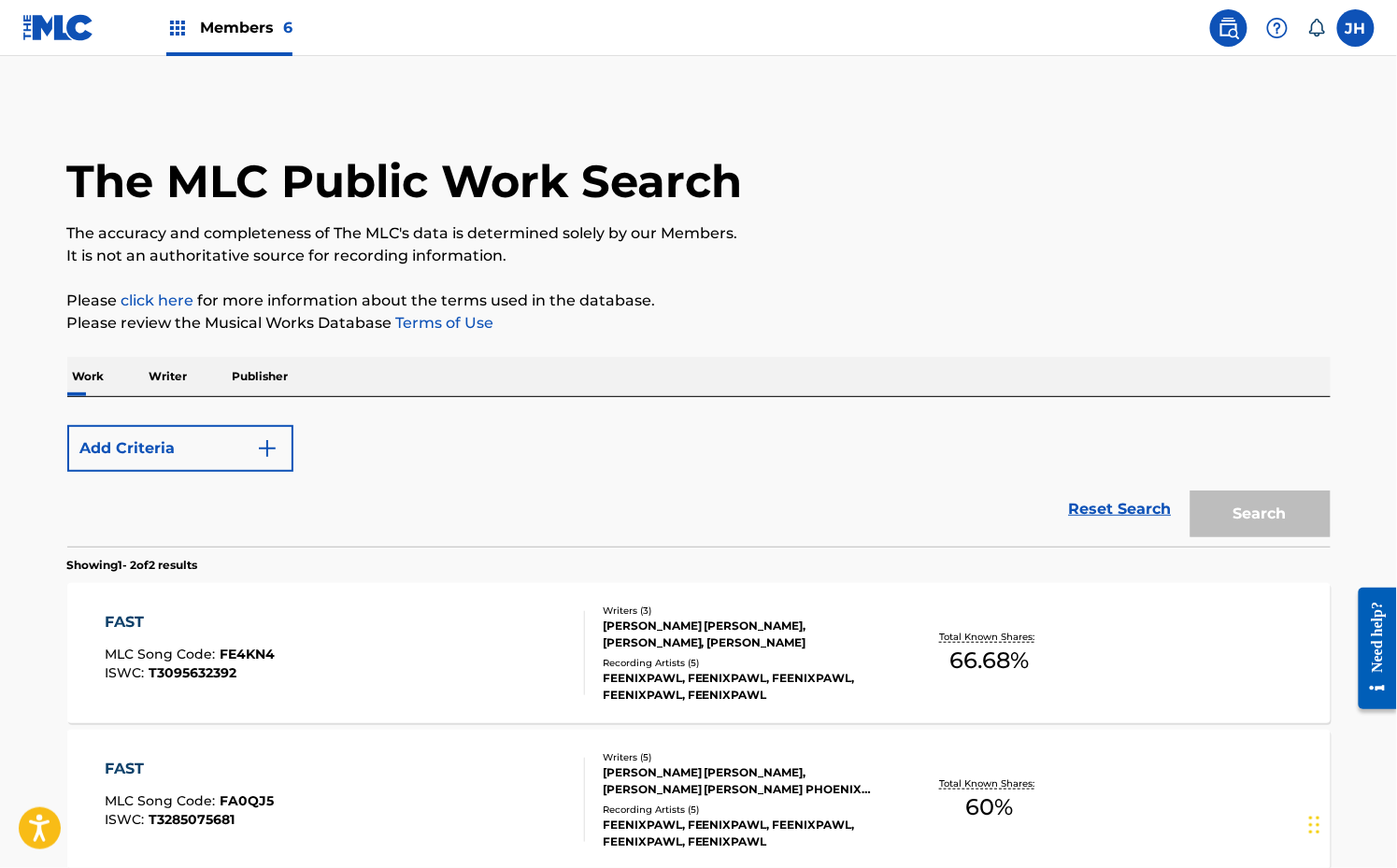
scroll to position [188, 0]
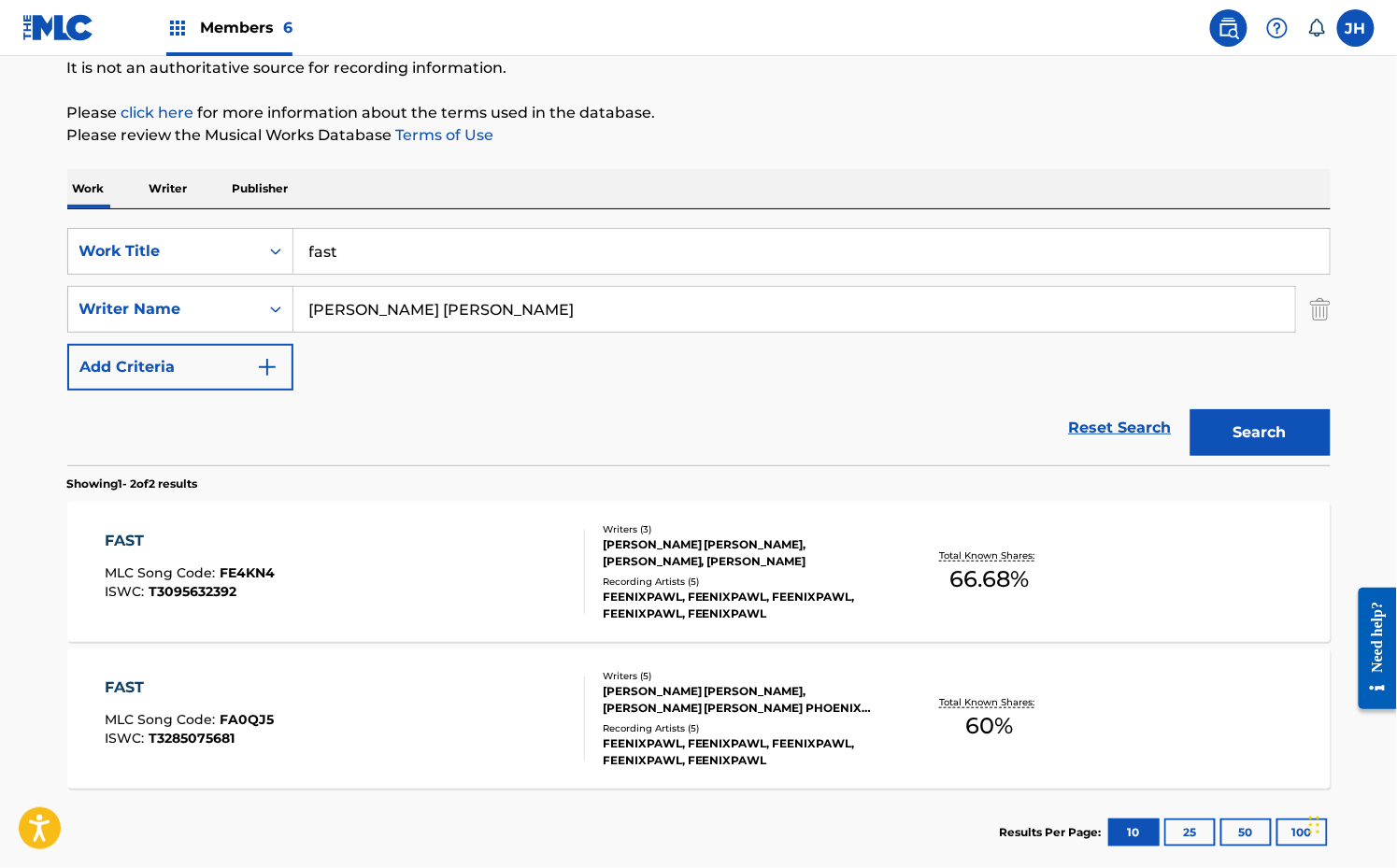
click at [333, 258] on input "fast" at bounding box center [812, 251] width 1036 height 45
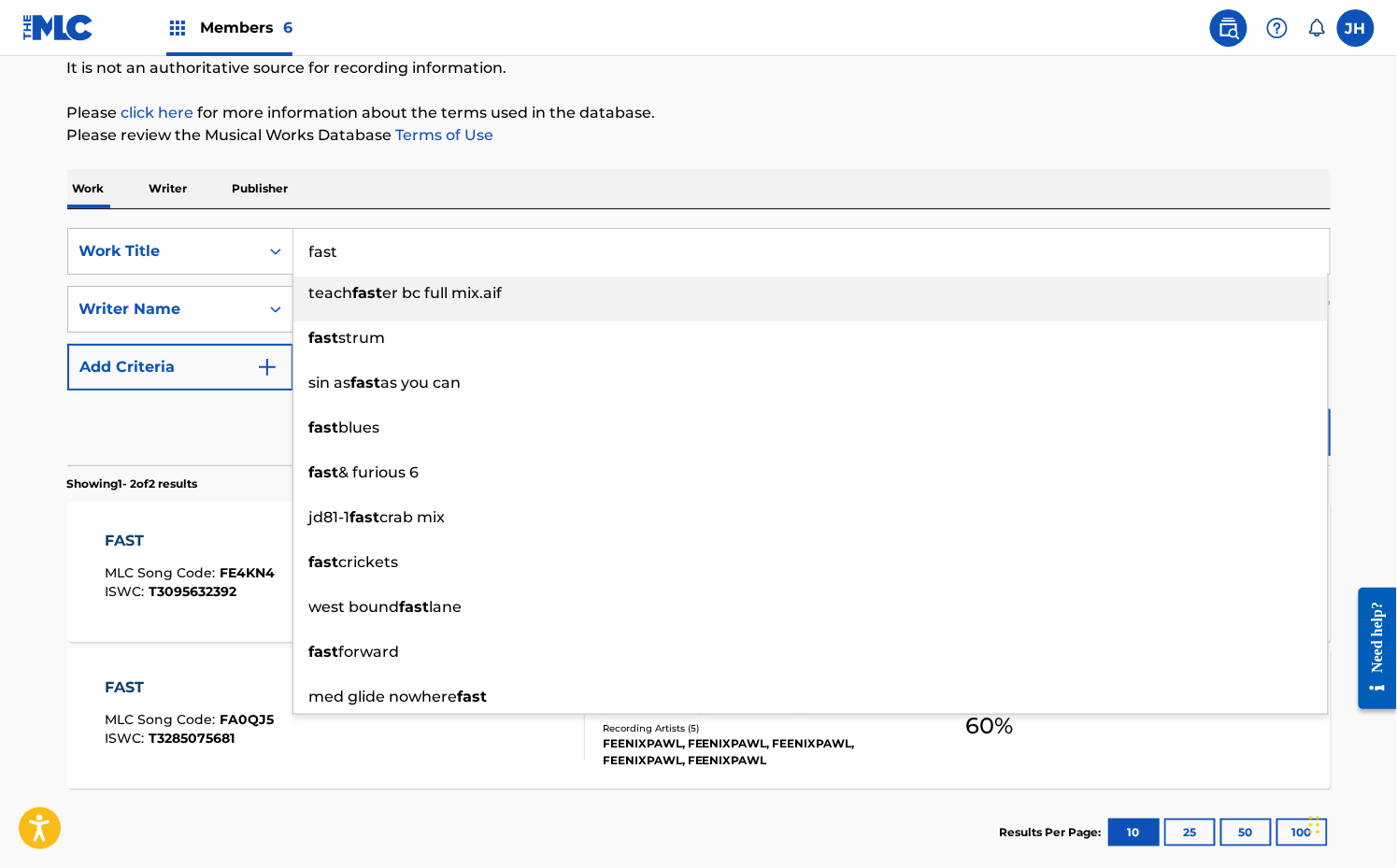
click at [333, 258] on input "fast" at bounding box center [812, 251] width 1036 height 45
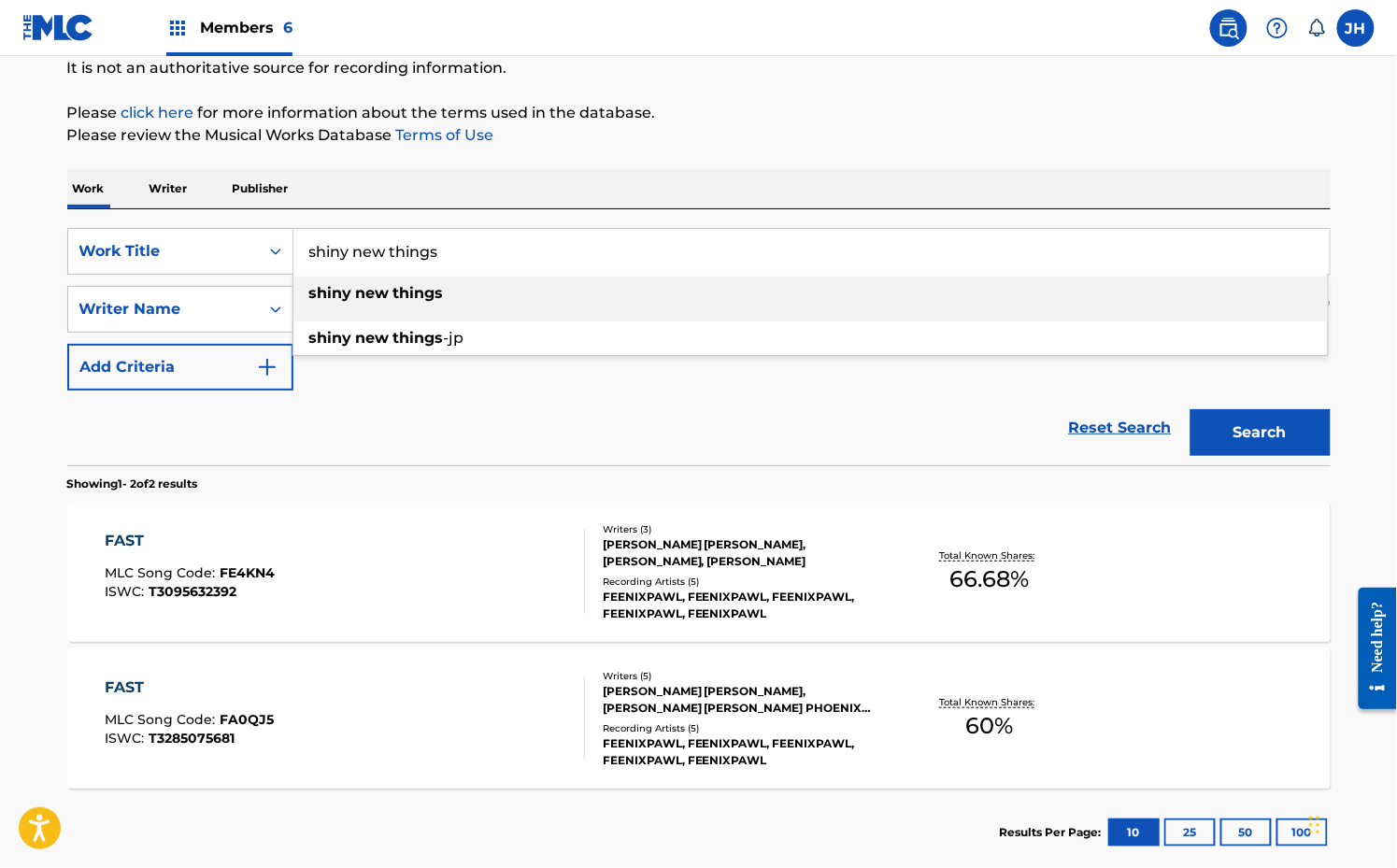
click at [652, 163] on div "The MLC Public Work Search The accuracy and completeness of The MLC's data is d…" at bounding box center [698, 396] width 1308 height 961
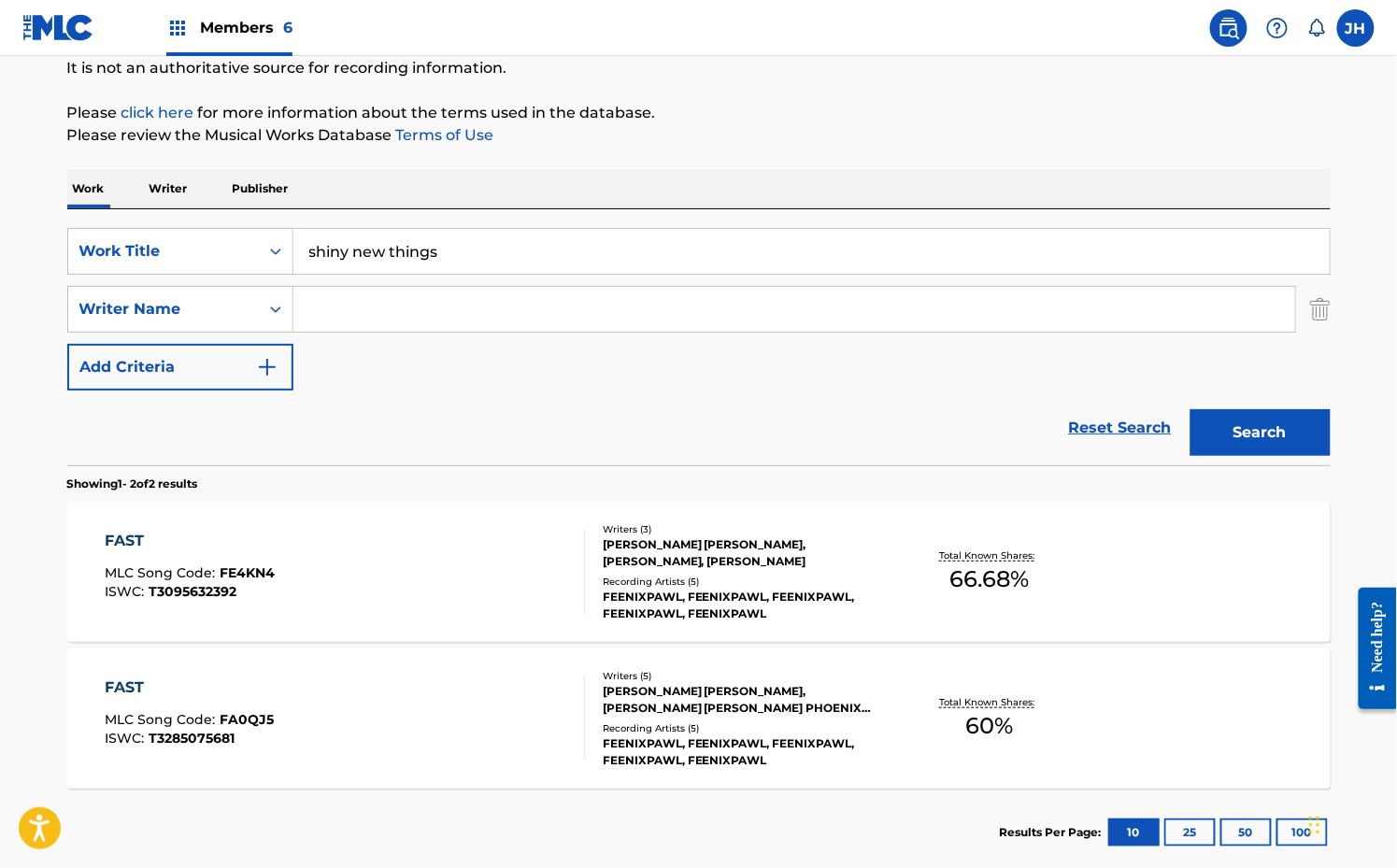
click at [396, 331] on input "Search Form" at bounding box center [795, 309] width 1002 height 45
click at [517, 480] on section "Showing 1 - 2 of 2 results" at bounding box center [699, 479] width 1263 height 27
click at [475, 322] on input "Search Form" at bounding box center [795, 309] width 1002 height 45
click at [490, 250] on input "shiny new things" at bounding box center [812, 251] width 1036 height 45
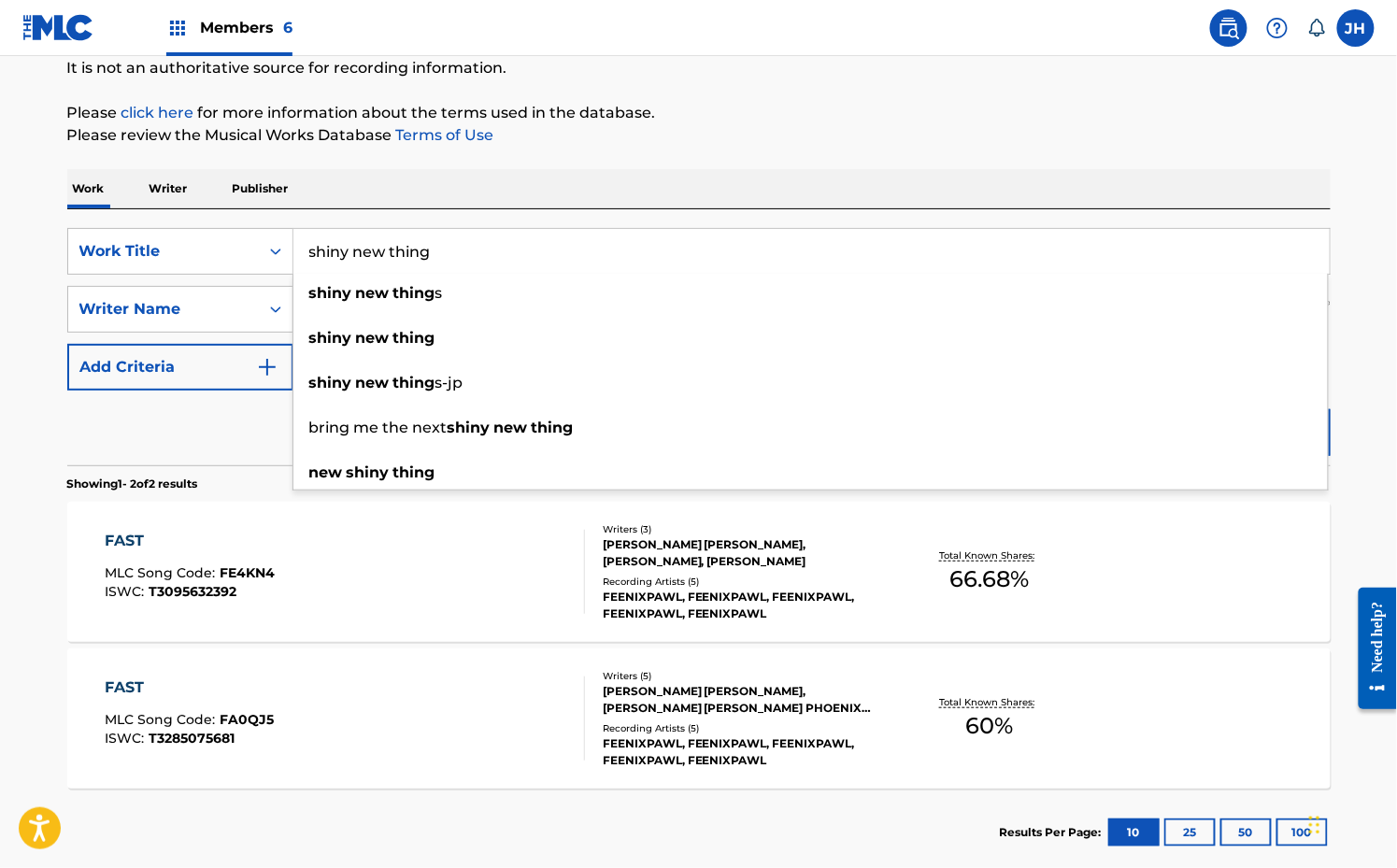
type input "shiny new thing"
click at [248, 458] on div "Reset Search Search" at bounding box center [699, 427] width 1263 height 74
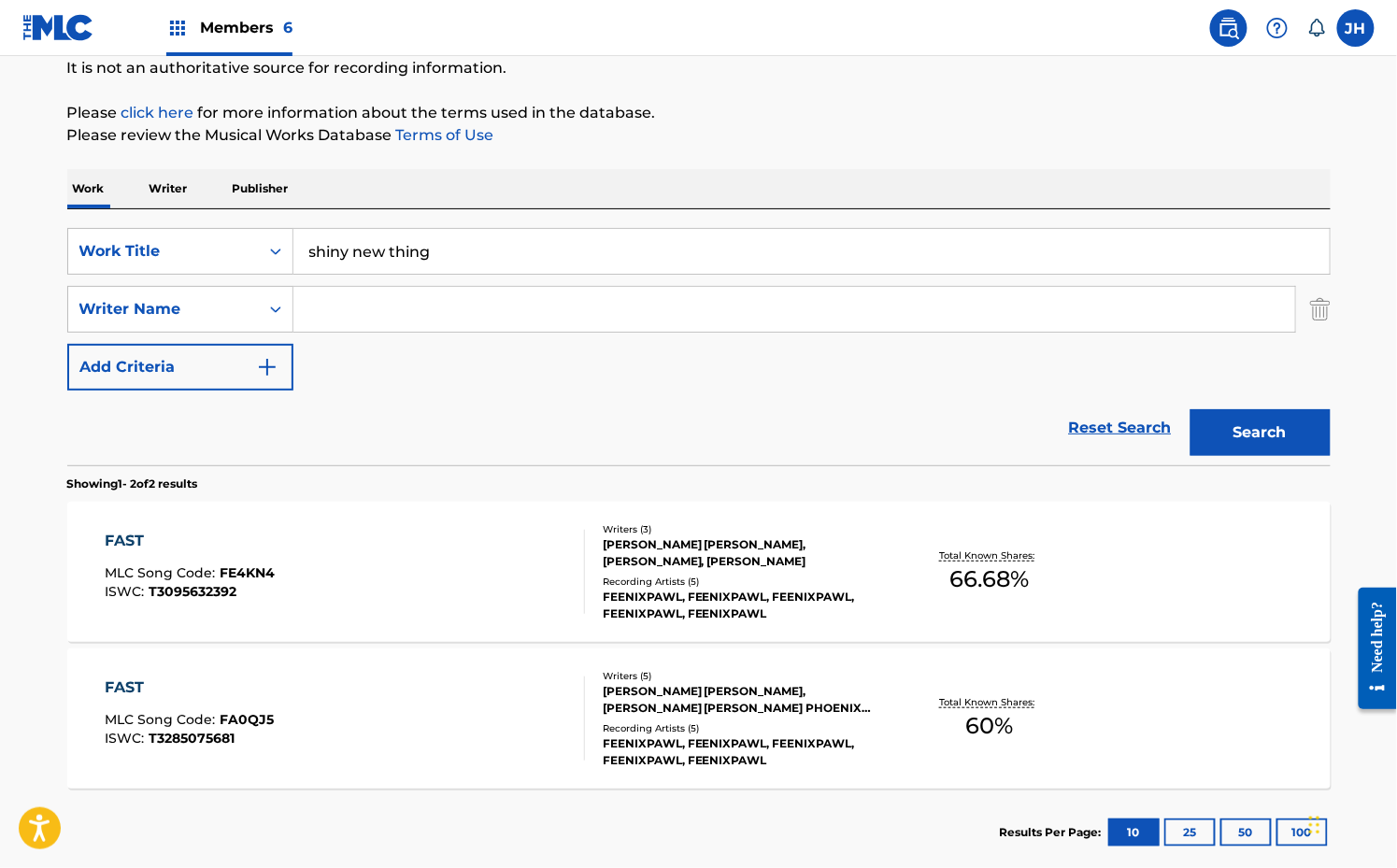
click at [451, 298] on input "Search Form" at bounding box center [795, 309] width 1002 height 45
type input "[PERSON_NAME] [PERSON_NAME]"
click at [1191, 409] on button "Search" at bounding box center [1261, 432] width 140 height 47
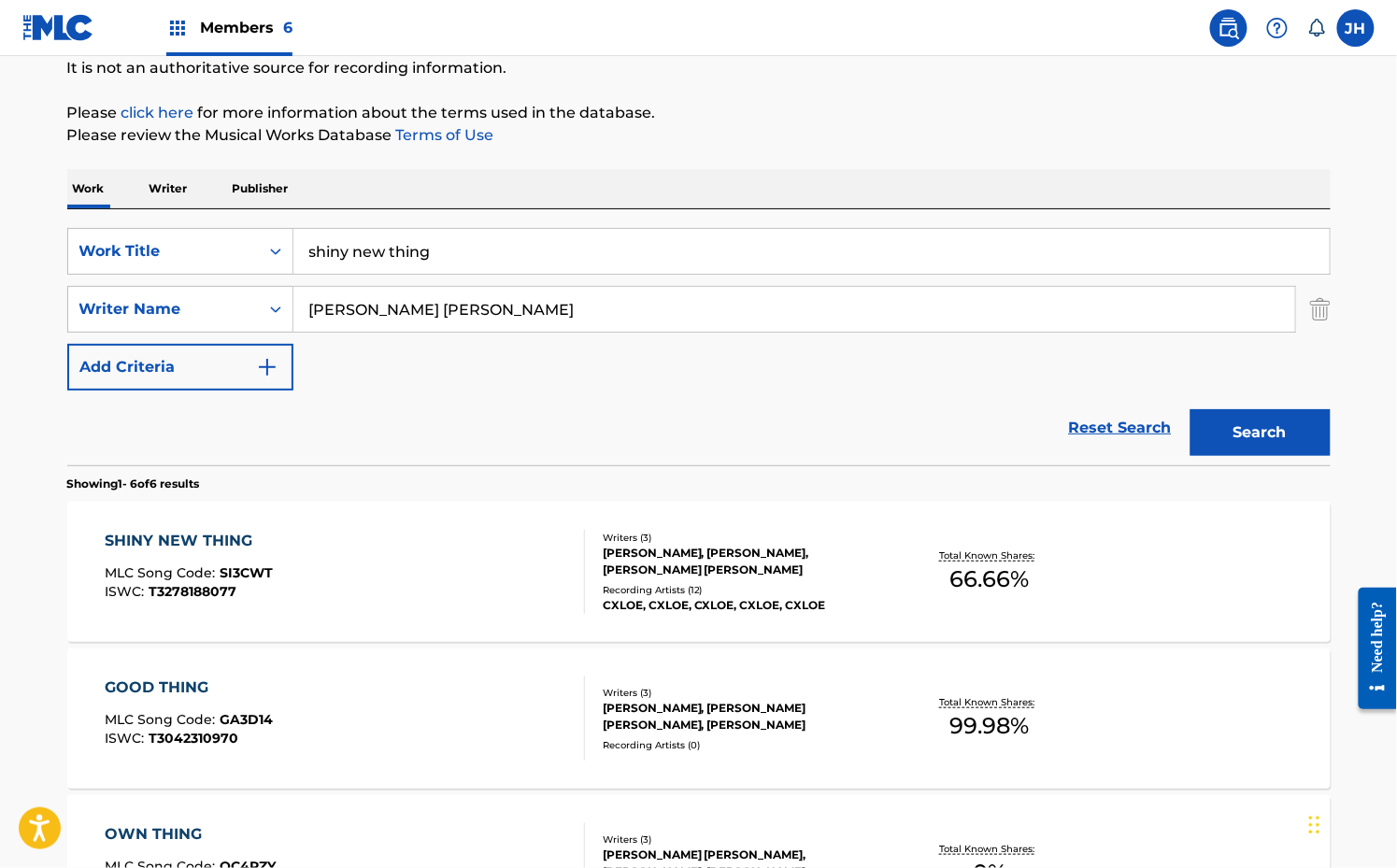
click at [491, 564] on div "SHINY NEW THING MLC Song Code : SI3CWT ISWC : T3278188077" at bounding box center [344, 571] width 480 height 84
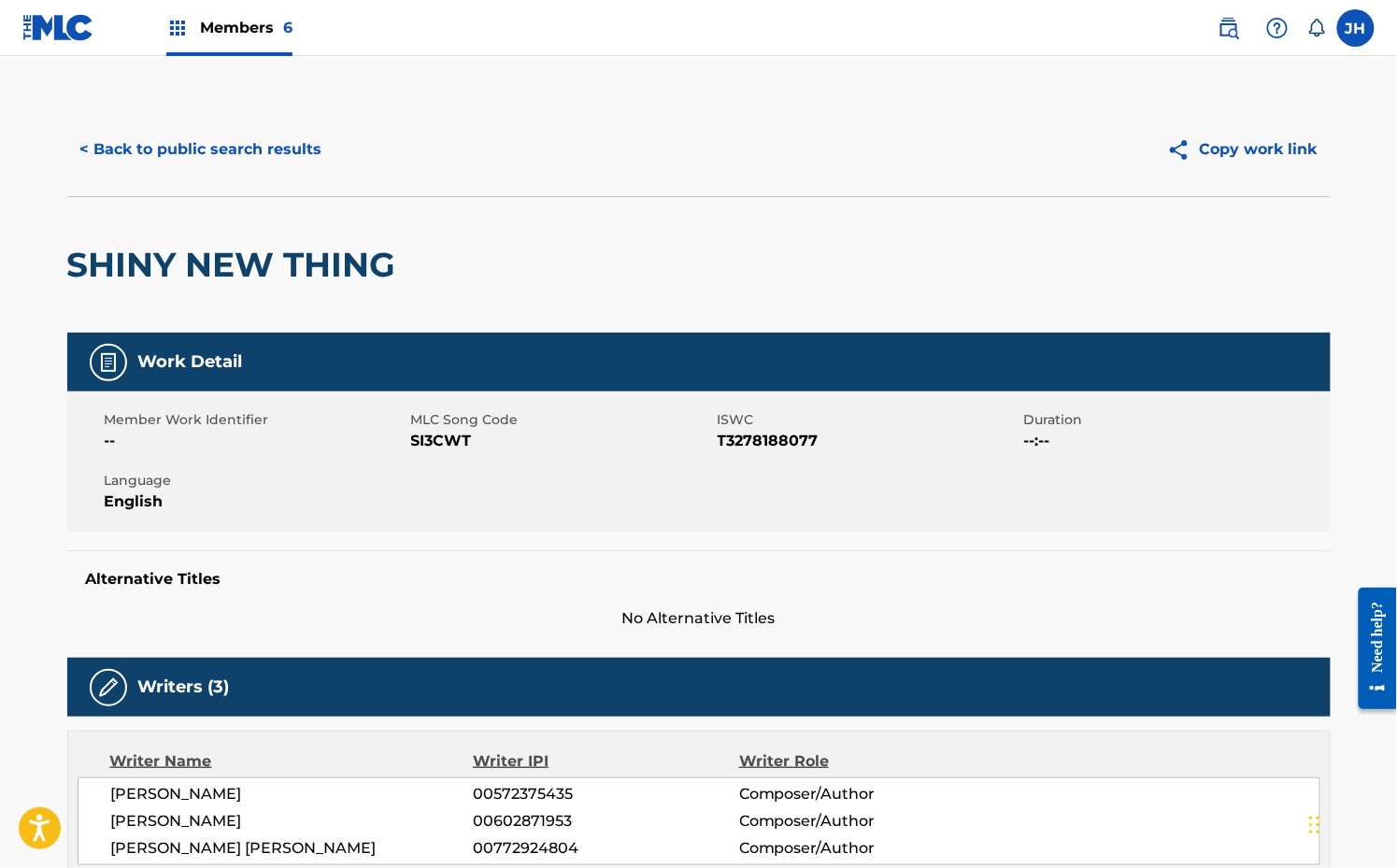
click at [220, 154] on button "< Back to public search results" at bounding box center [201, 149] width 268 height 47
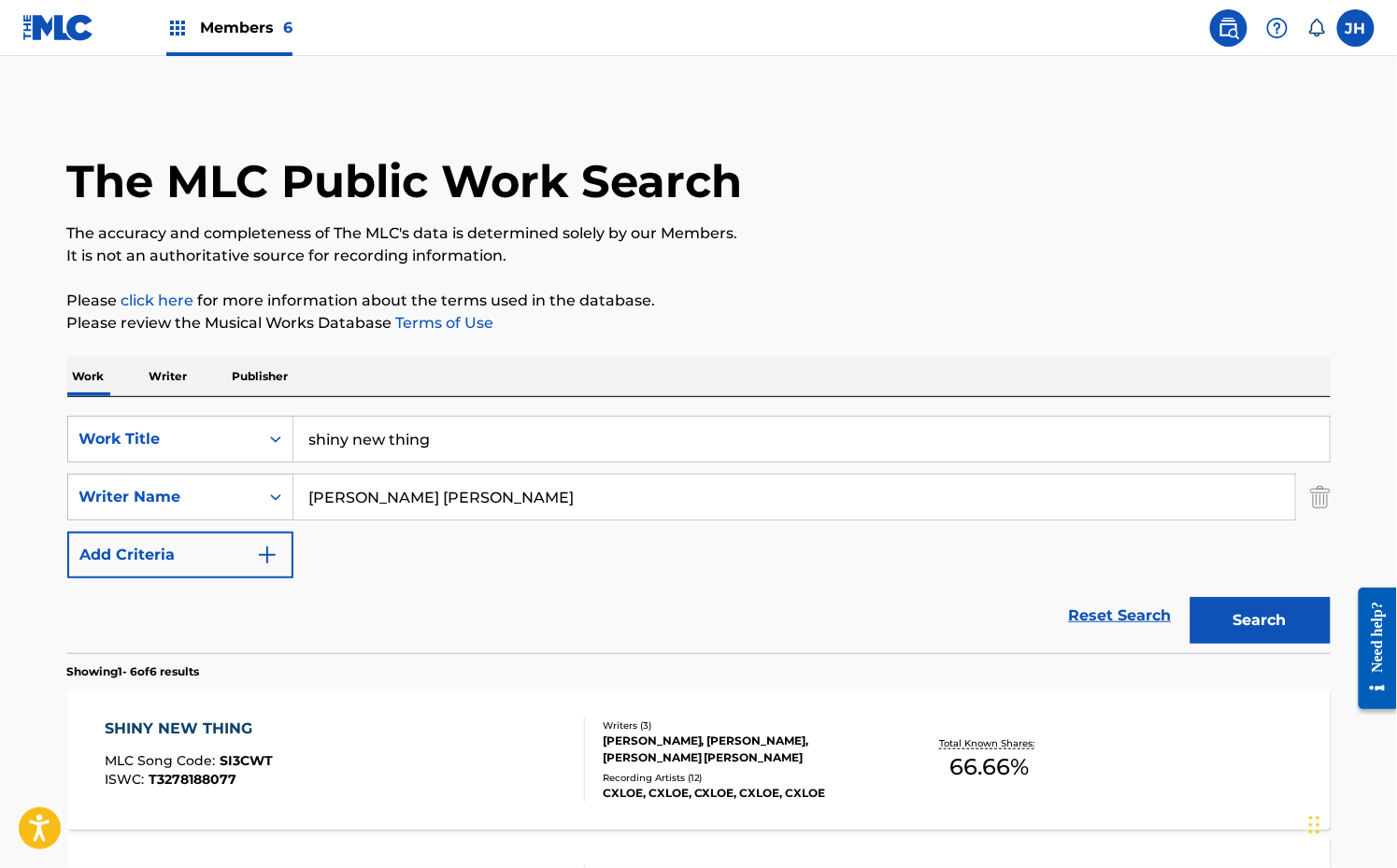
scroll to position [187, 0]
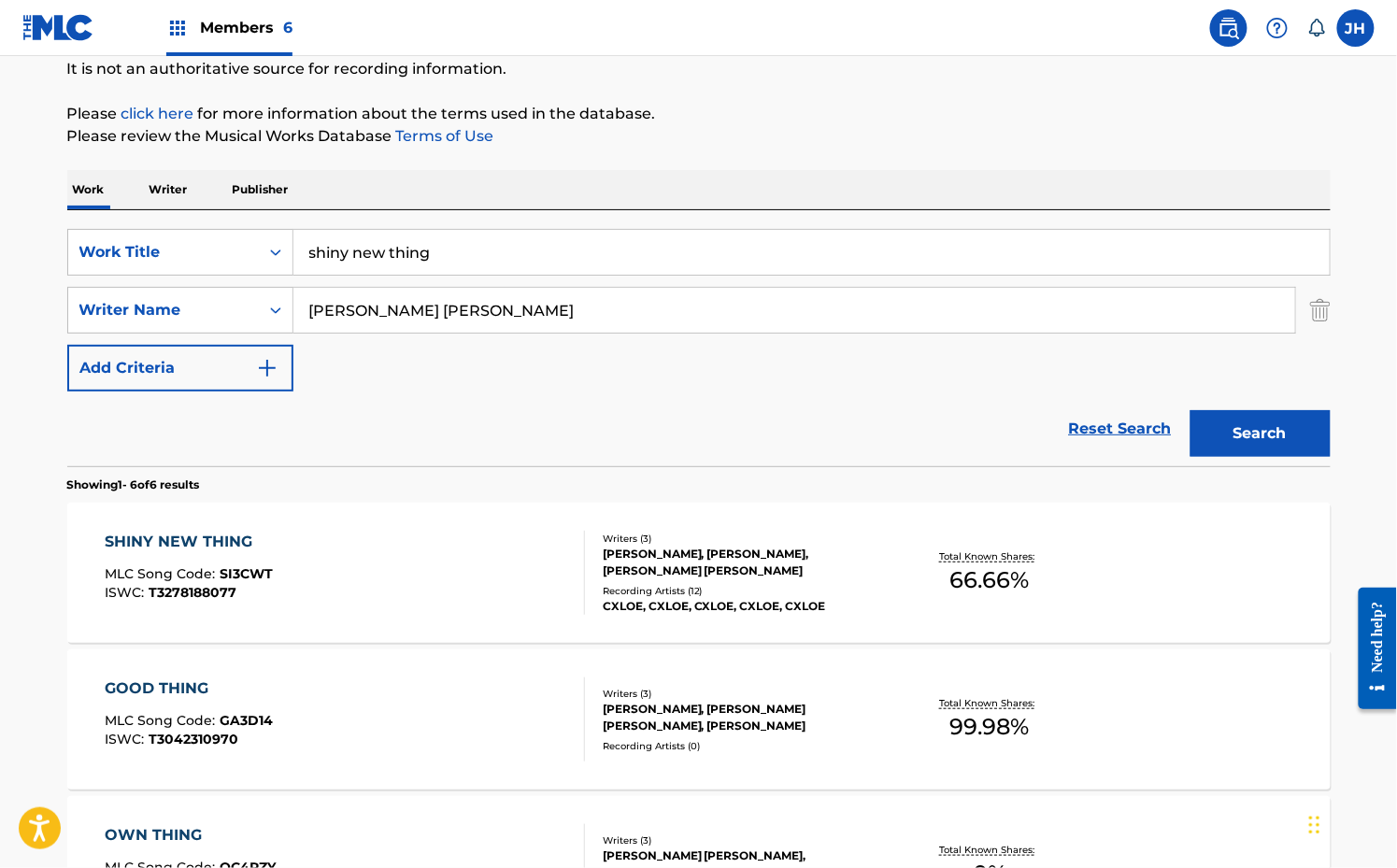
click at [356, 252] on input "shiny new thing" at bounding box center [812, 252] width 1036 height 45
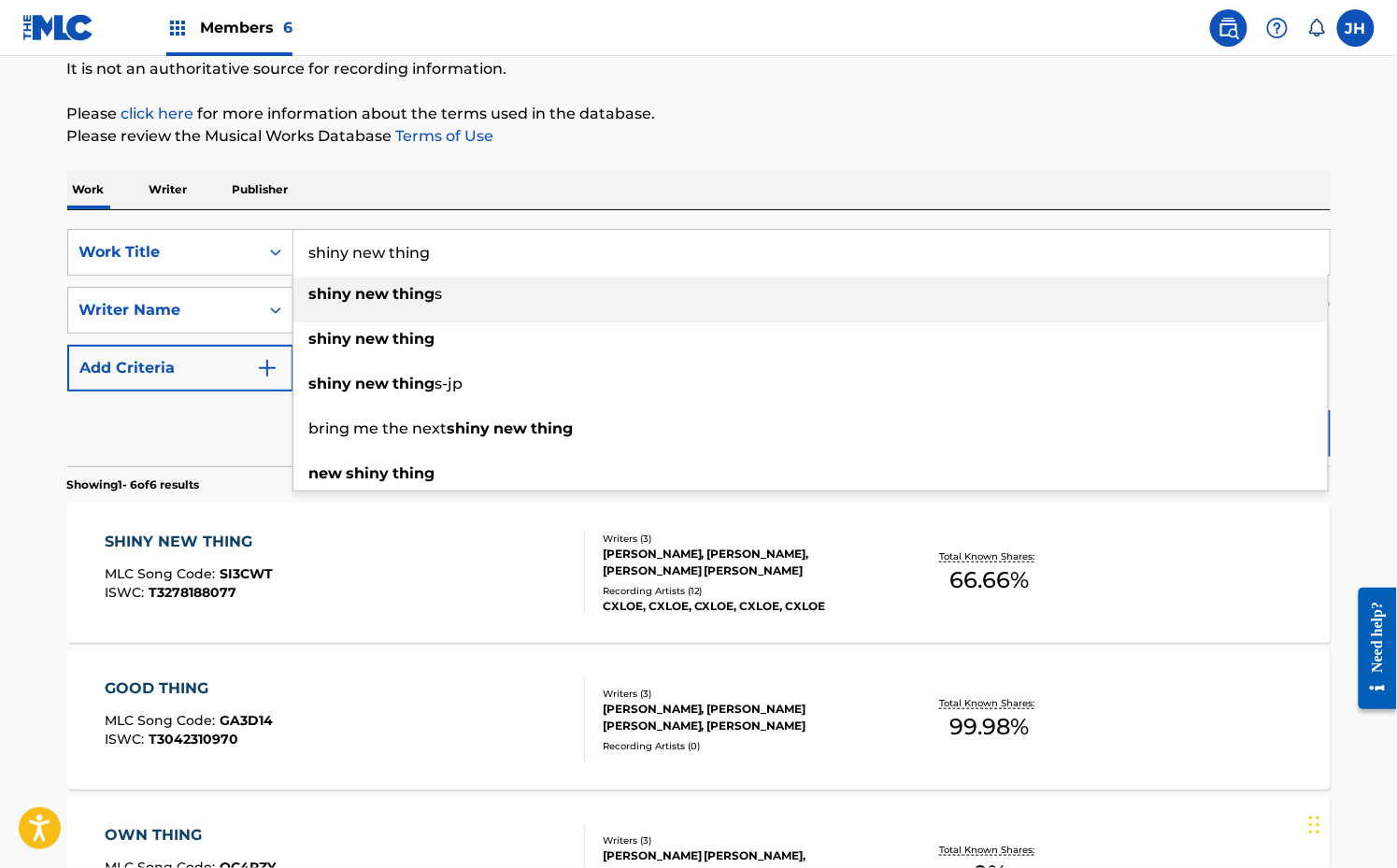
click at [356, 252] on input "shiny new thing" at bounding box center [812, 252] width 1036 height 45
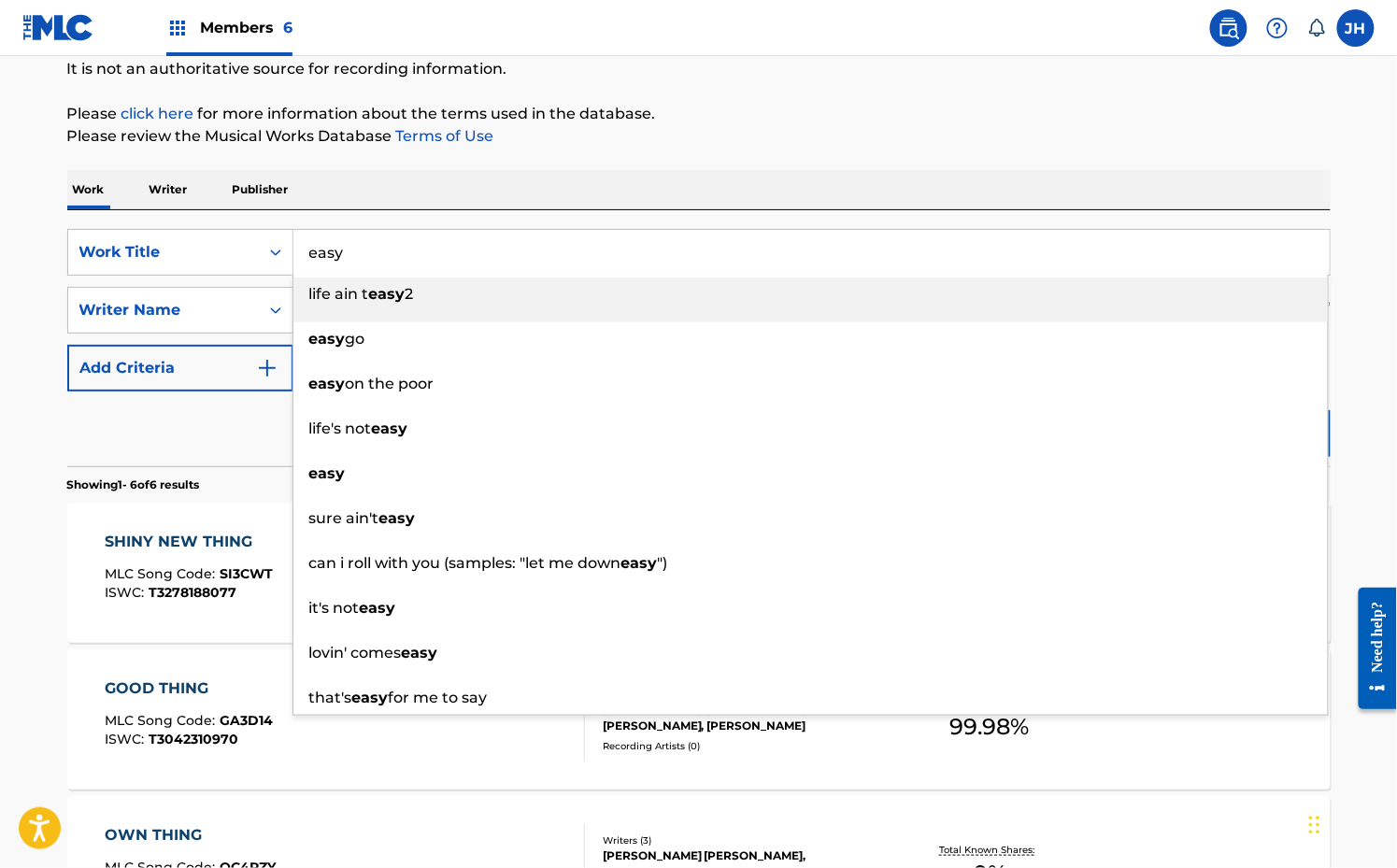
type input "easy"
click at [896, 203] on div "Work Writer Publisher" at bounding box center [699, 189] width 1263 height 39
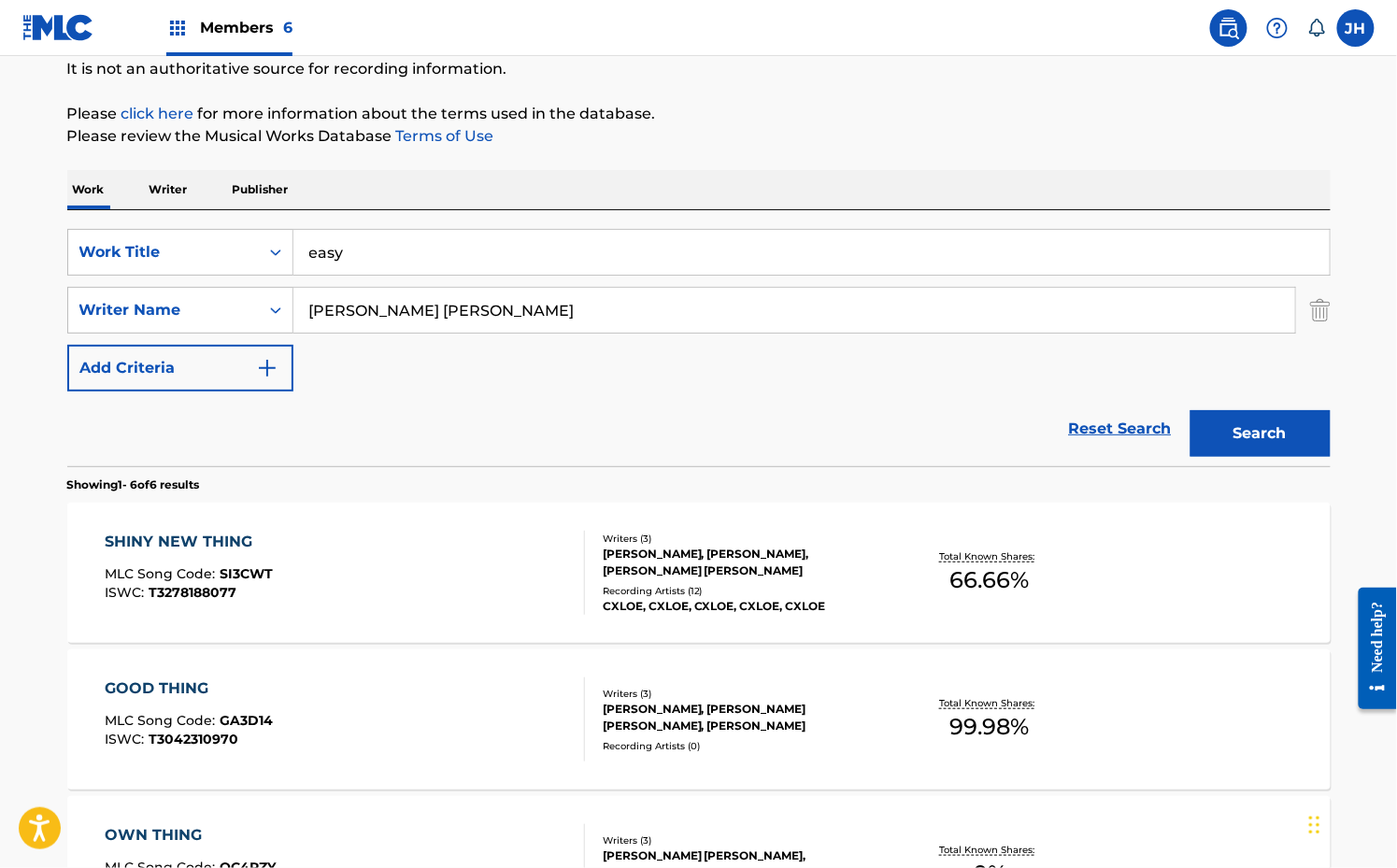
click at [1237, 456] on div "Search" at bounding box center [1256, 428] width 150 height 74
click at [1237, 441] on button "Search" at bounding box center [1261, 433] width 140 height 47
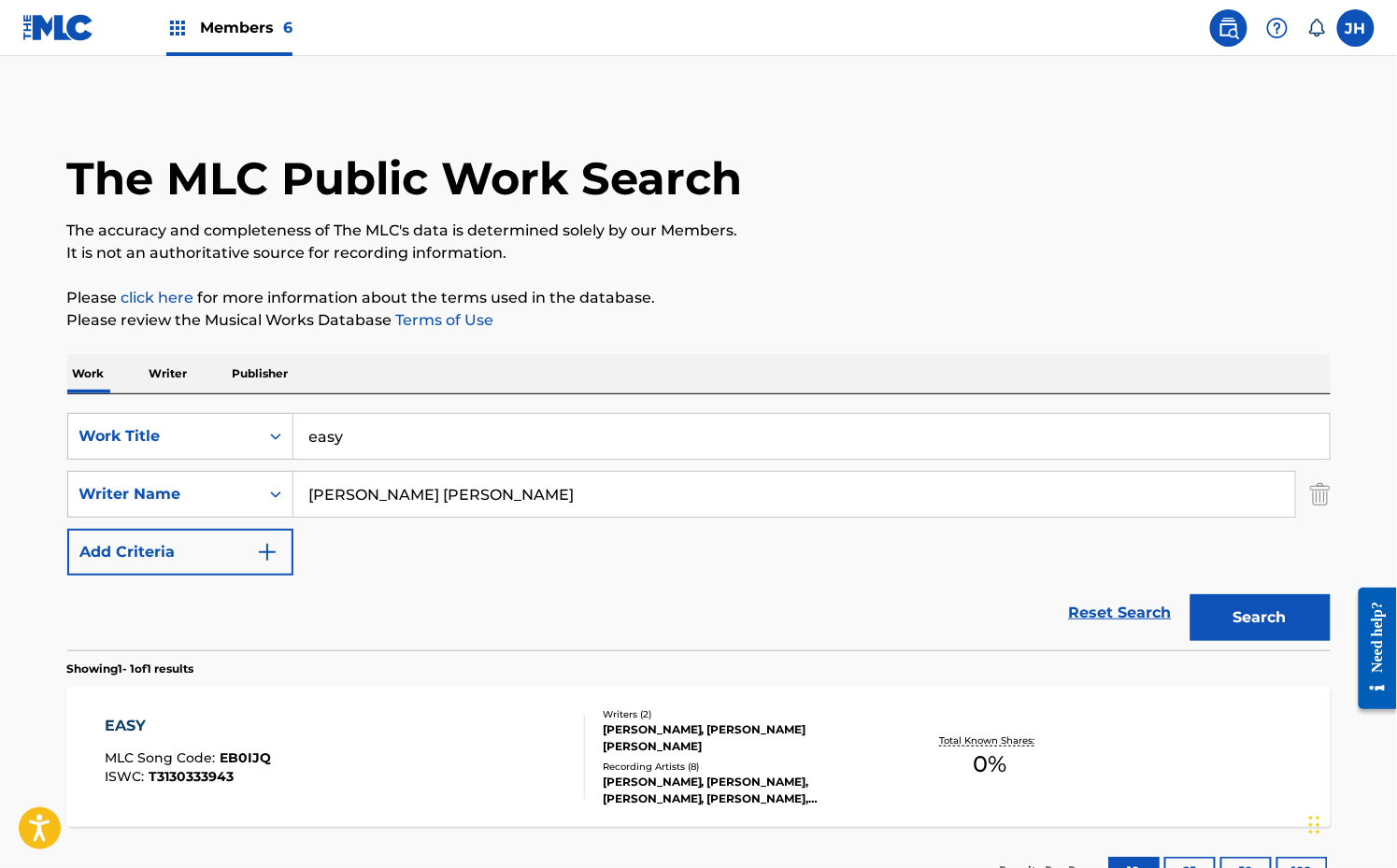
scroll to position [148, 0]
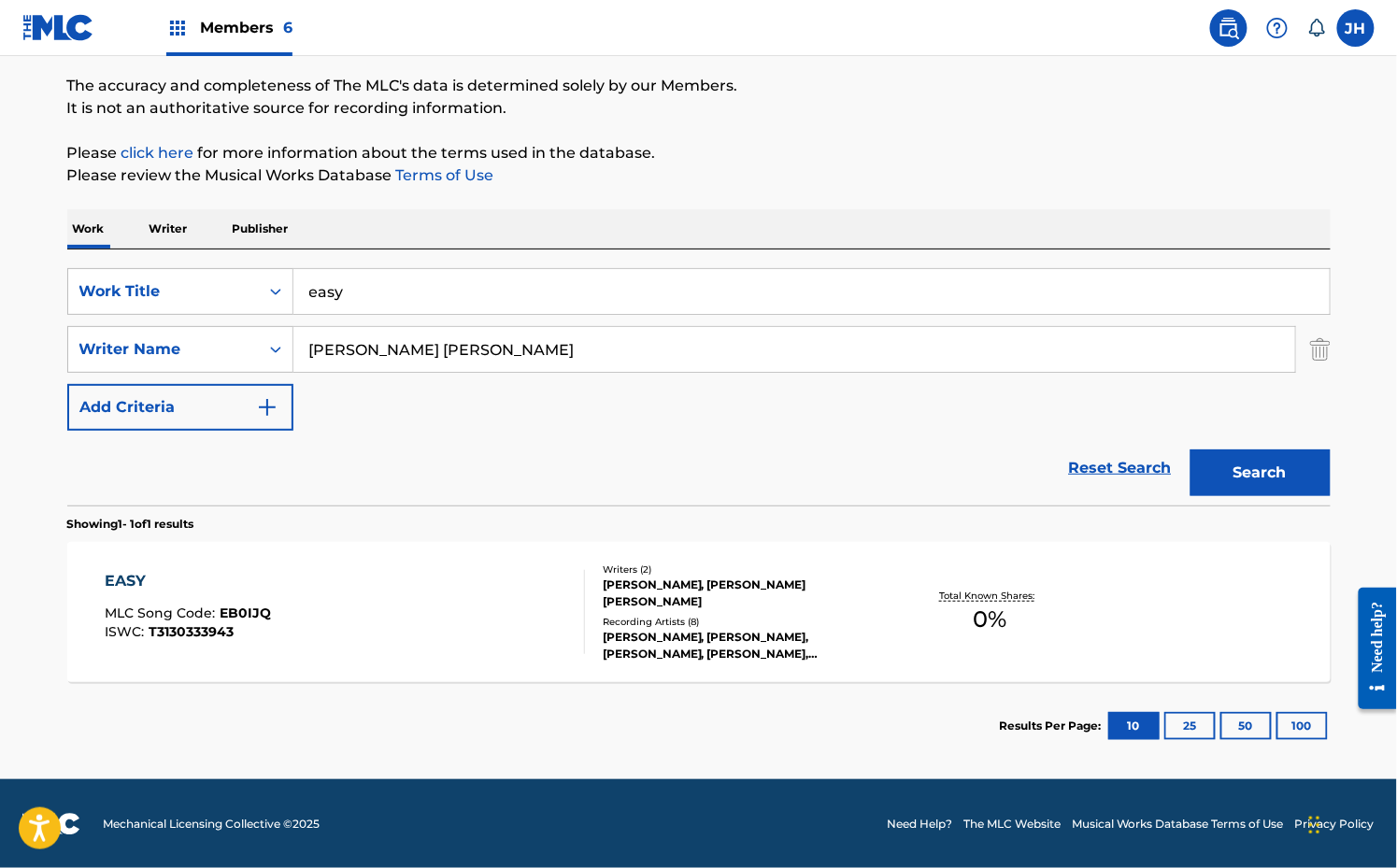
click at [514, 623] on div "EASY MLC Song Code : EB0IJQ ISWC : T3130333943" at bounding box center [344, 611] width 480 height 84
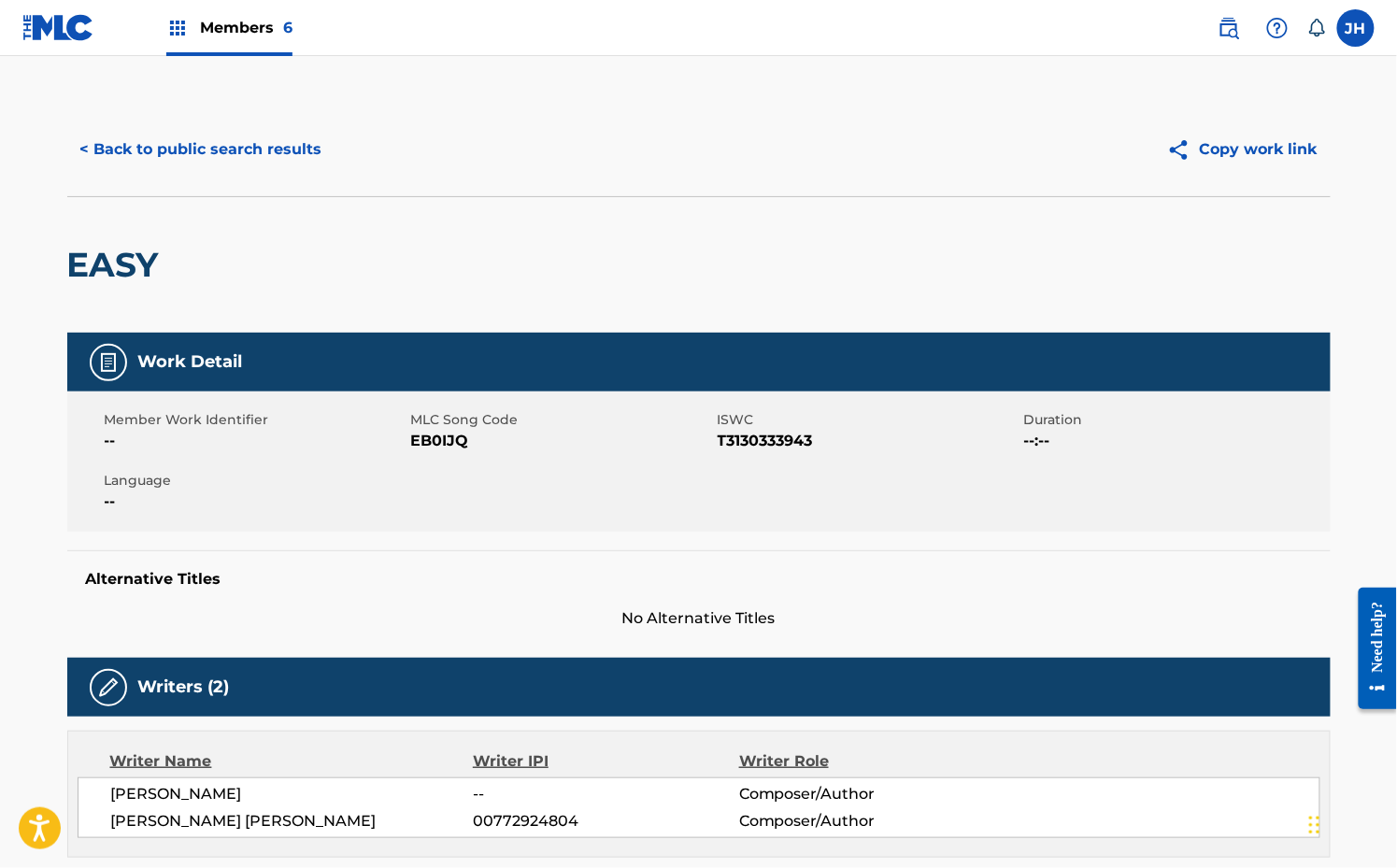
click at [1261, 160] on button "Copy work link" at bounding box center [1242, 149] width 177 height 47
click at [267, 151] on button "< Back to public search results" at bounding box center [201, 149] width 268 height 47
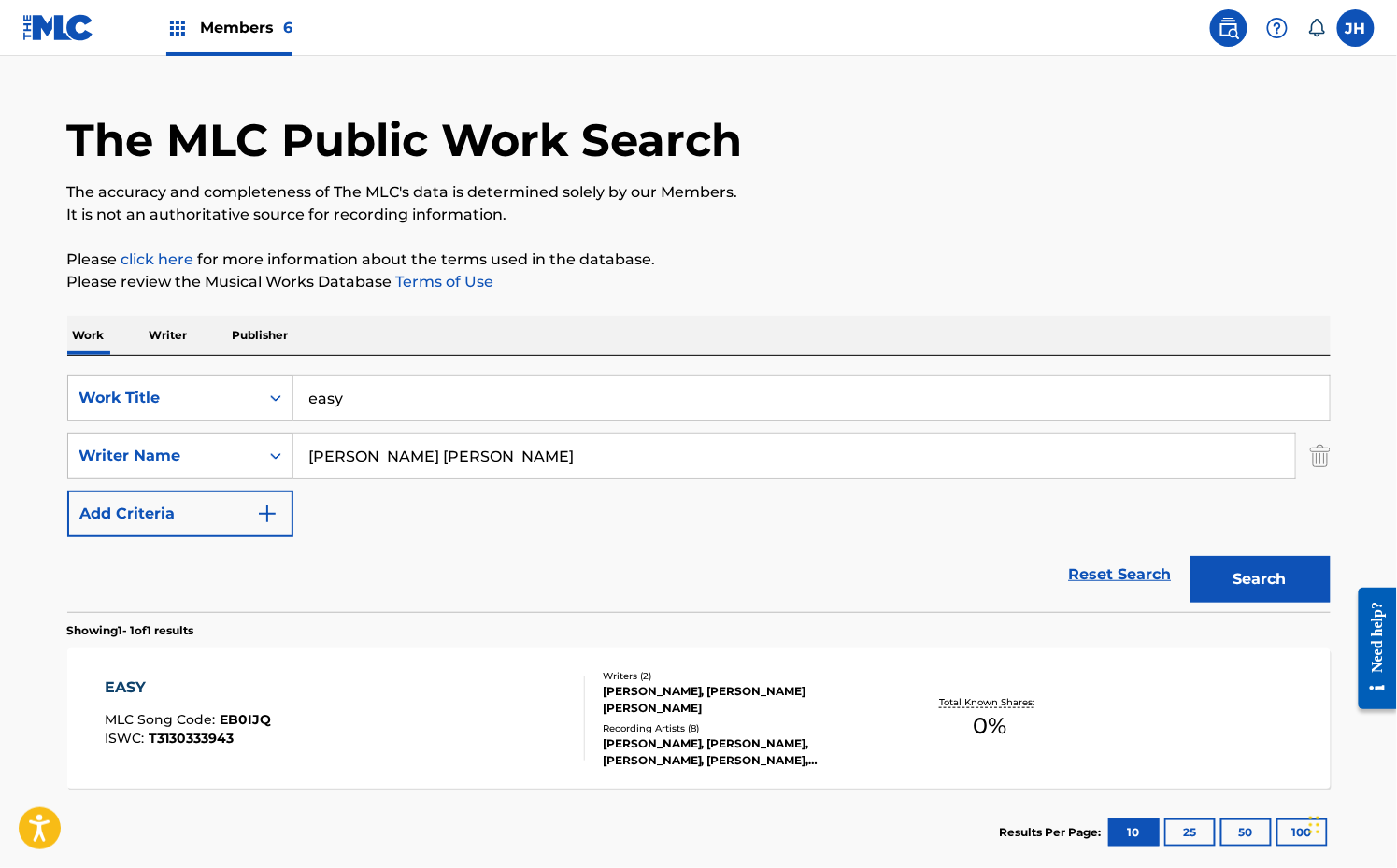
click at [344, 391] on input "easy" at bounding box center [812, 398] width 1036 height 45
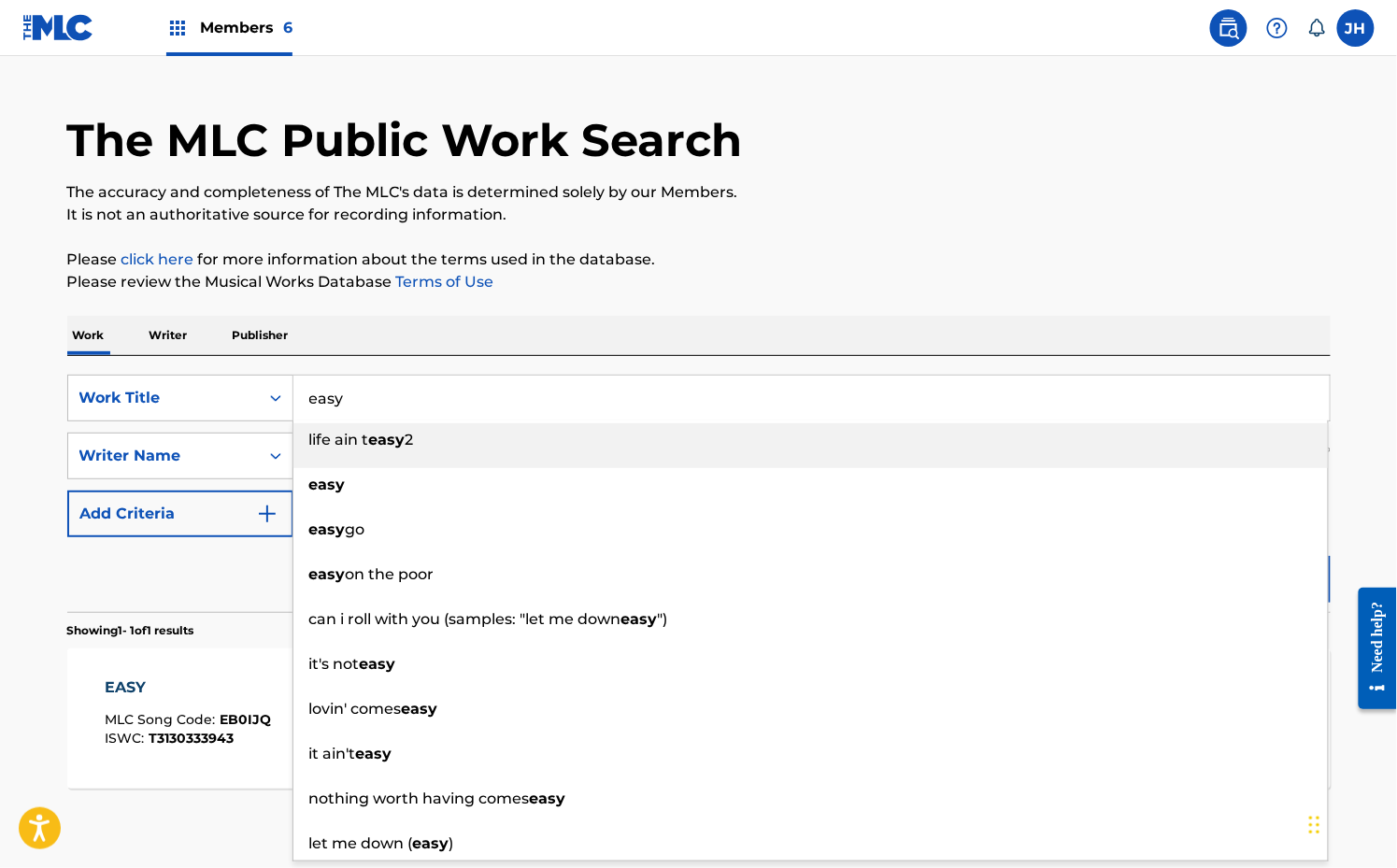
click at [344, 391] on input "easy" at bounding box center [812, 398] width 1036 height 45
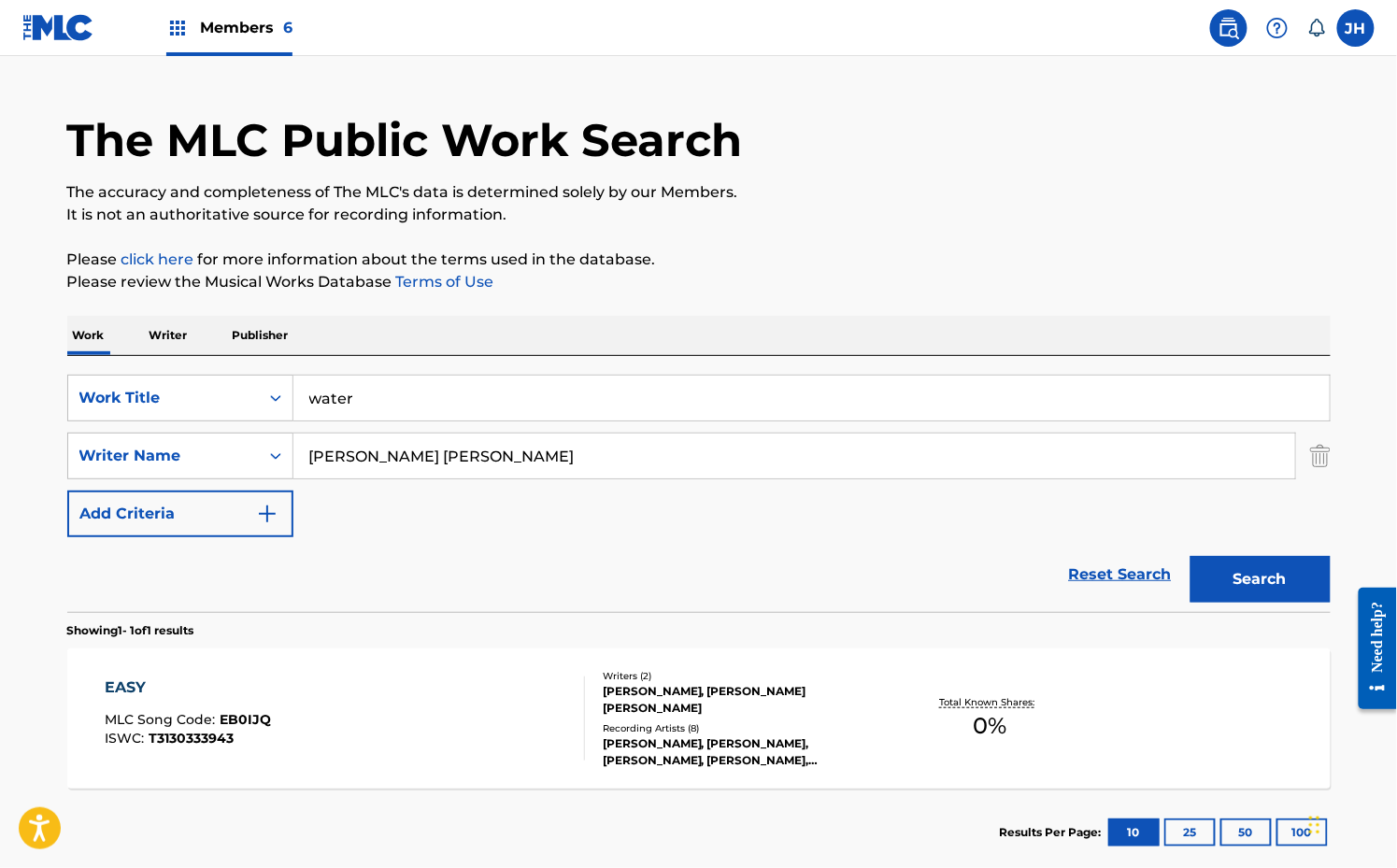
click at [475, 328] on div "Work Writer Publisher" at bounding box center [699, 335] width 1263 height 39
click at [1262, 569] on button "Search" at bounding box center [1261, 579] width 140 height 47
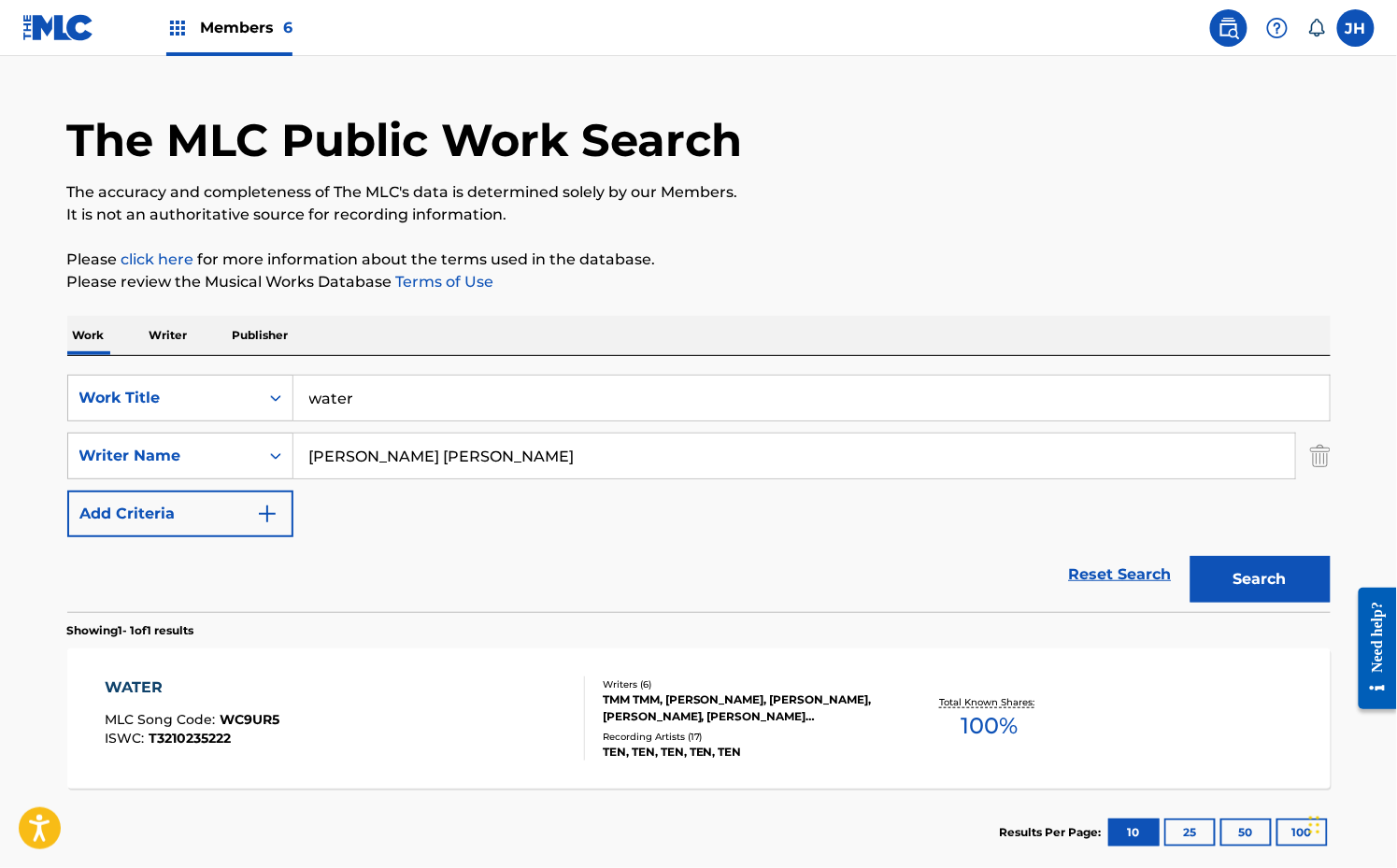
click at [328, 399] on input "water" at bounding box center [812, 398] width 1036 height 45
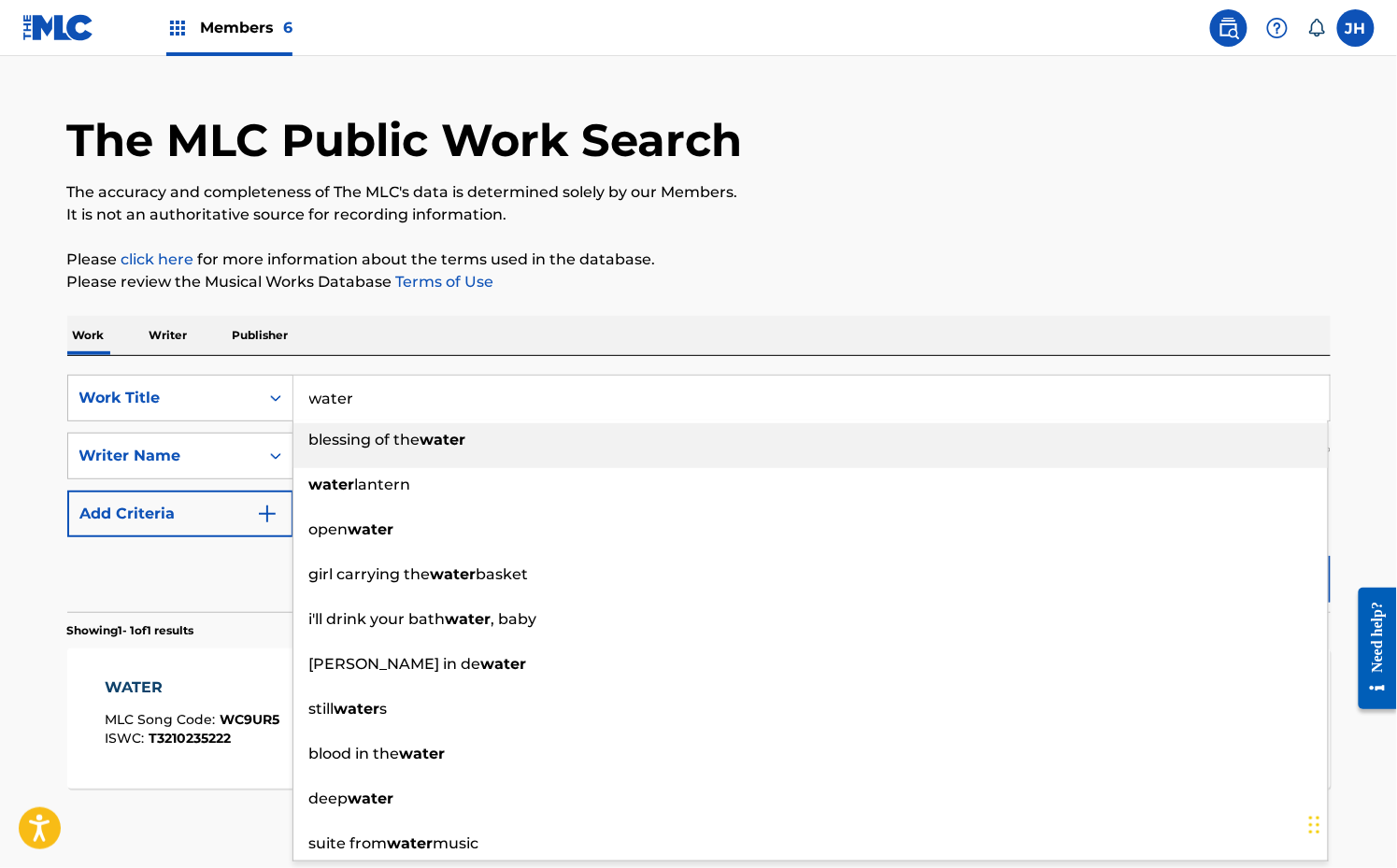
click at [328, 399] on input "water" at bounding box center [812, 398] width 1036 height 45
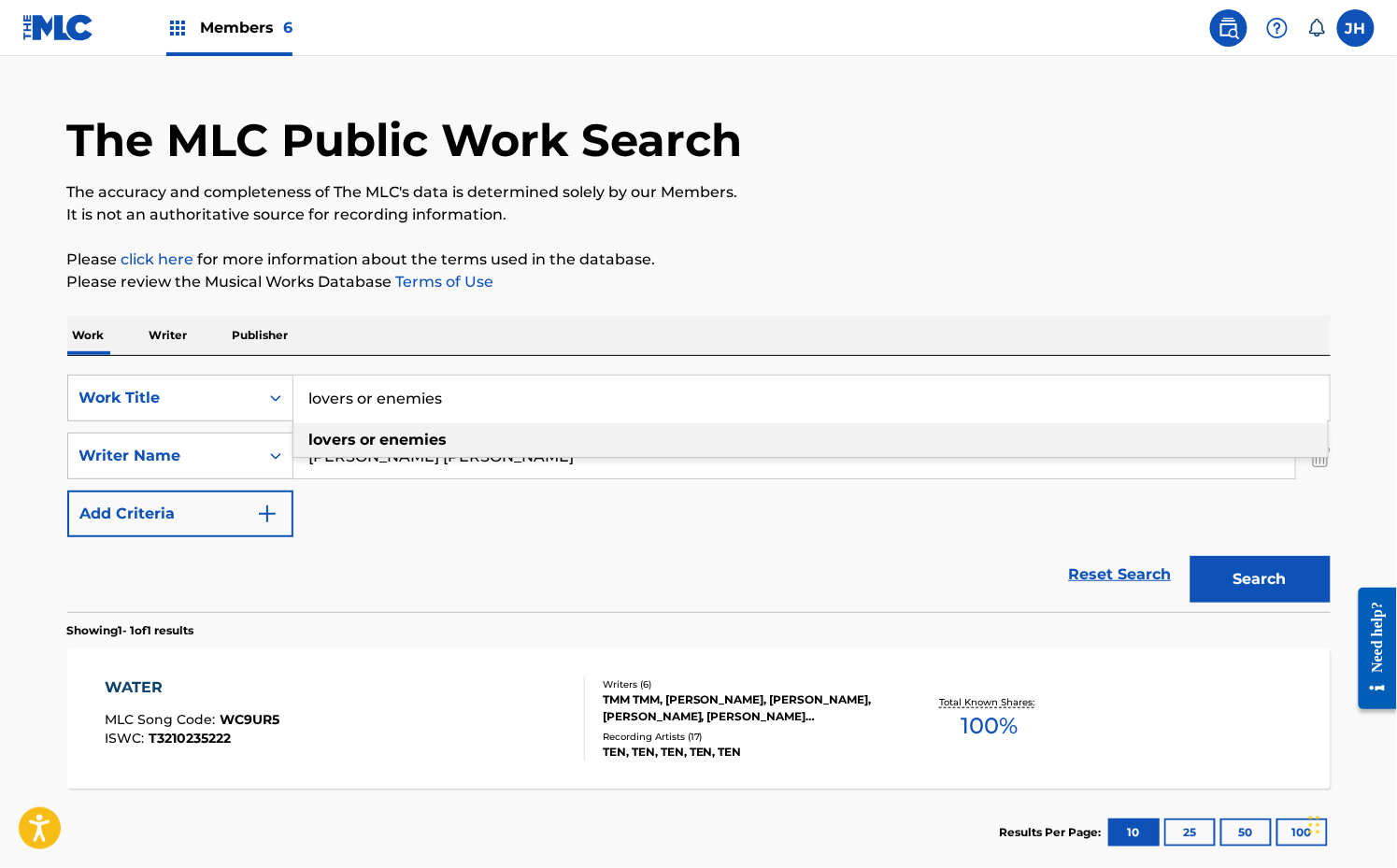
type input "lovers or enemies"
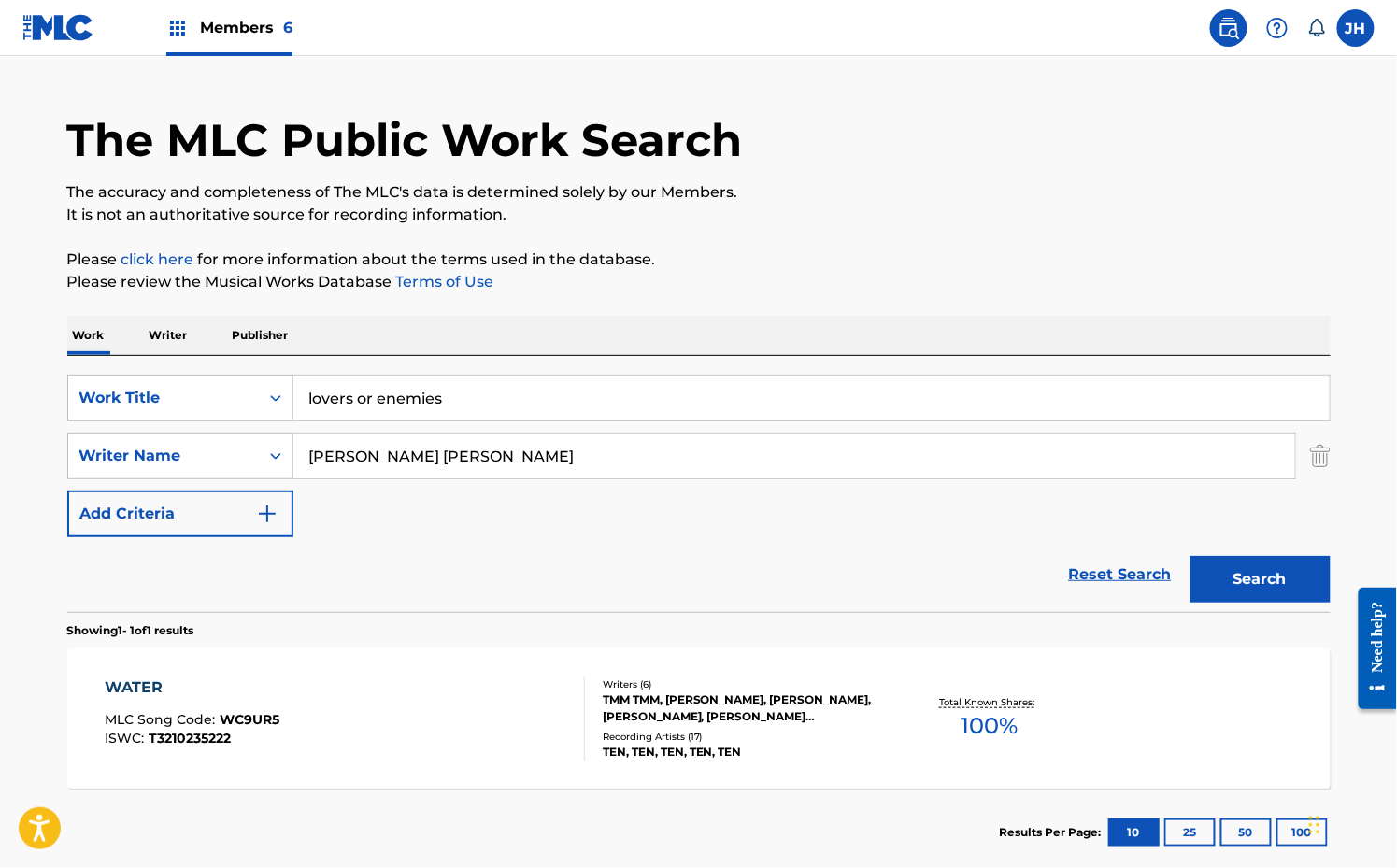
click at [658, 329] on div "Work Writer Publisher" at bounding box center [699, 335] width 1263 height 39
click at [1212, 560] on button "Search" at bounding box center [1261, 579] width 140 height 47
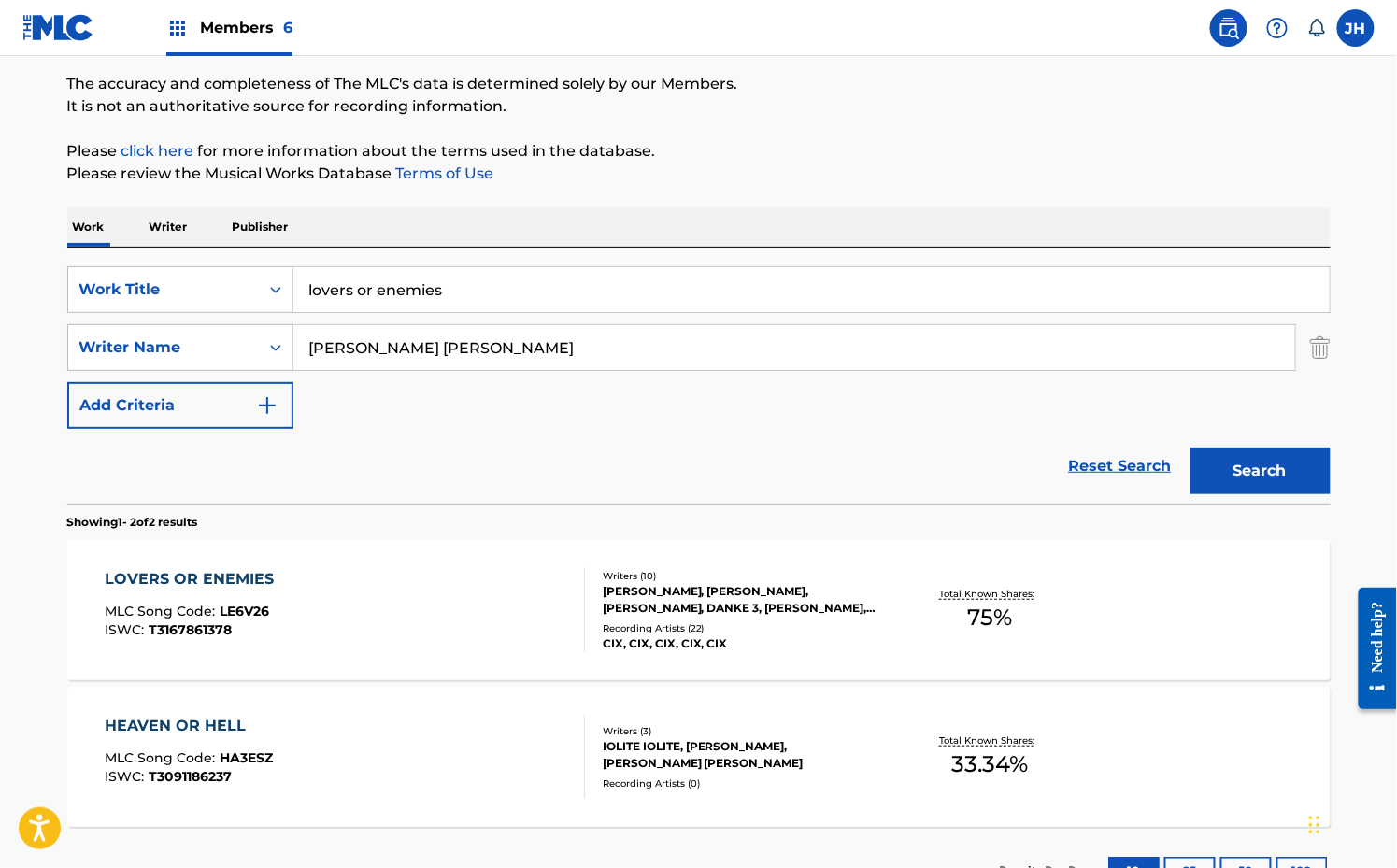
scroll to position [151, 0]
click at [844, 604] on div "[PERSON_NAME], [PERSON_NAME], [PERSON_NAME], DANKE 3, [PERSON_NAME], [PERSON_NA…" at bounding box center [744, 598] width 282 height 33
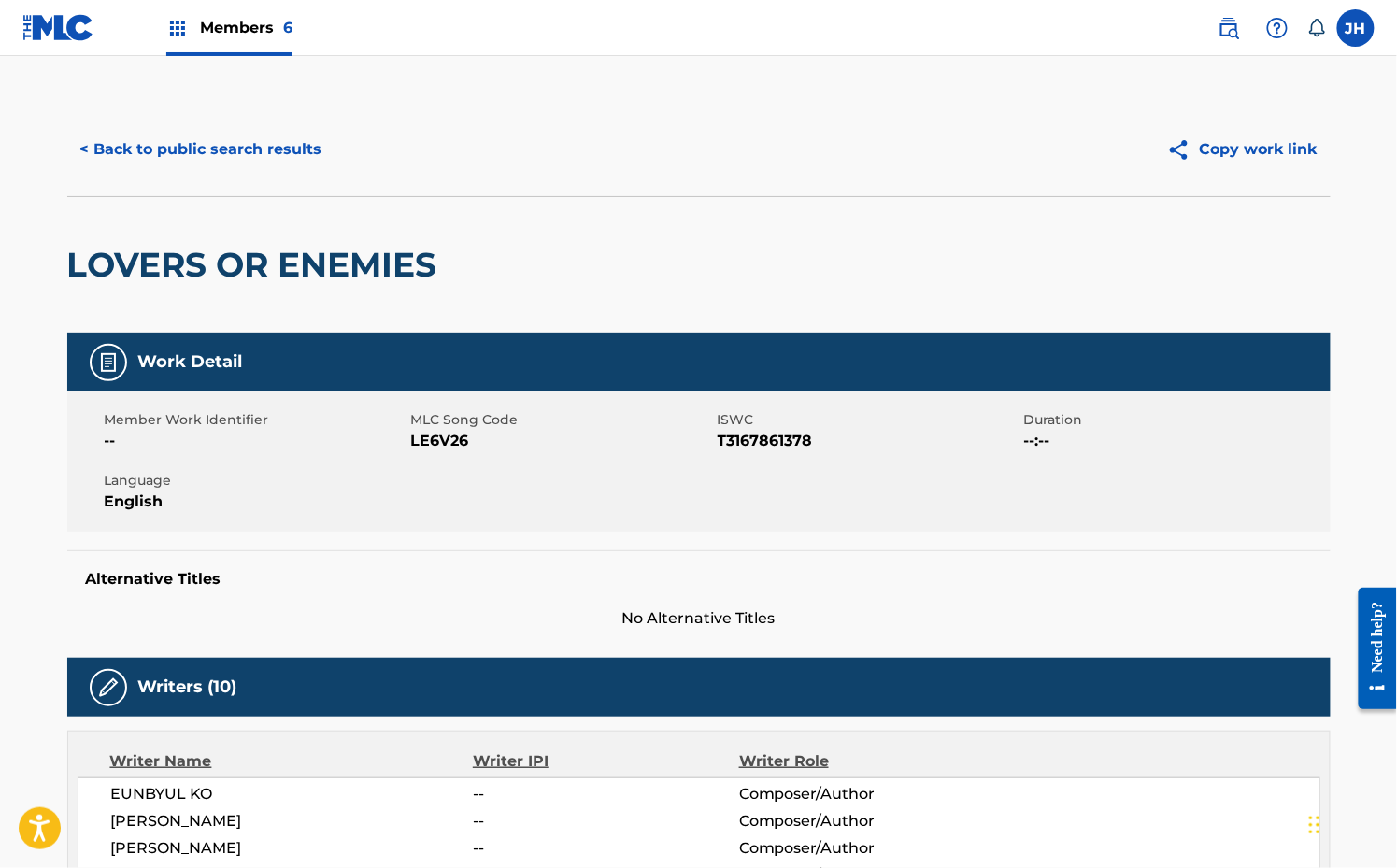
click at [144, 148] on button "< Back to public search results" at bounding box center [201, 149] width 268 height 47
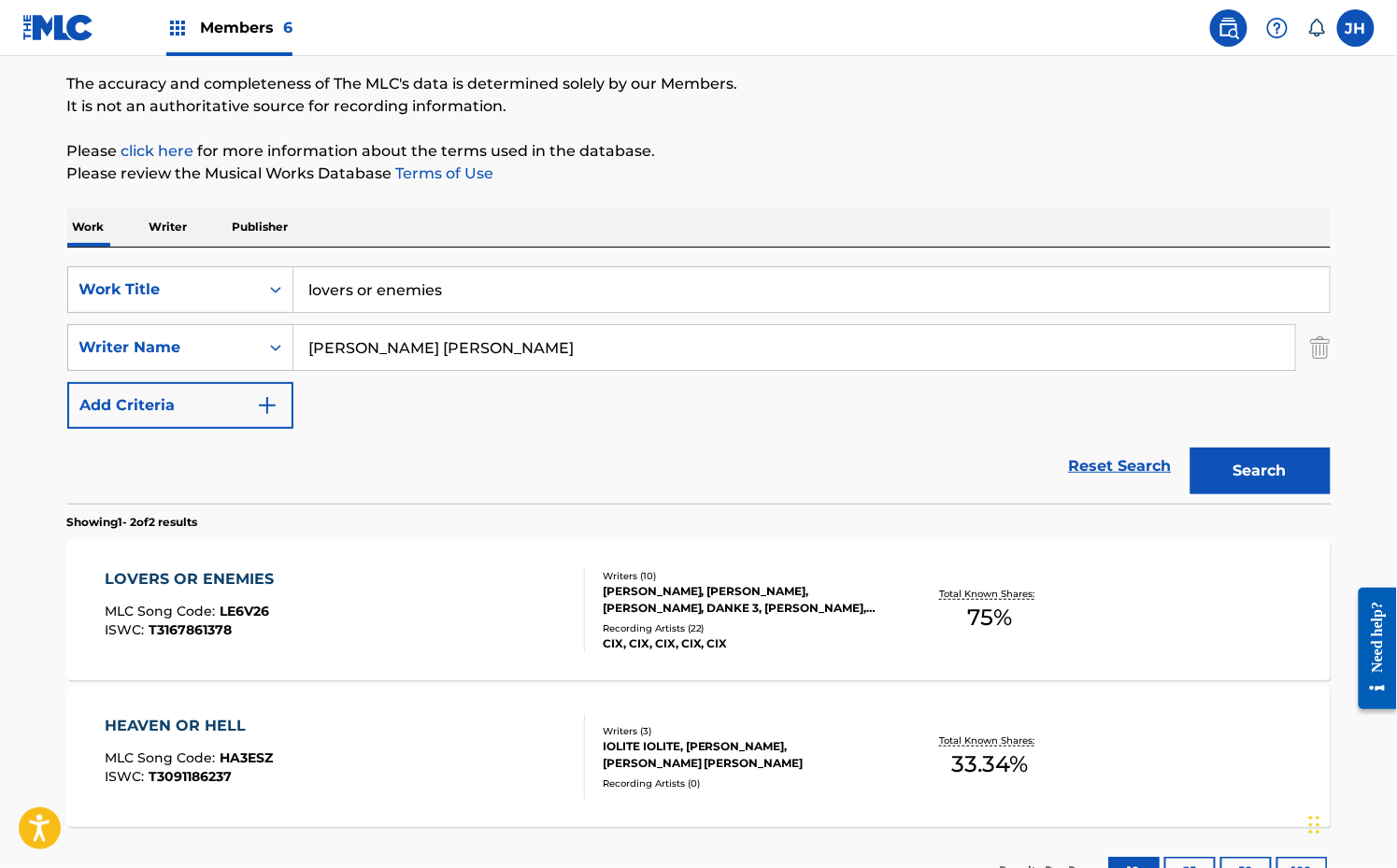
click at [511, 289] on input "lovers or enemies" at bounding box center [812, 289] width 1036 height 45
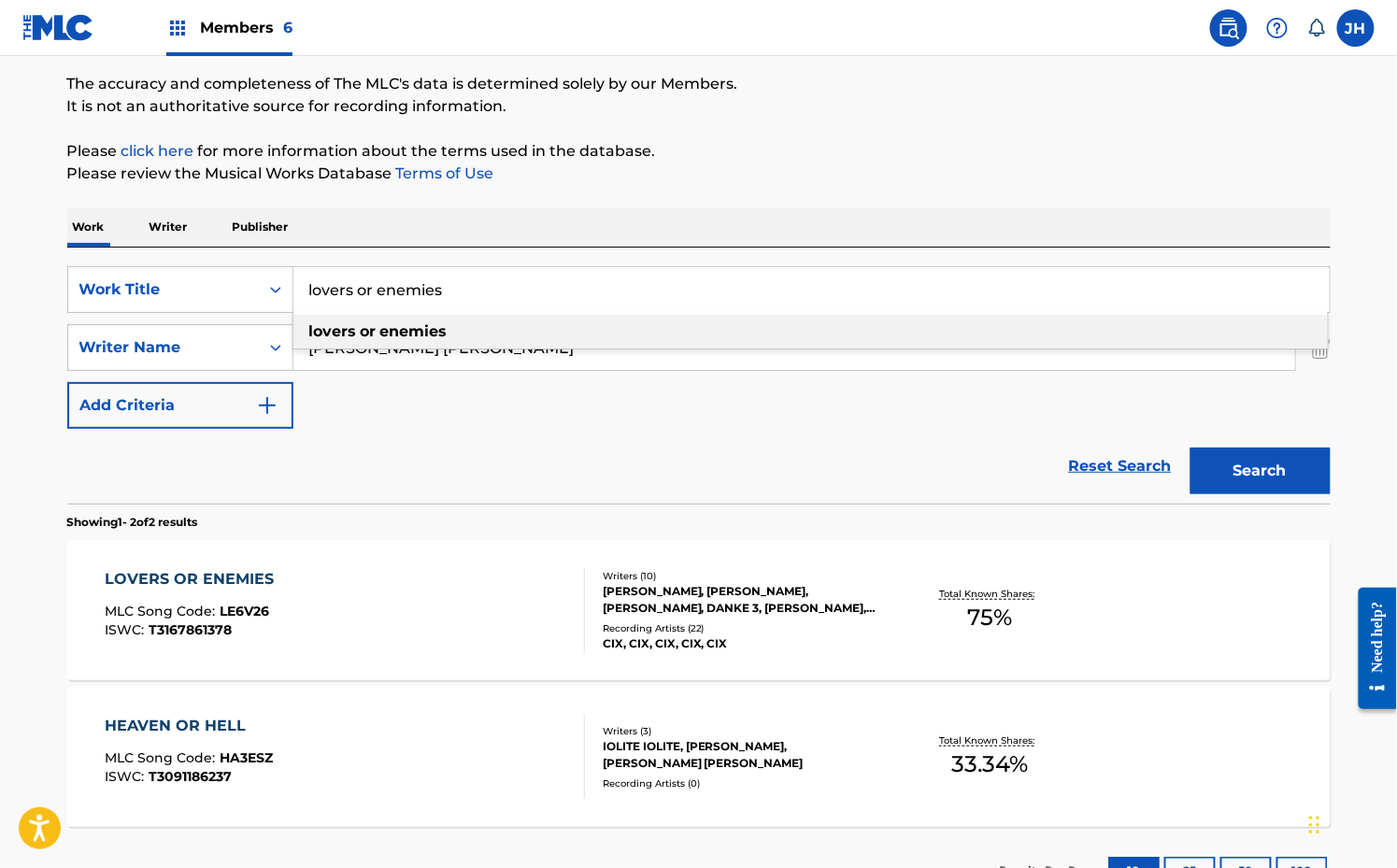
click at [511, 289] on input "lovers or enemies" at bounding box center [812, 289] width 1036 height 45
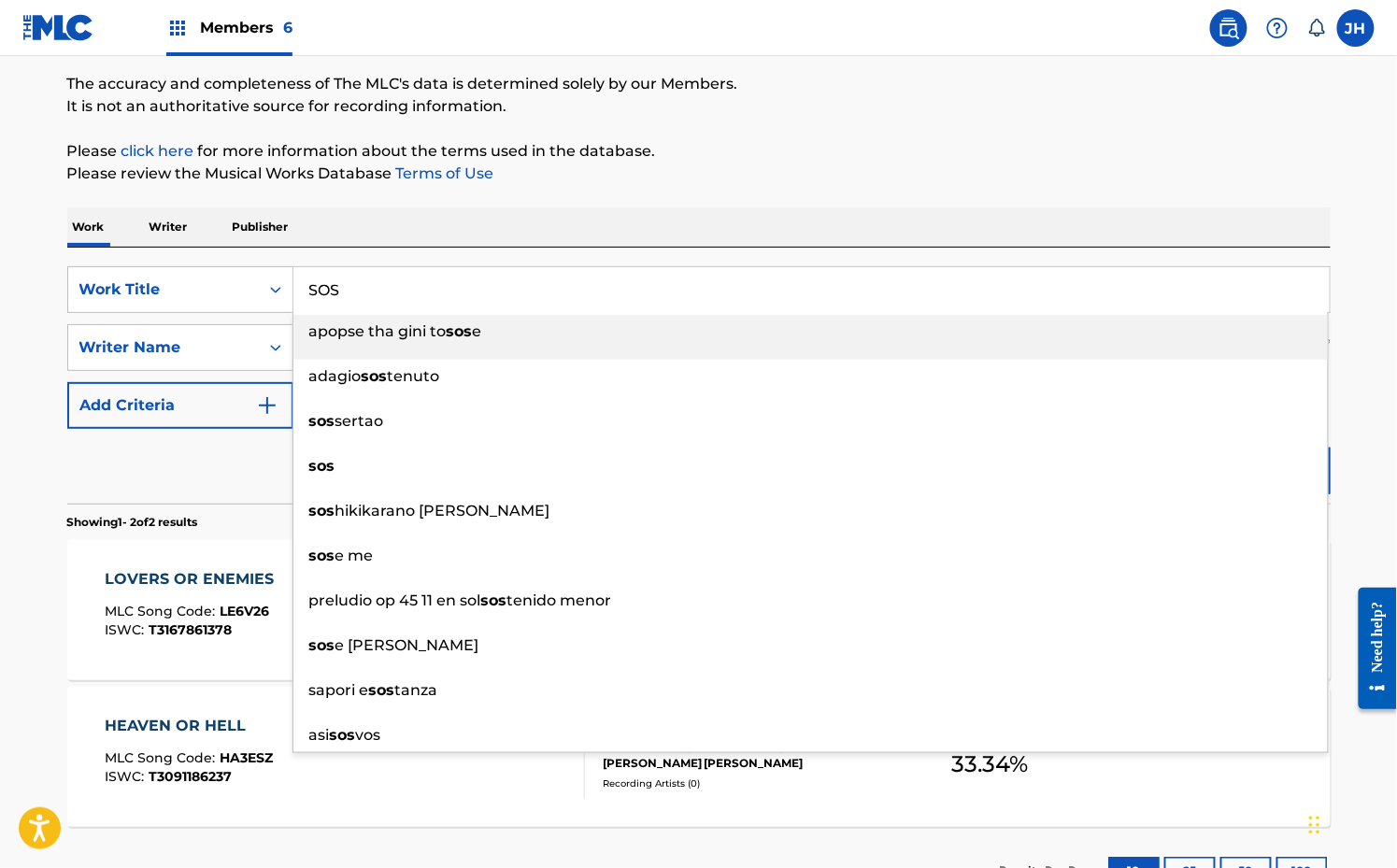
type input "SOS"
click at [789, 192] on div "The MLC Public Work Search The accuracy and completeness of The MLC's data is d…" at bounding box center [698, 434] width 1308 height 961
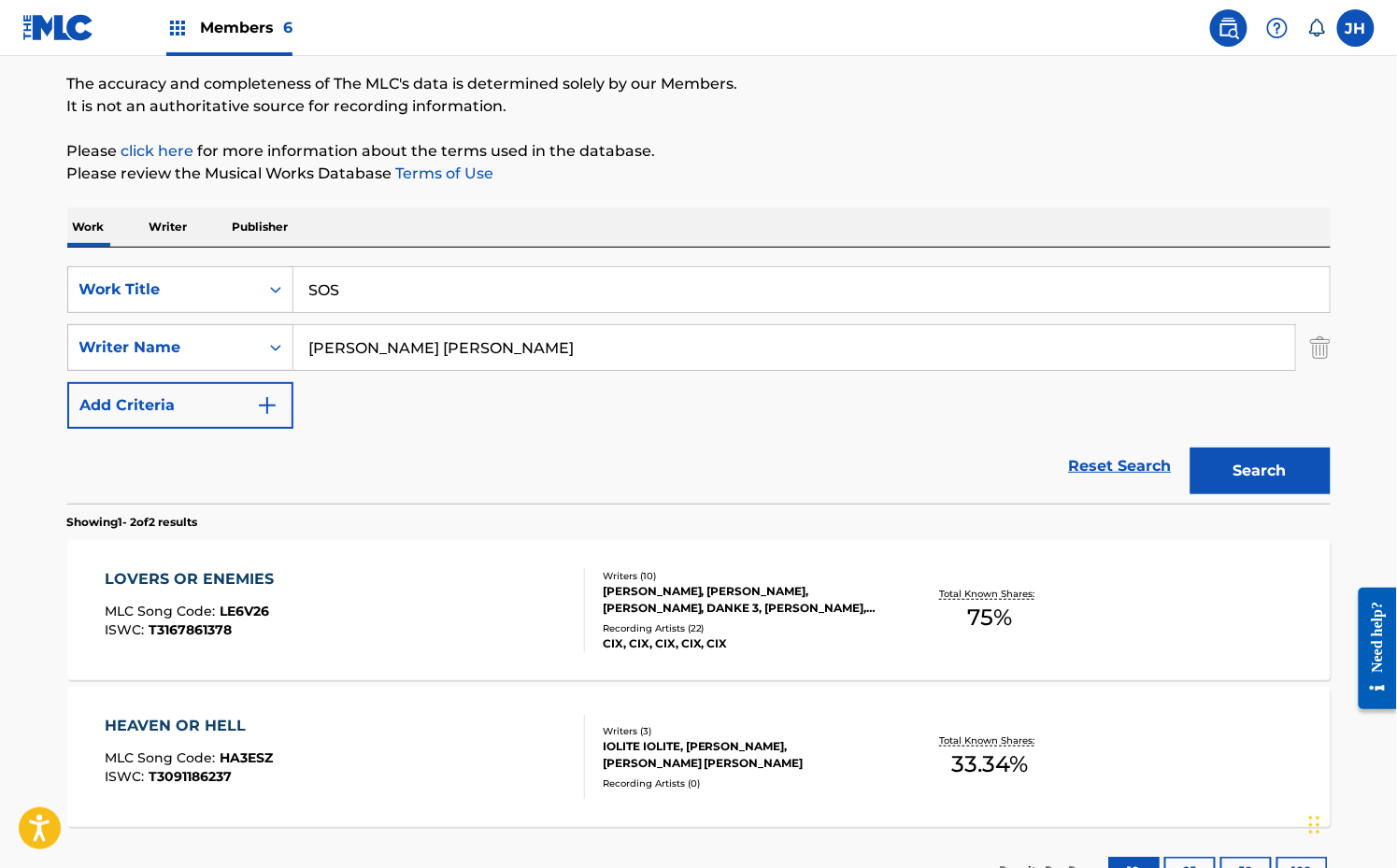
click at [1293, 456] on button "Search" at bounding box center [1261, 470] width 140 height 47
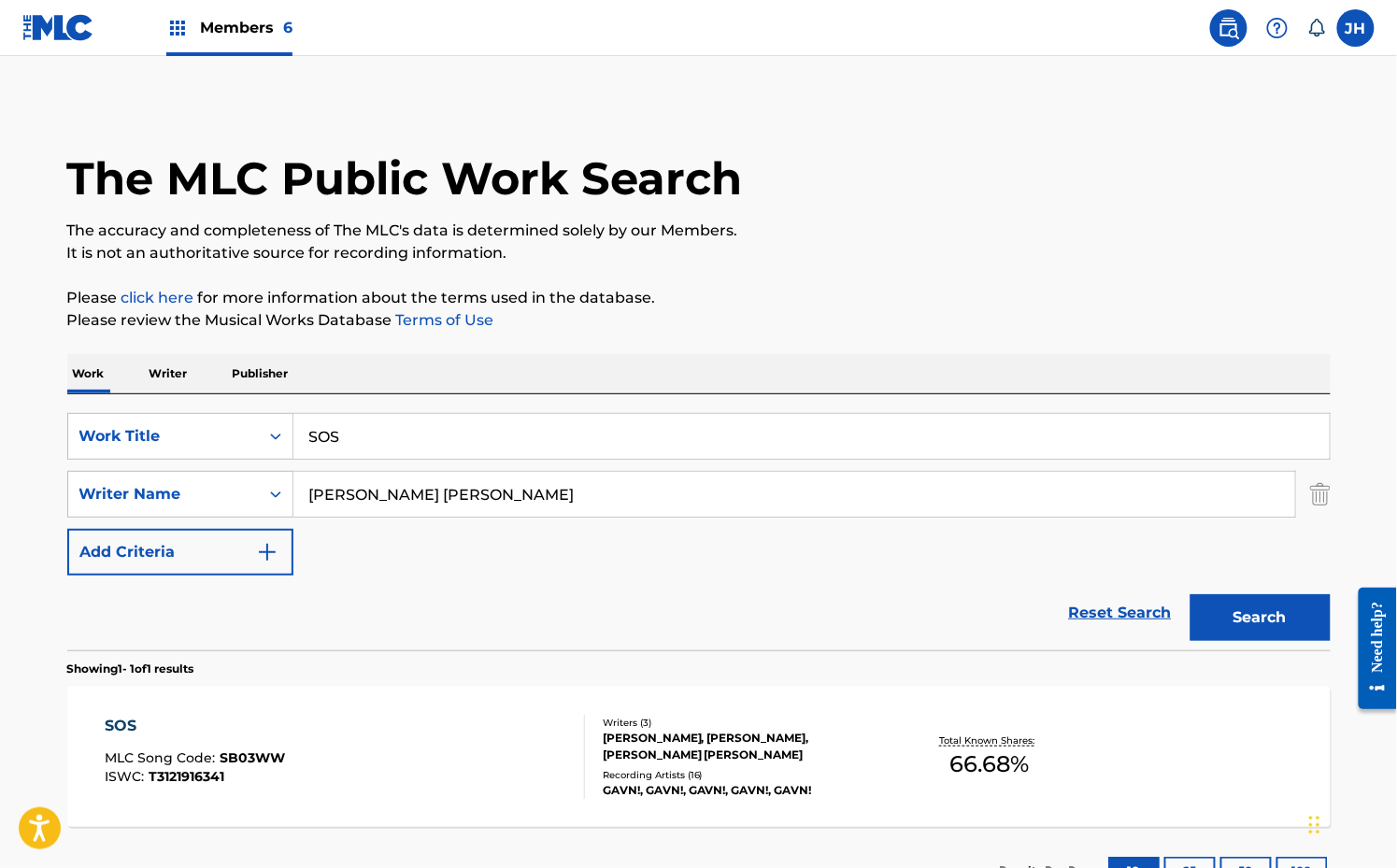
scroll to position [148, 0]
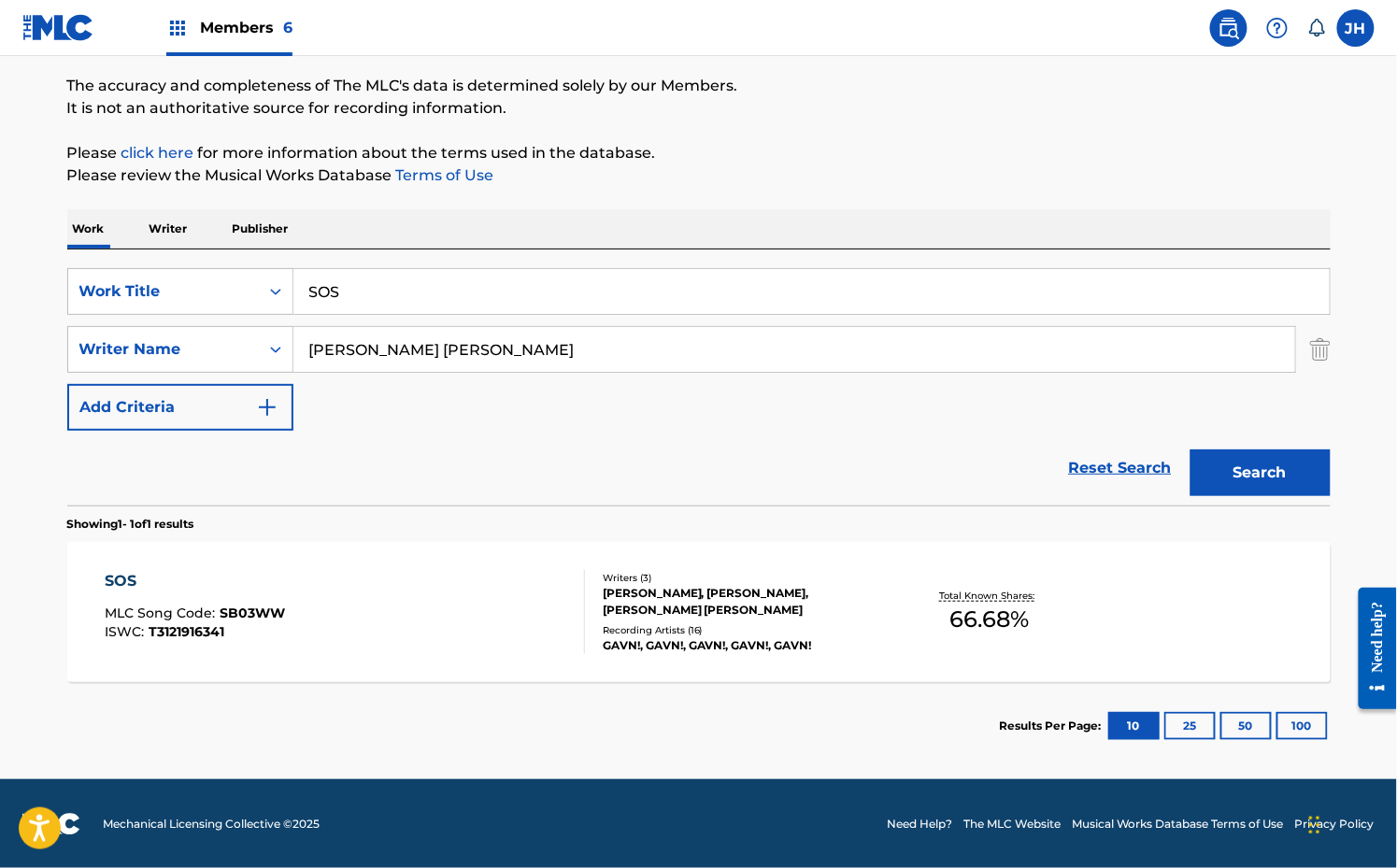
click at [786, 634] on div "Recording Artists ( 16 )" at bounding box center [744, 630] width 282 height 14
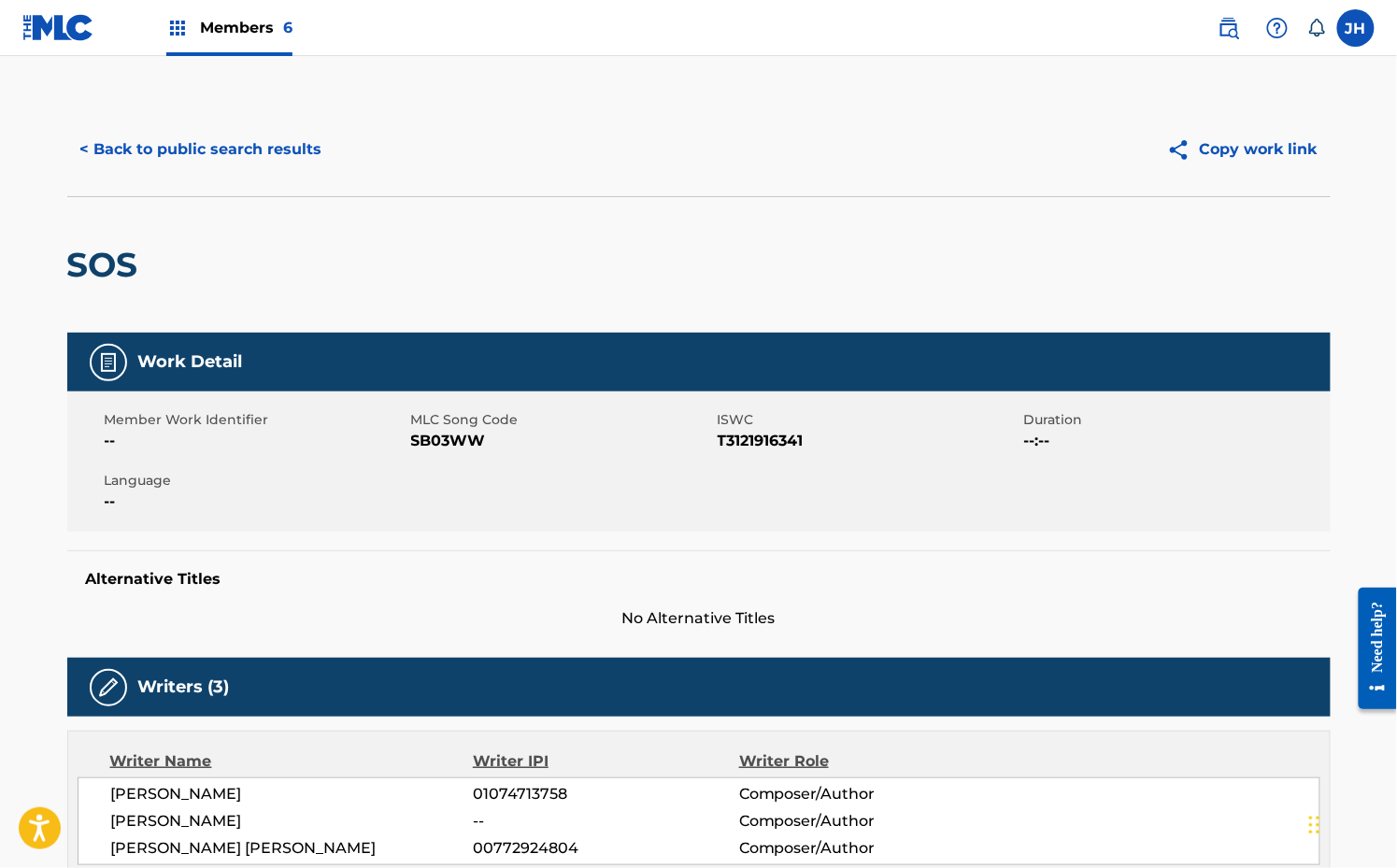
click at [1272, 162] on button "Copy work link" at bounding box center [1242, 149] width 177 height 47
